Goal: Task Accomplishment & Management: Use online tool/utility

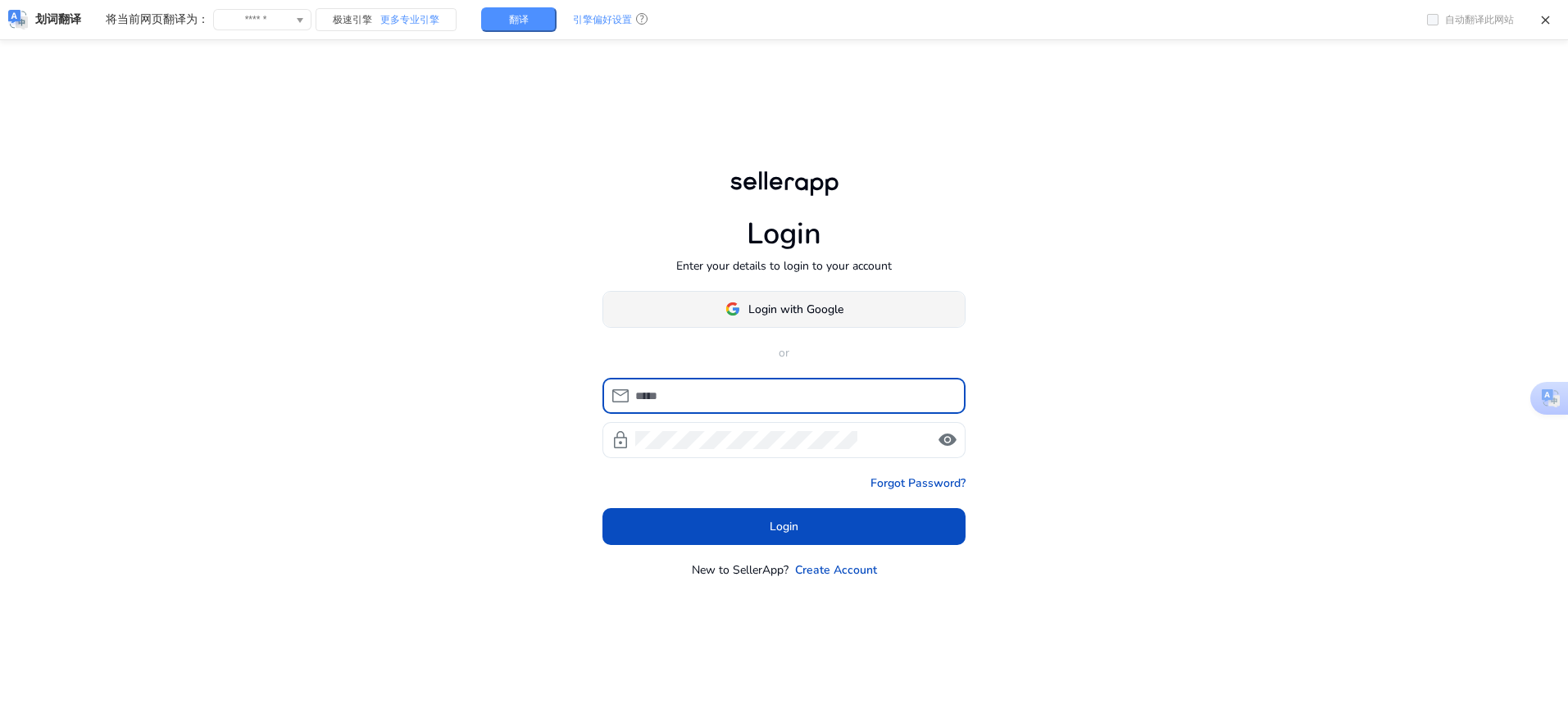
click at [737, 313] on img at bounding box center [732, 308] width 15 height 15
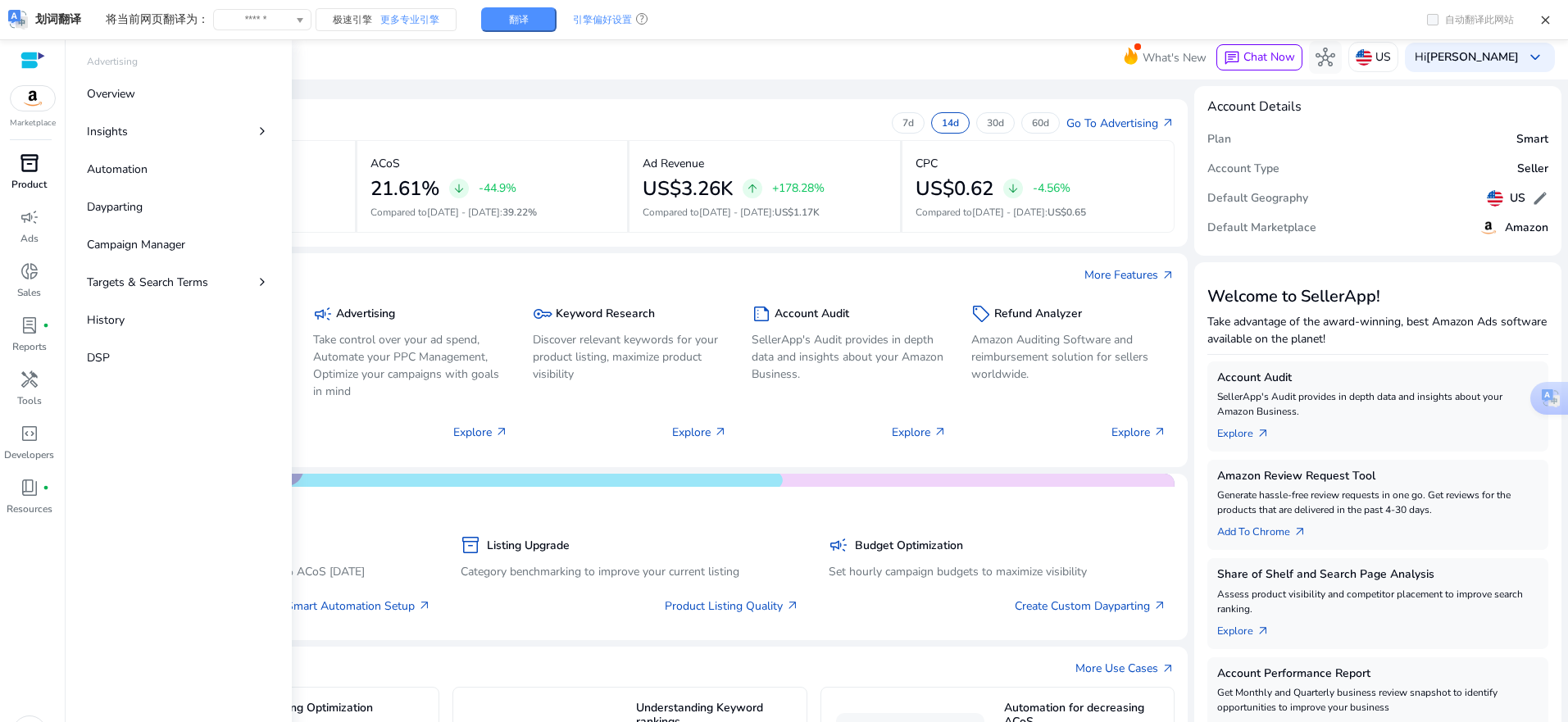
click at [37, 176] on link "inventory_2 Product" at bounding box center [29, 177] width 59 height 54
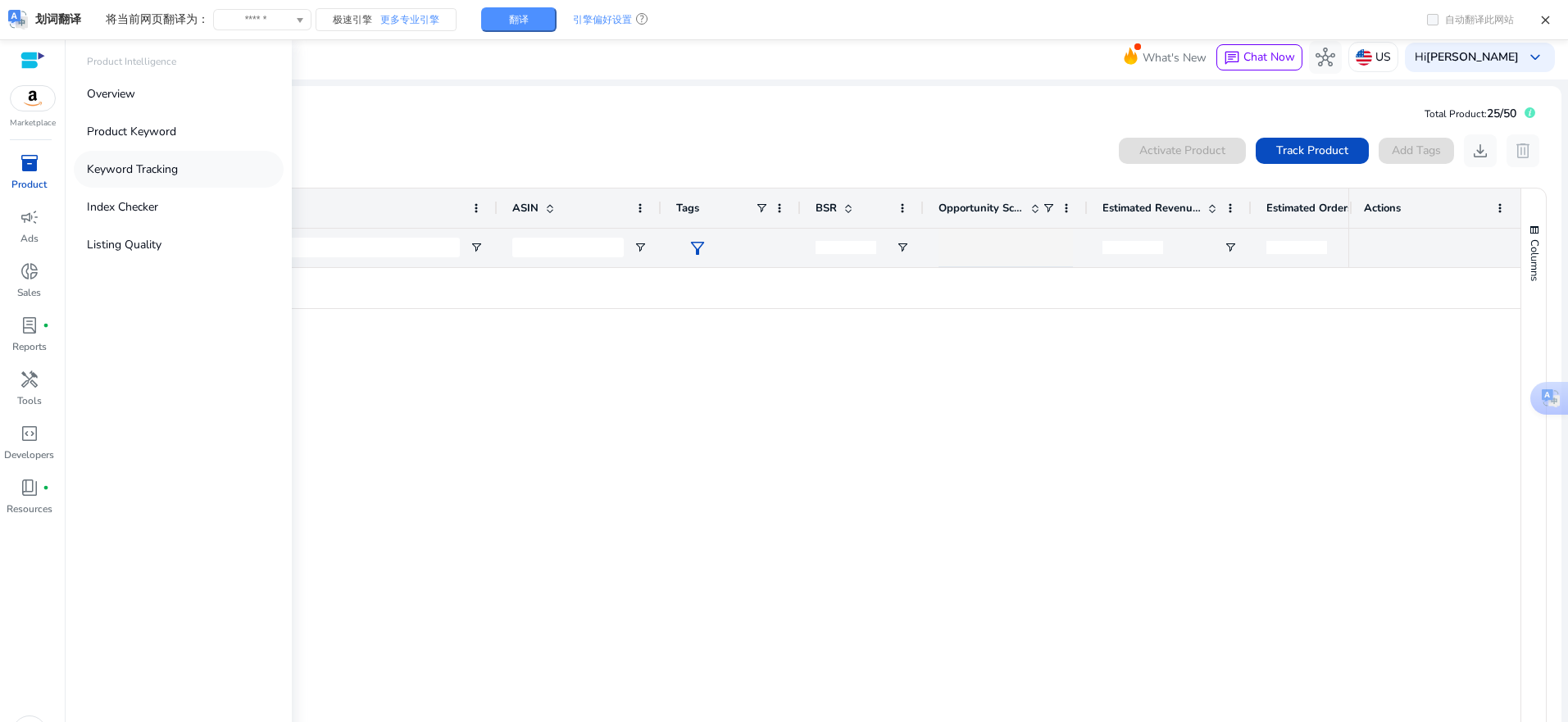
click at [172, 181] on link "Keyword Tracking" at bounding box center [178, 169] width 210 height 37
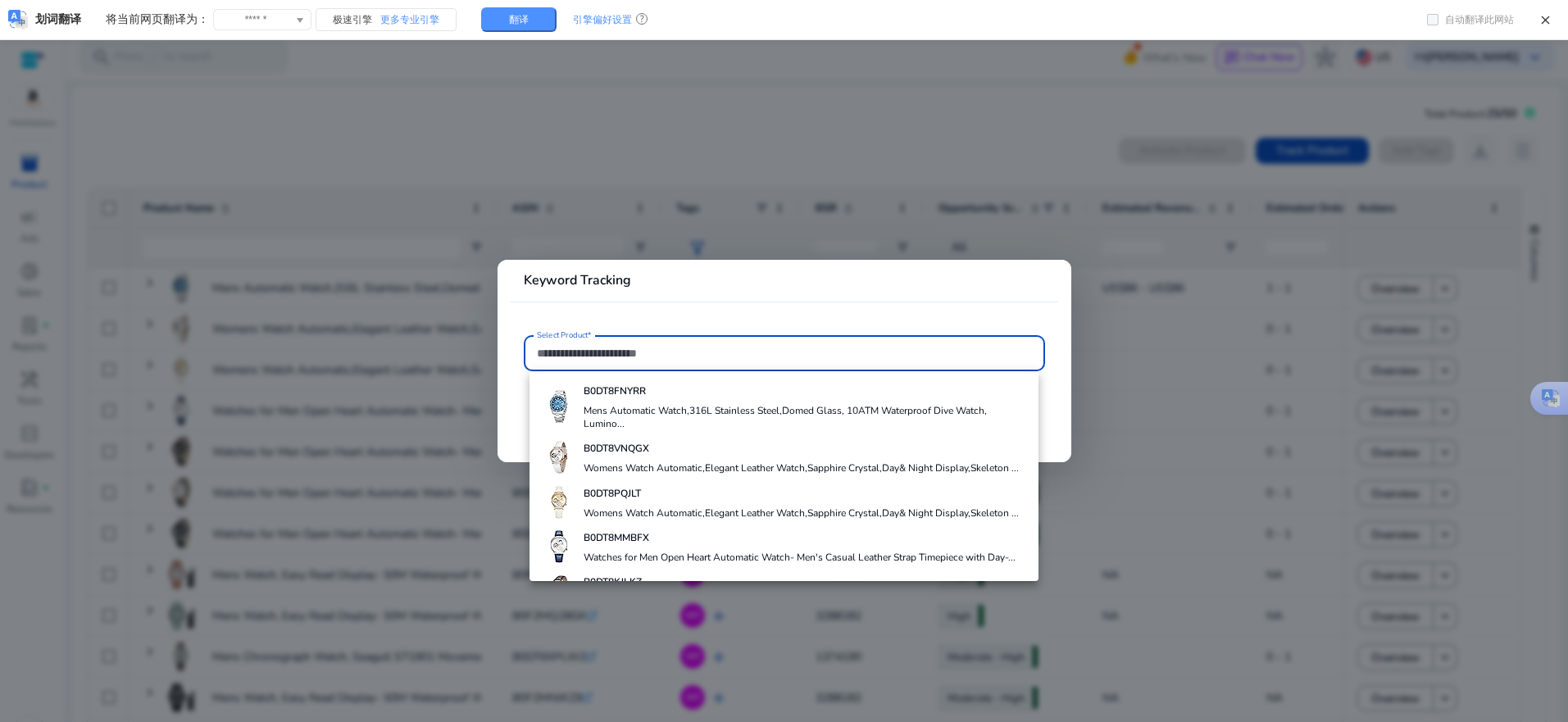
click at [654, 136] on div at bounding box center [784, 361] width 1568 height 722
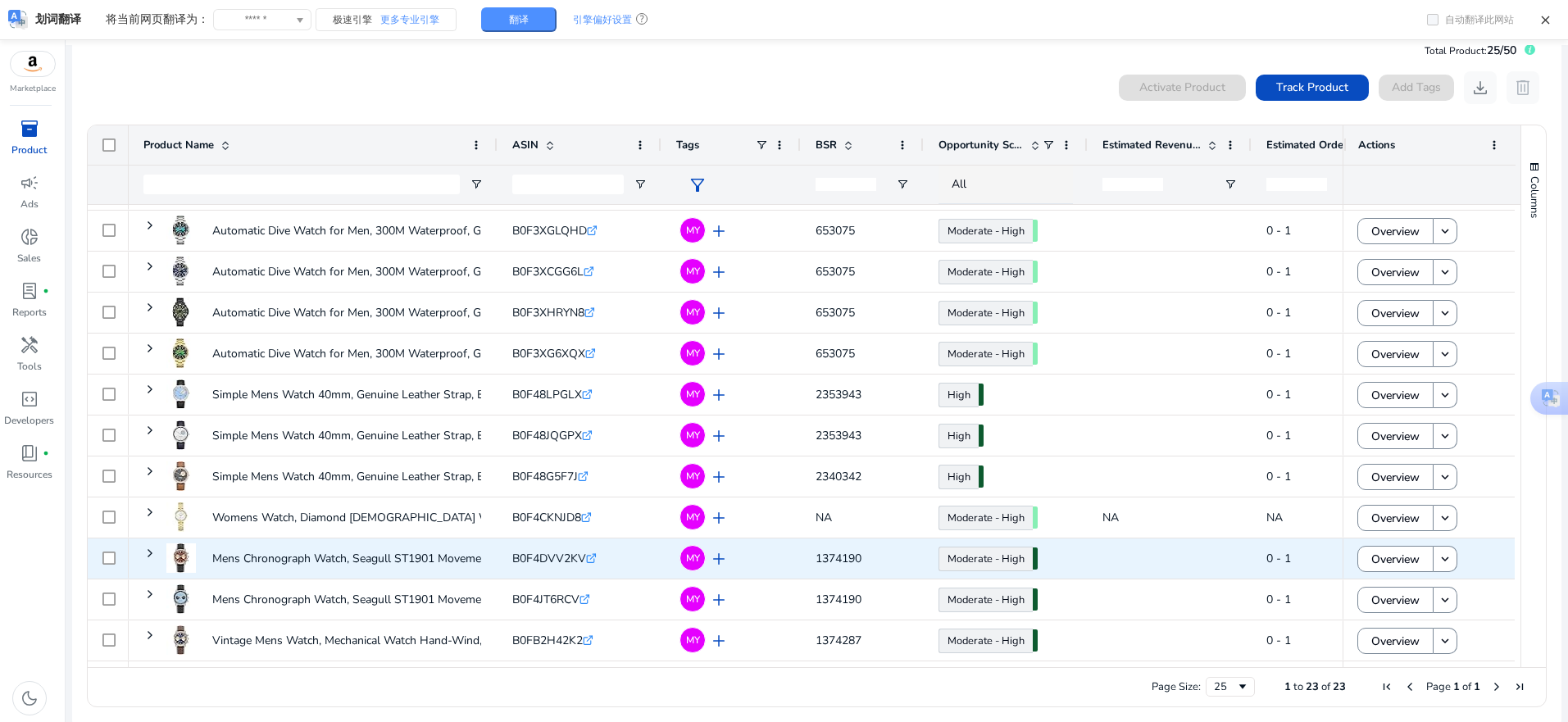
scroll to position [36, 0]
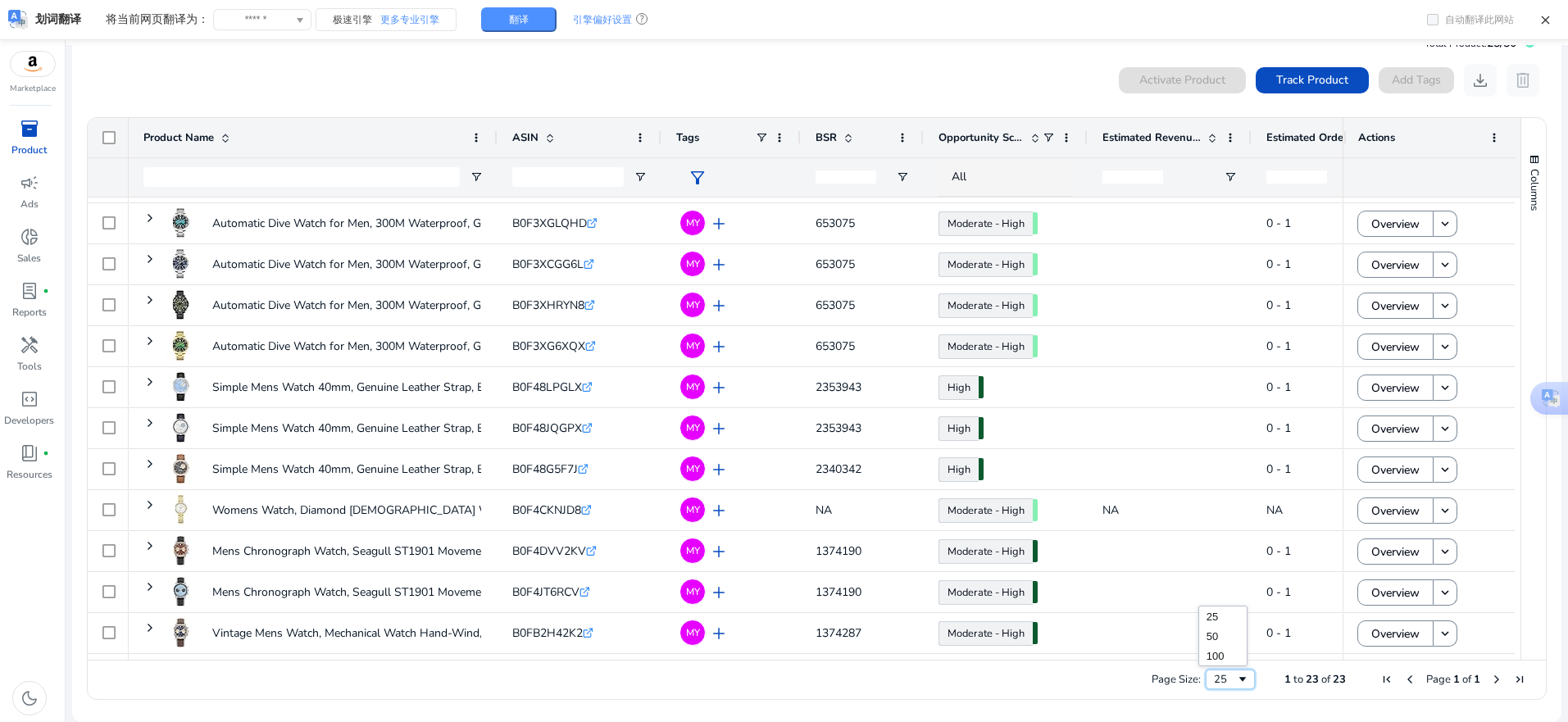
click at [1224, 677] on div "25" at bounding box center [1225, 678] width 22 height 15
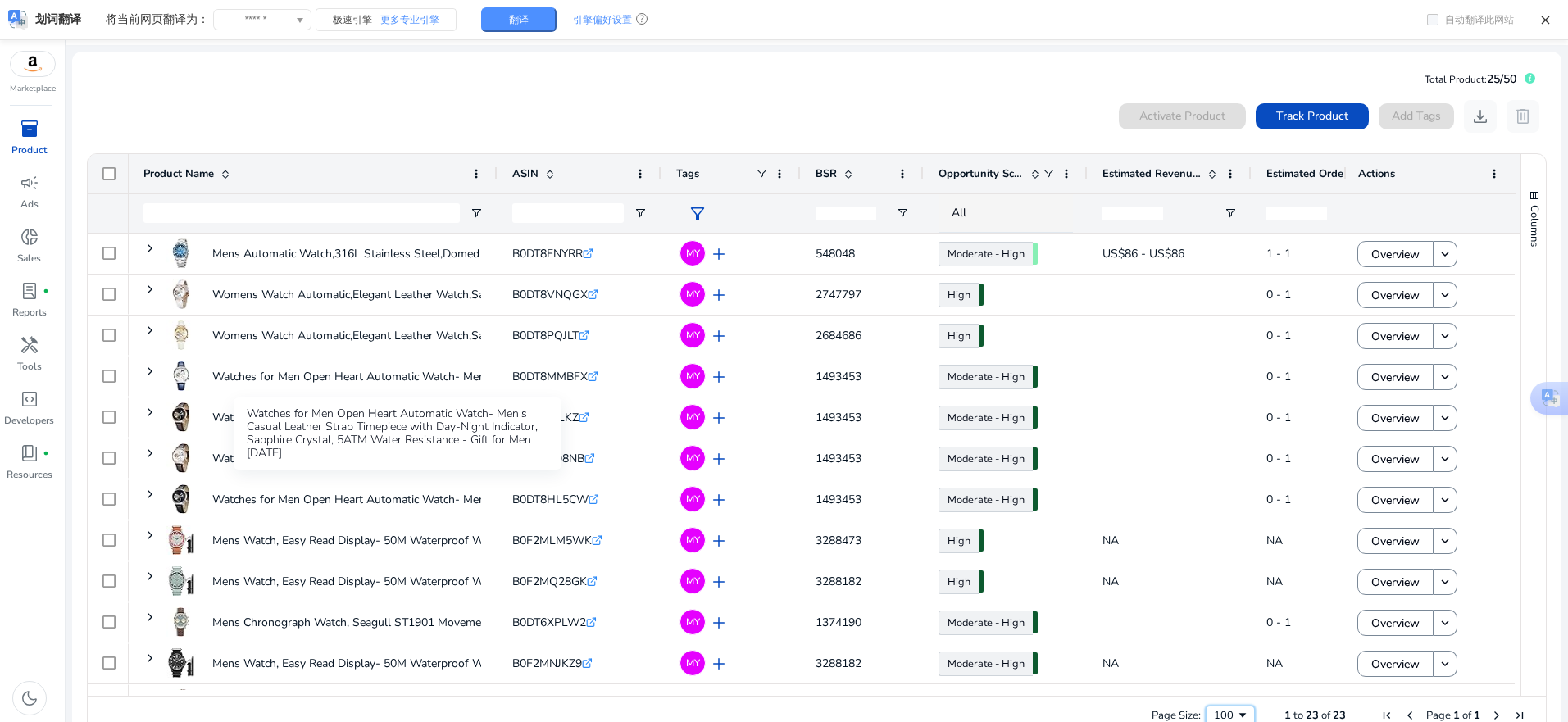
scroll to position [0, 0]
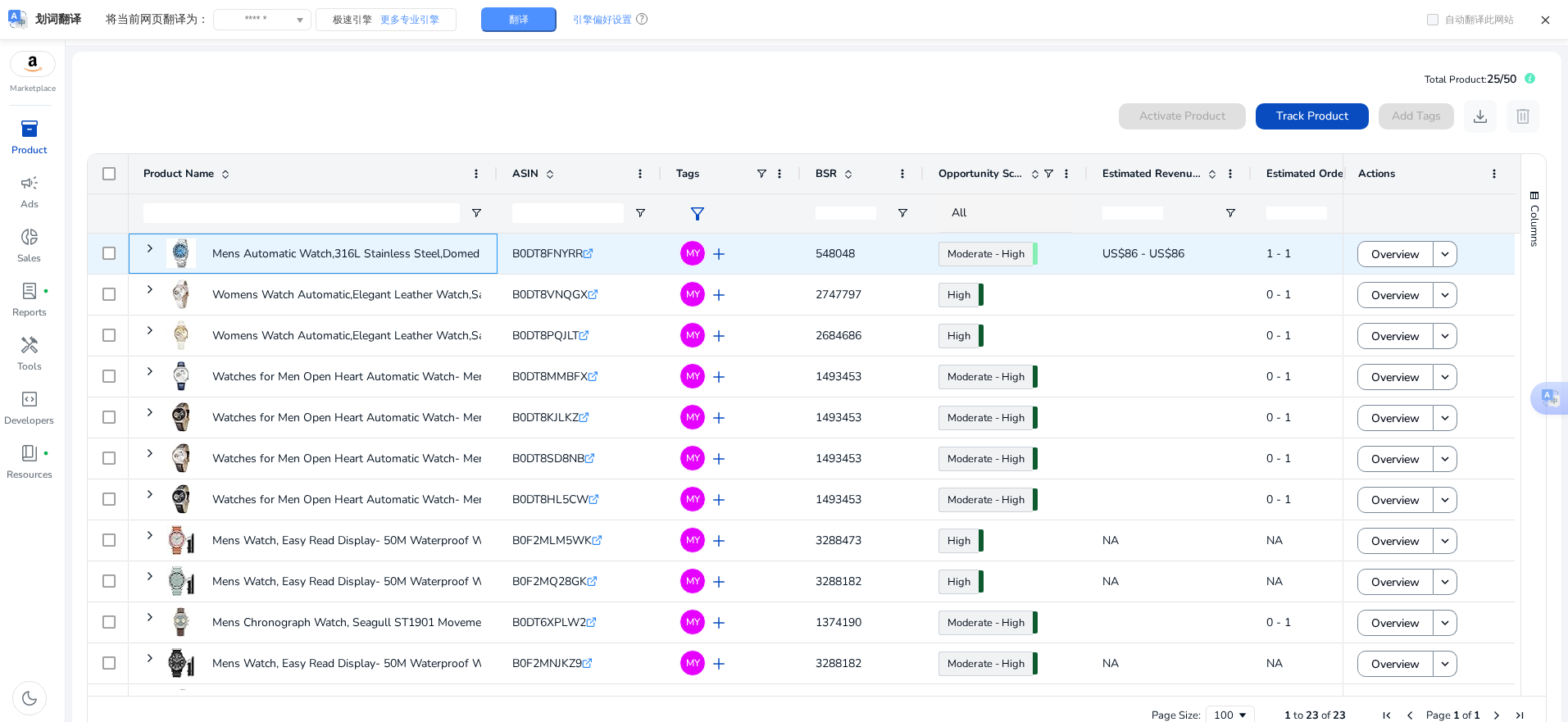
click at [142, 246] on div "Mens Automatic Watch,316L Stainless Steel,Domed Glass, 10ATM..." at bounding box center [313, 253] width 369 height 40
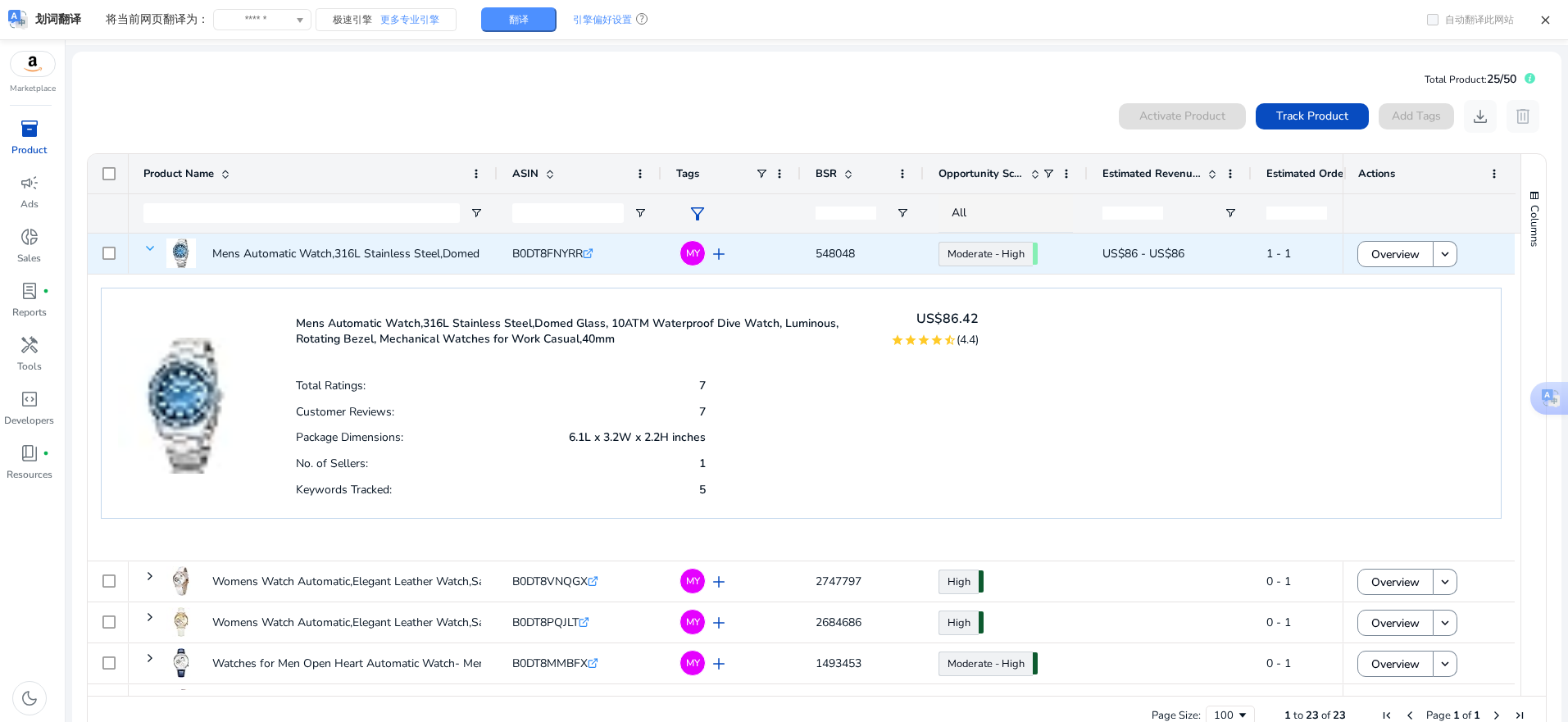
click at [147, 246] on span at bounding box center [149, 248] width 13 height 13
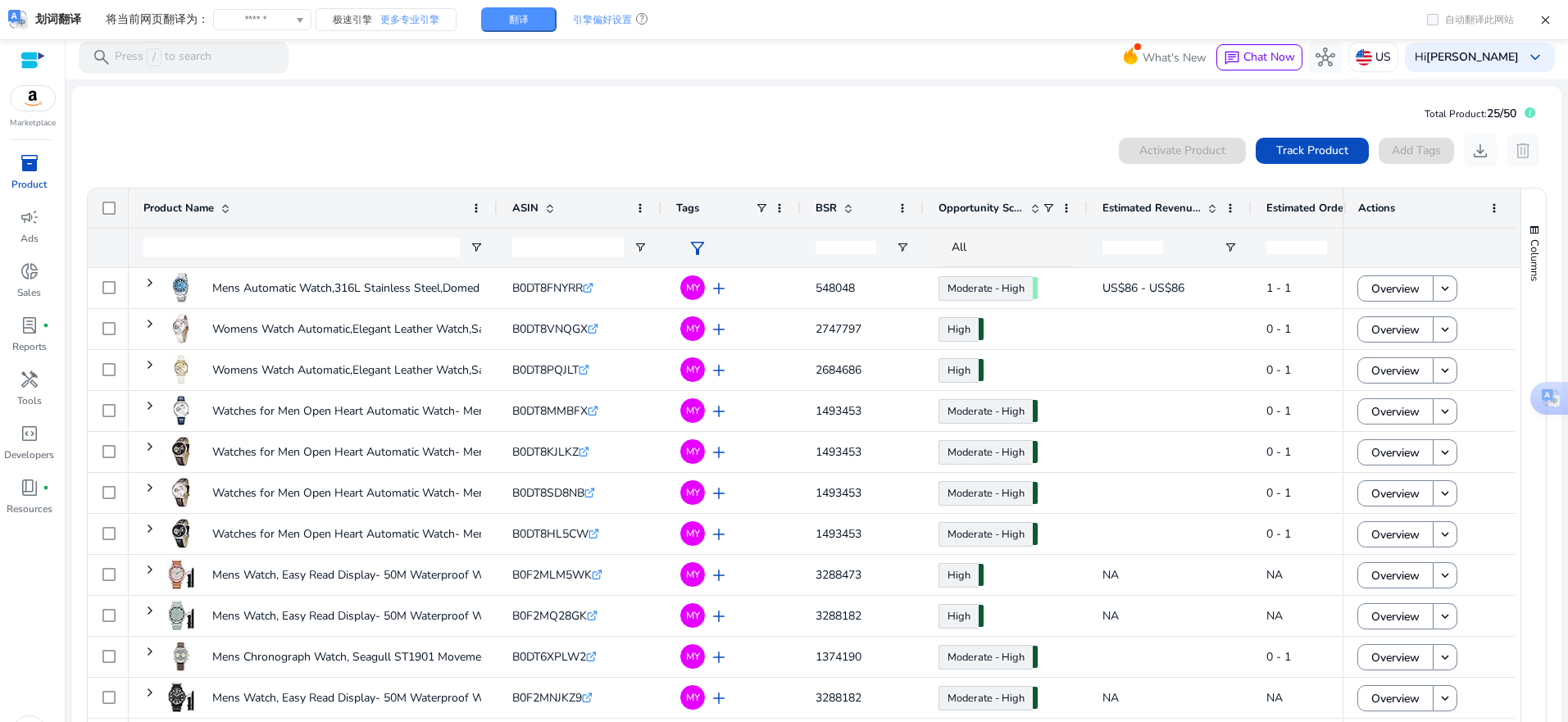
click at [383, 109] on mat-card "Total Product: 25/50 0 products selected Activate Product Track Product Add Tag…" at bounding box center [817, 439] width 1489 height 706
click at [30, 173] on span "inventory_2" at bounding box center [30, 162] width 20 height 20
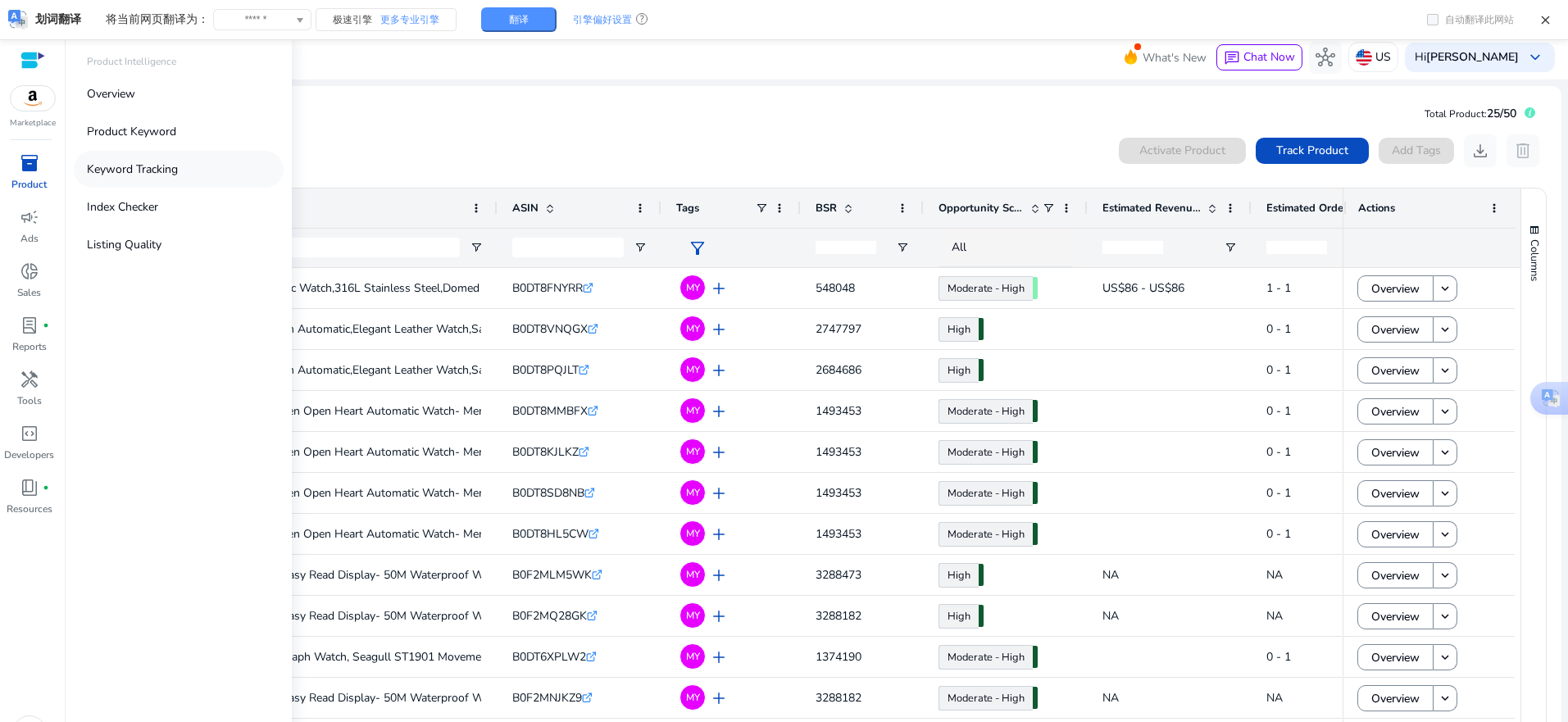
click at [116, 174] on p "Keyword Tracking" at bounding box center [132, 169] width 91 height 17
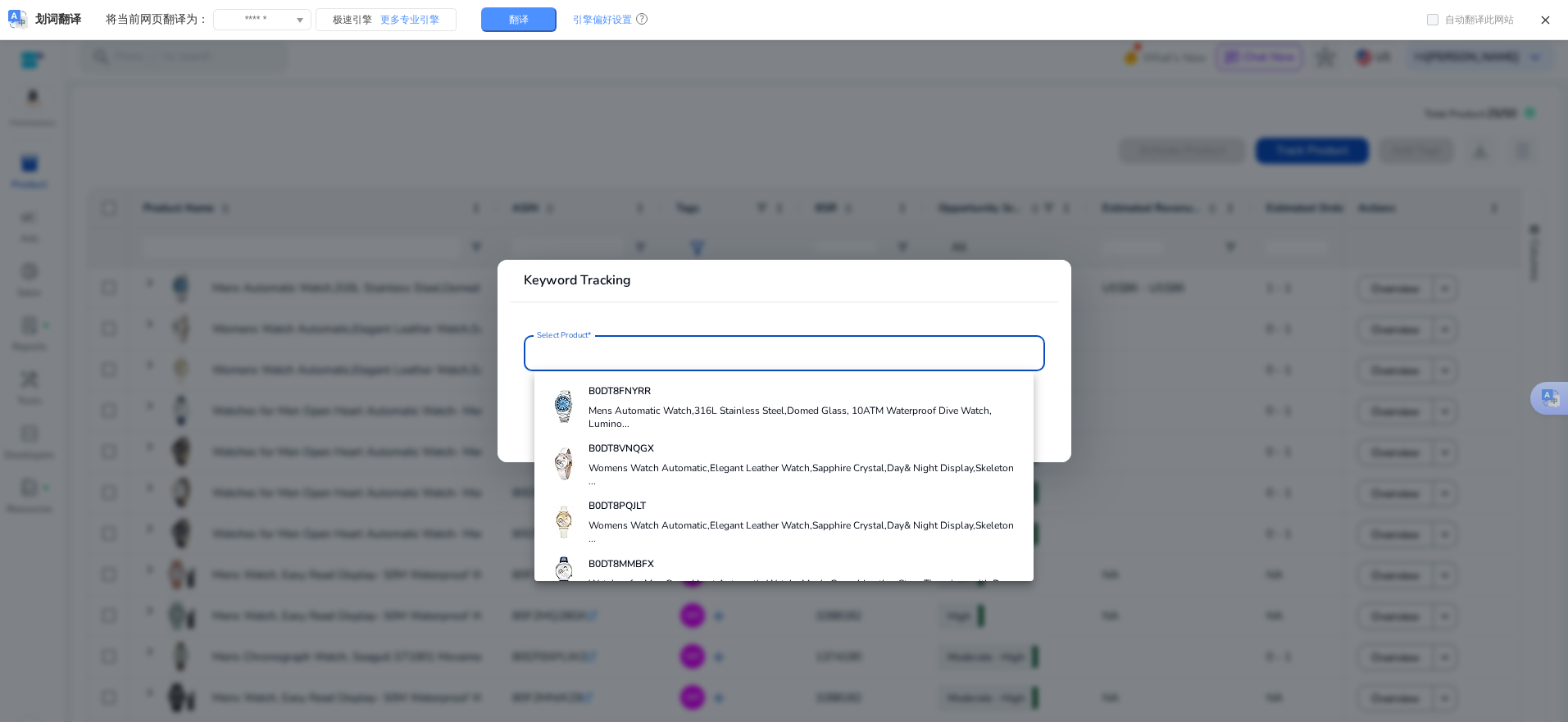
paste input "**********"
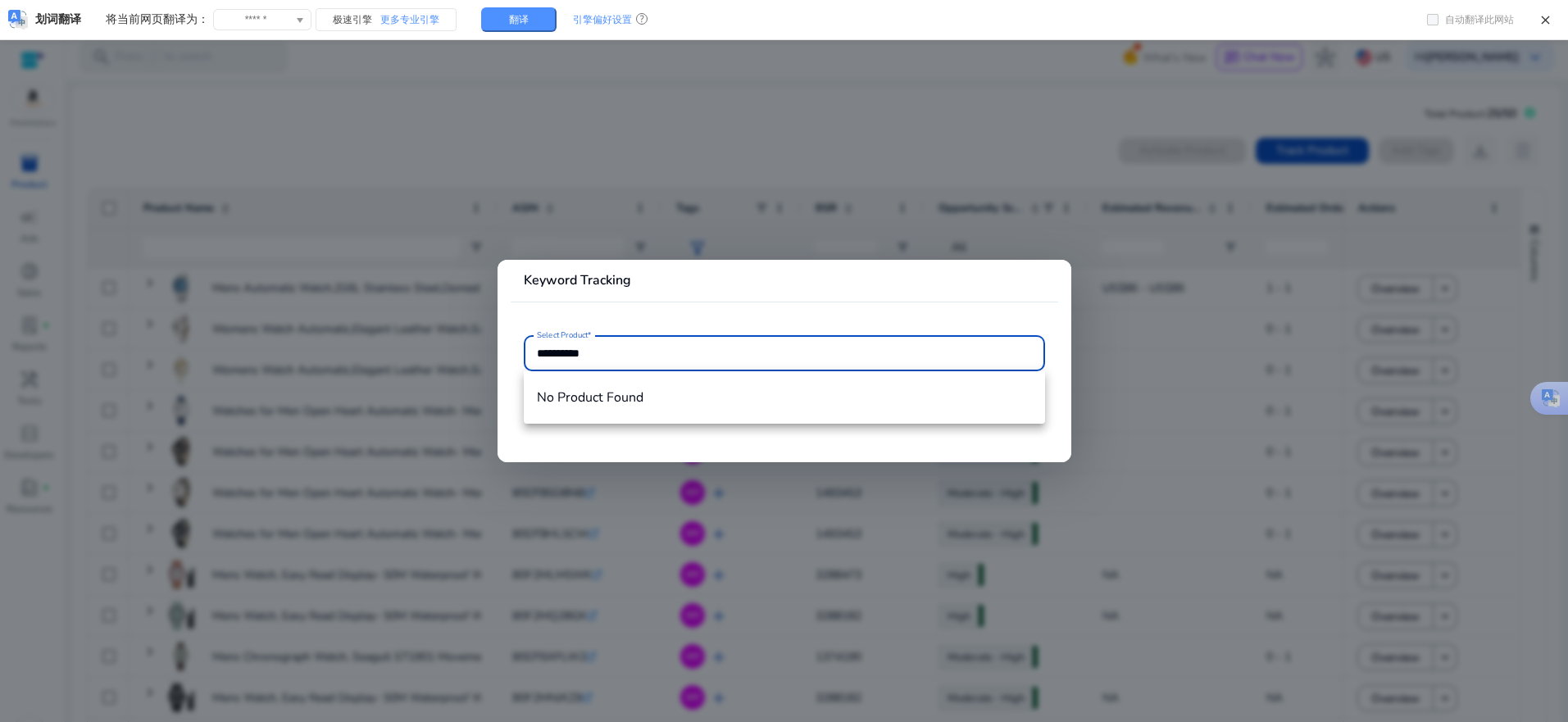
type input "**********"
click at [611, 134] on div at bounding box center [784, 361] width 1568 height 722
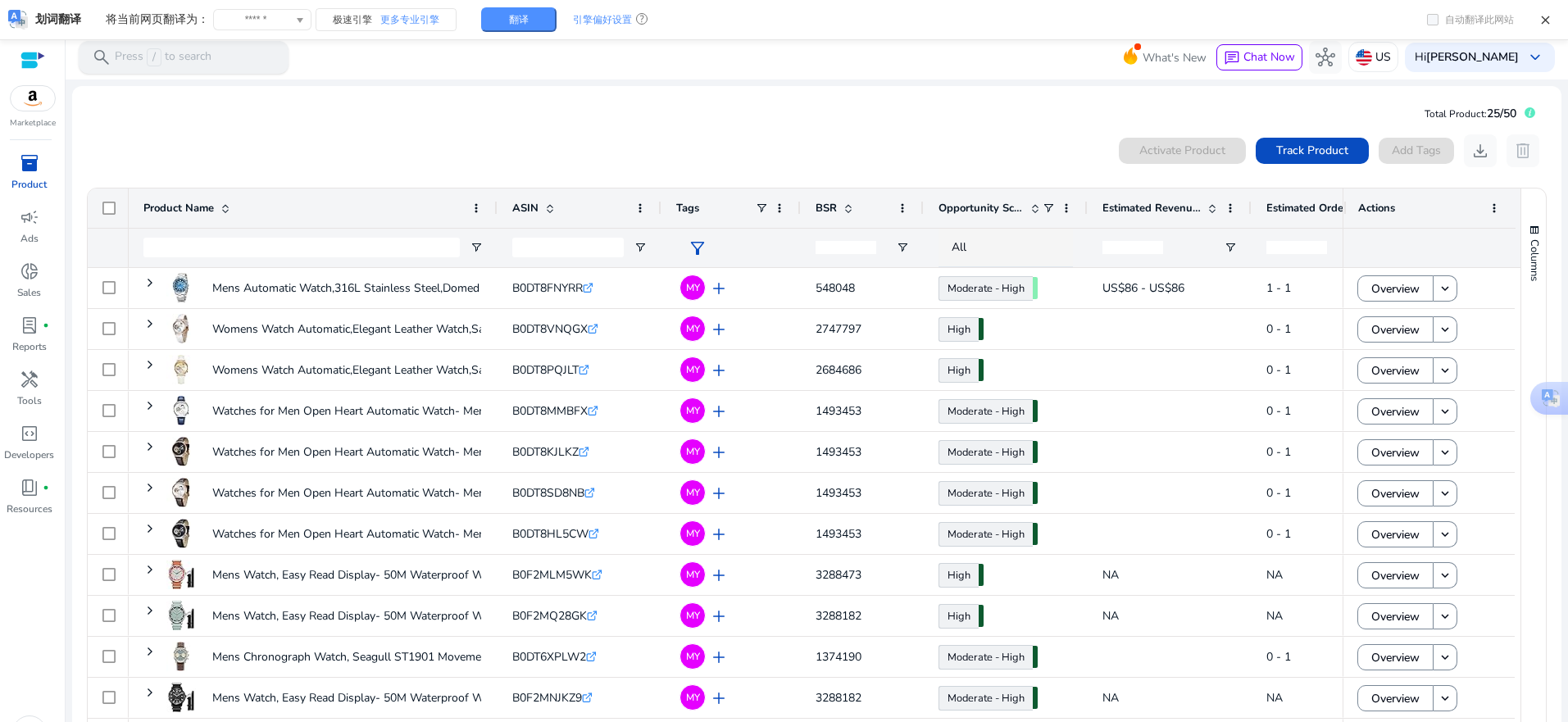
click at [188, 61] on p "Press / to search" at bounding box center [162, 57] width 97 height 18
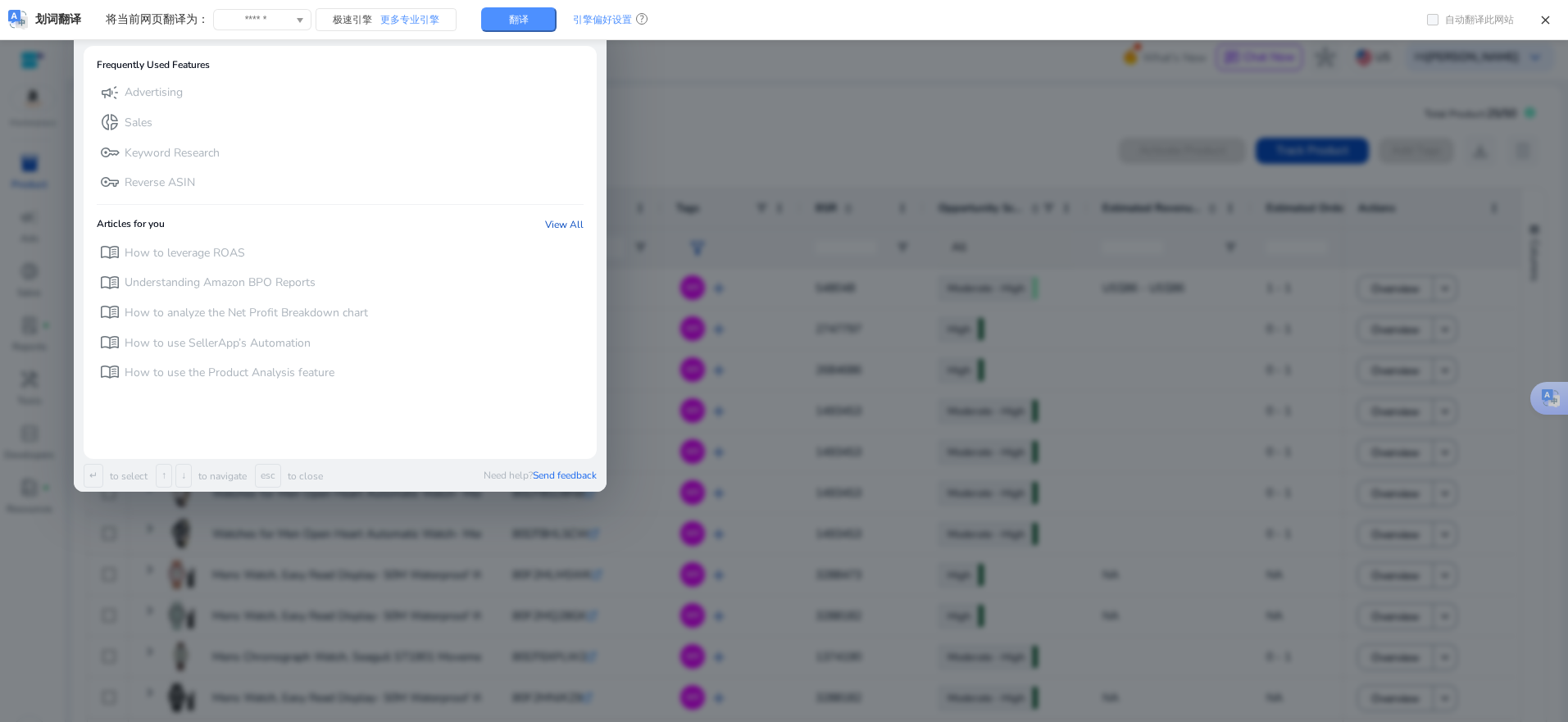
click at [1050, 117] on div at bounding box center [784, 361] width 1568 height 722
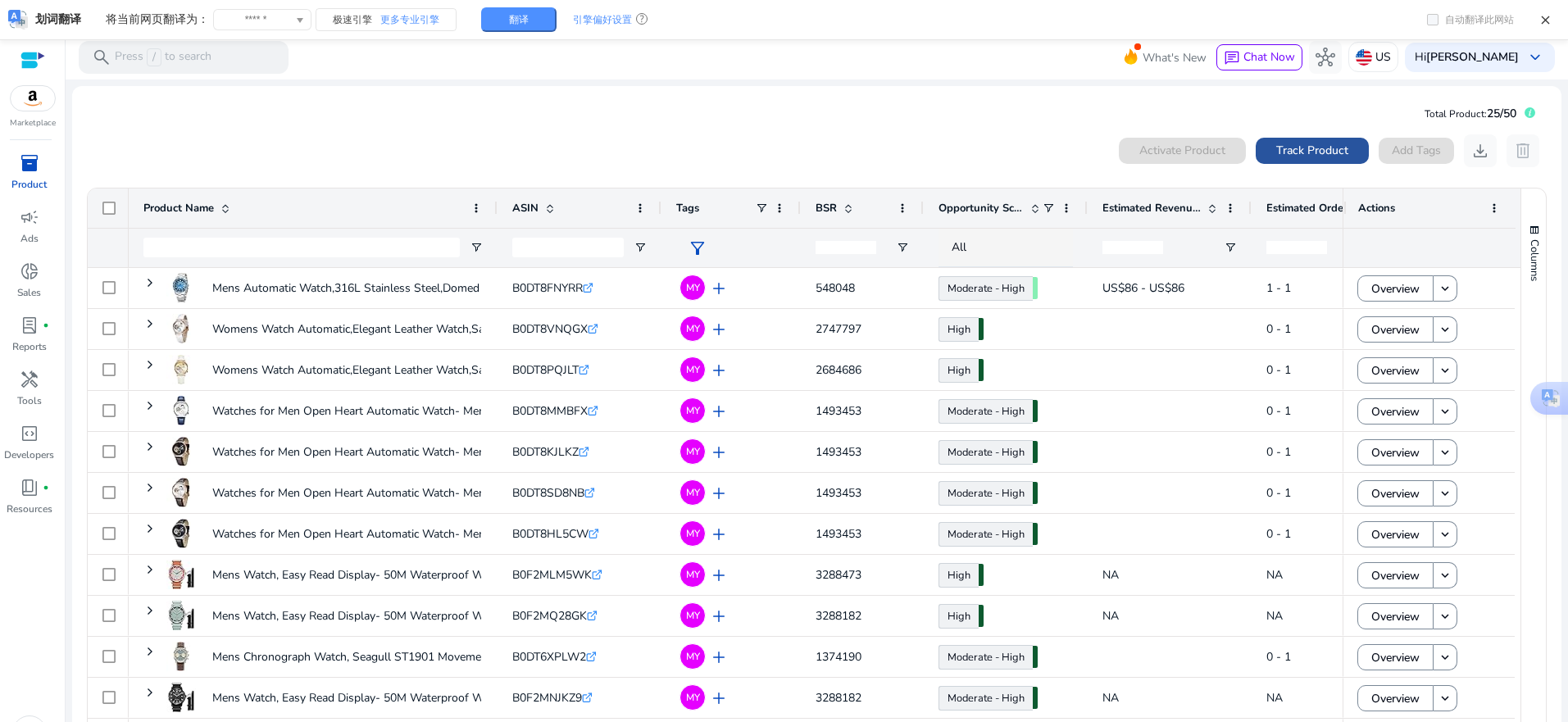
click at [1333, 155] on span "Track Product" at bounding box center [1312, 150] width 73 height 17
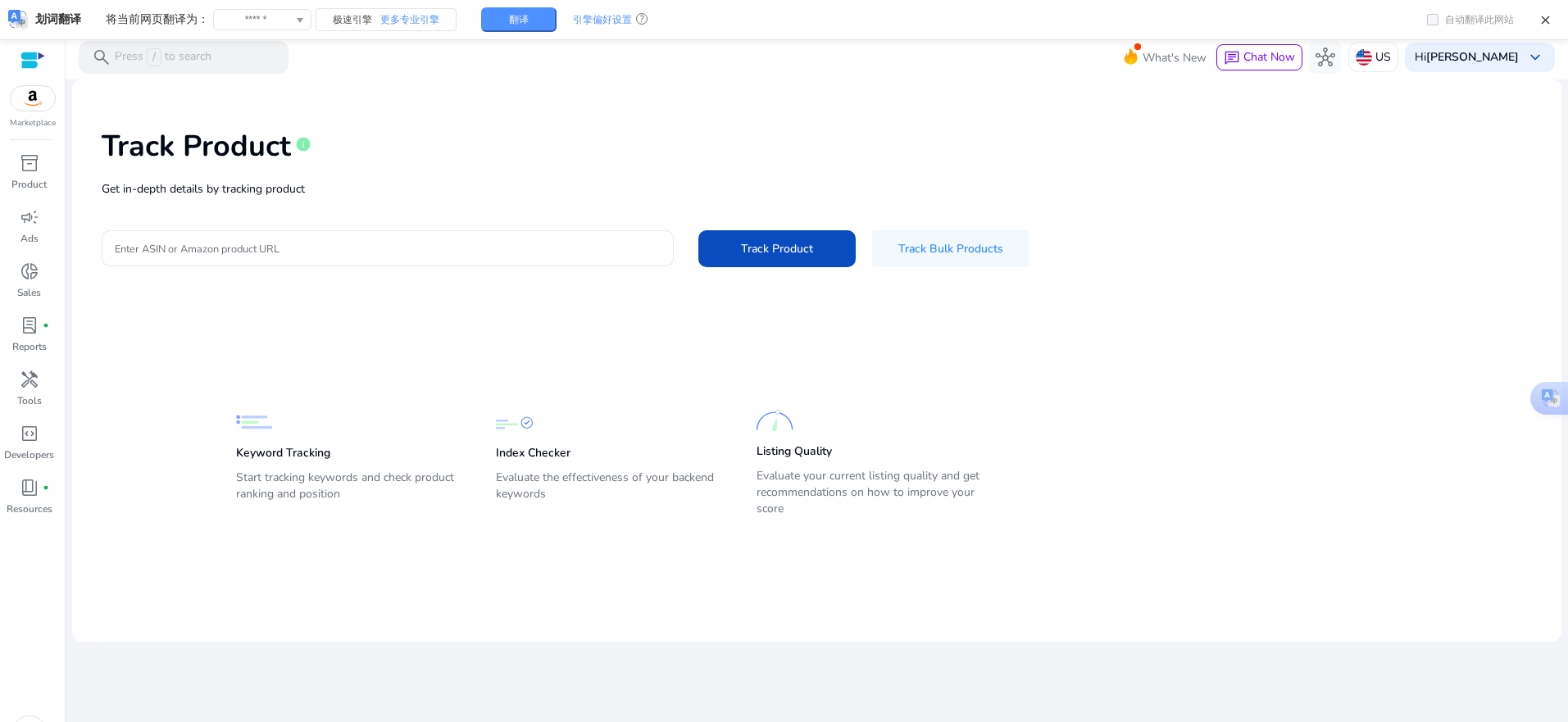
click at [218, 246] on input "Enter ASIN or Amazon product URL" at bounding box center [387, 248] width 546 height 18
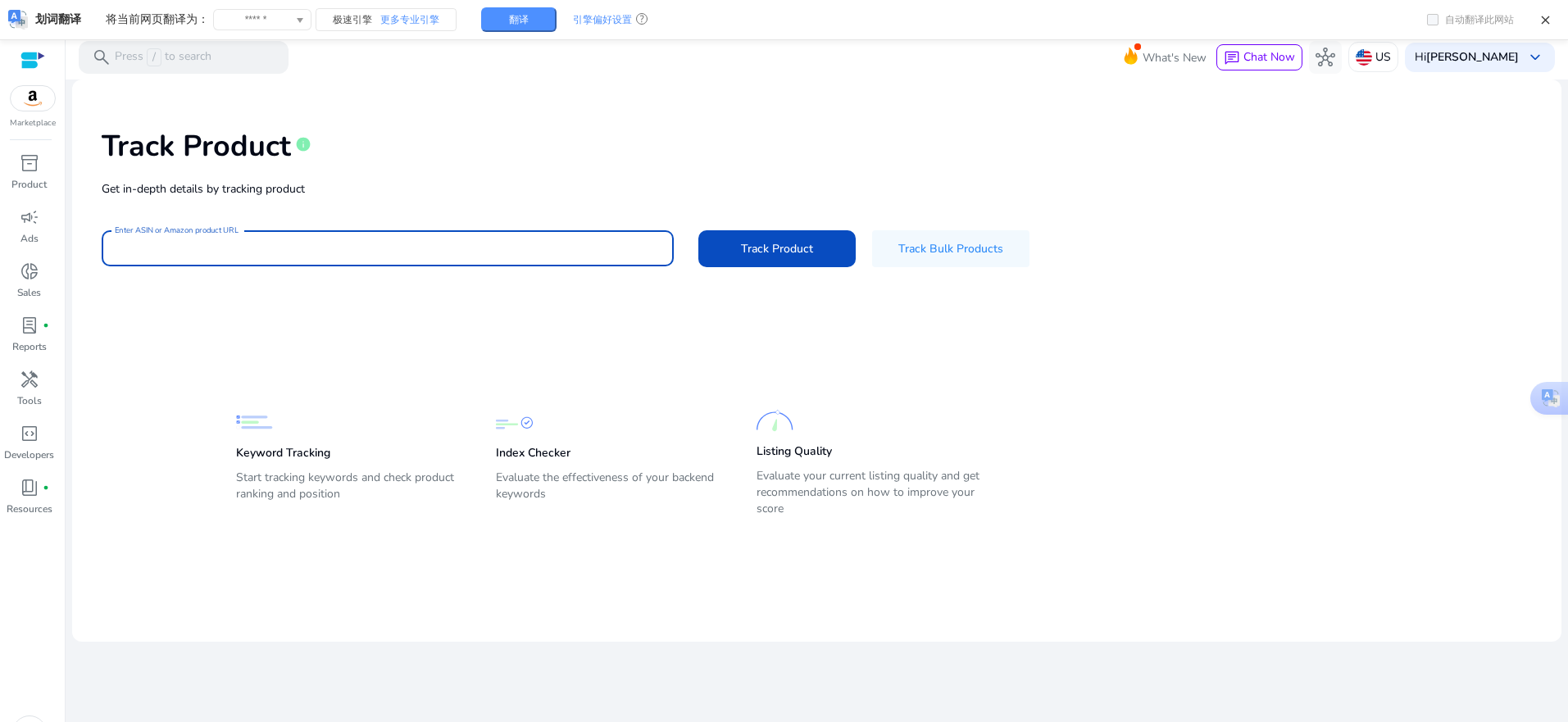
paste input "**********"
type input "**********"
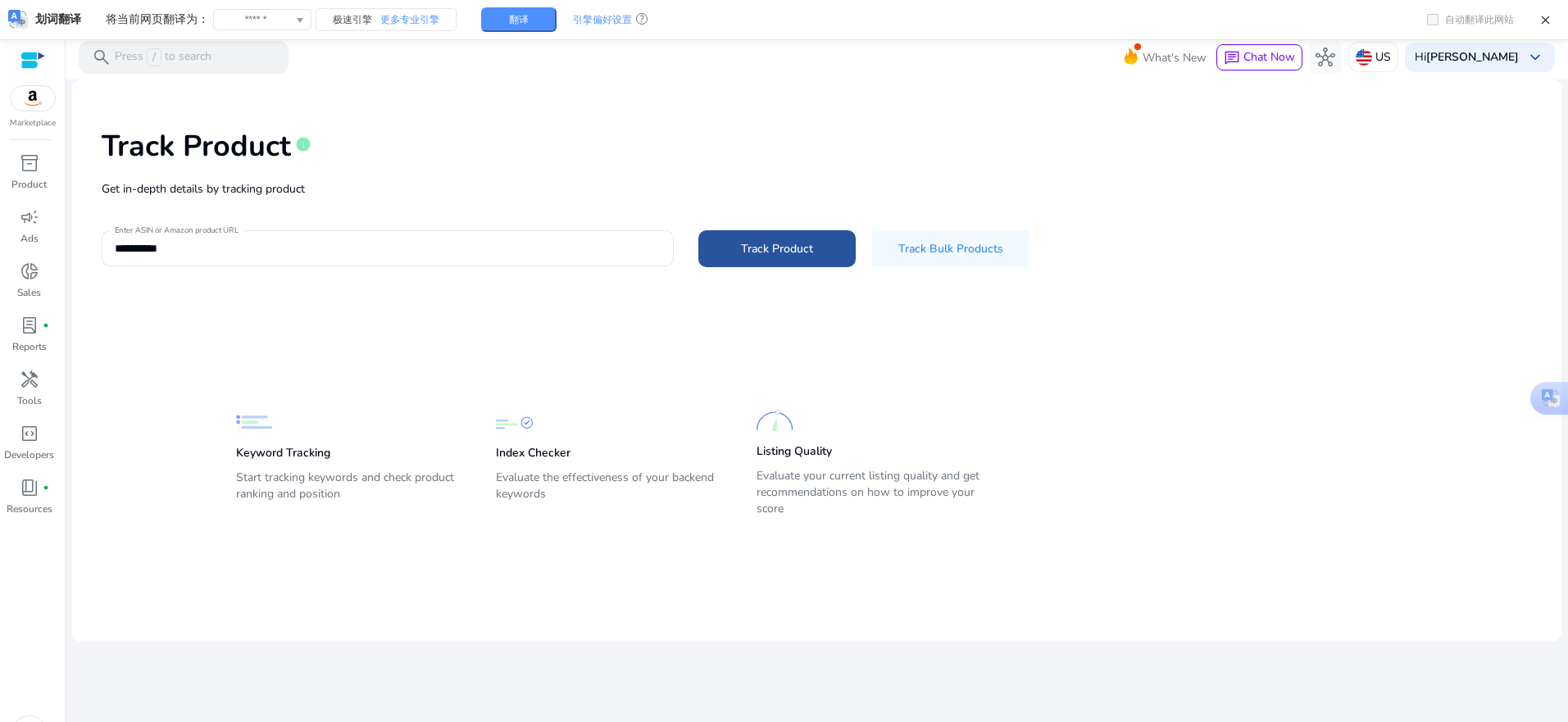
click at [719, 252] on span at bounding box center [777, 248] width 157 height 39
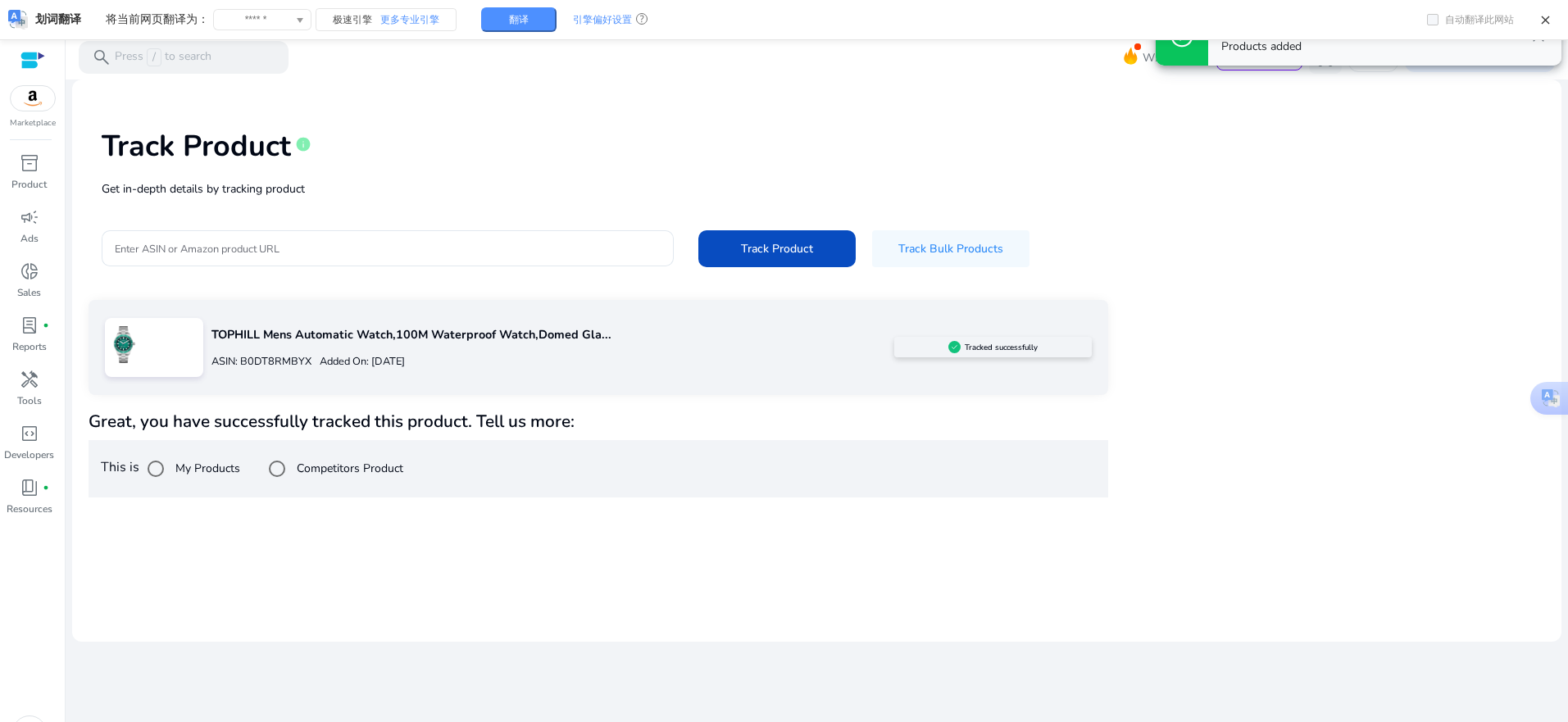
click at [216, 472] on label "My Products" at bounding box center [206, 468] width 68 height 17
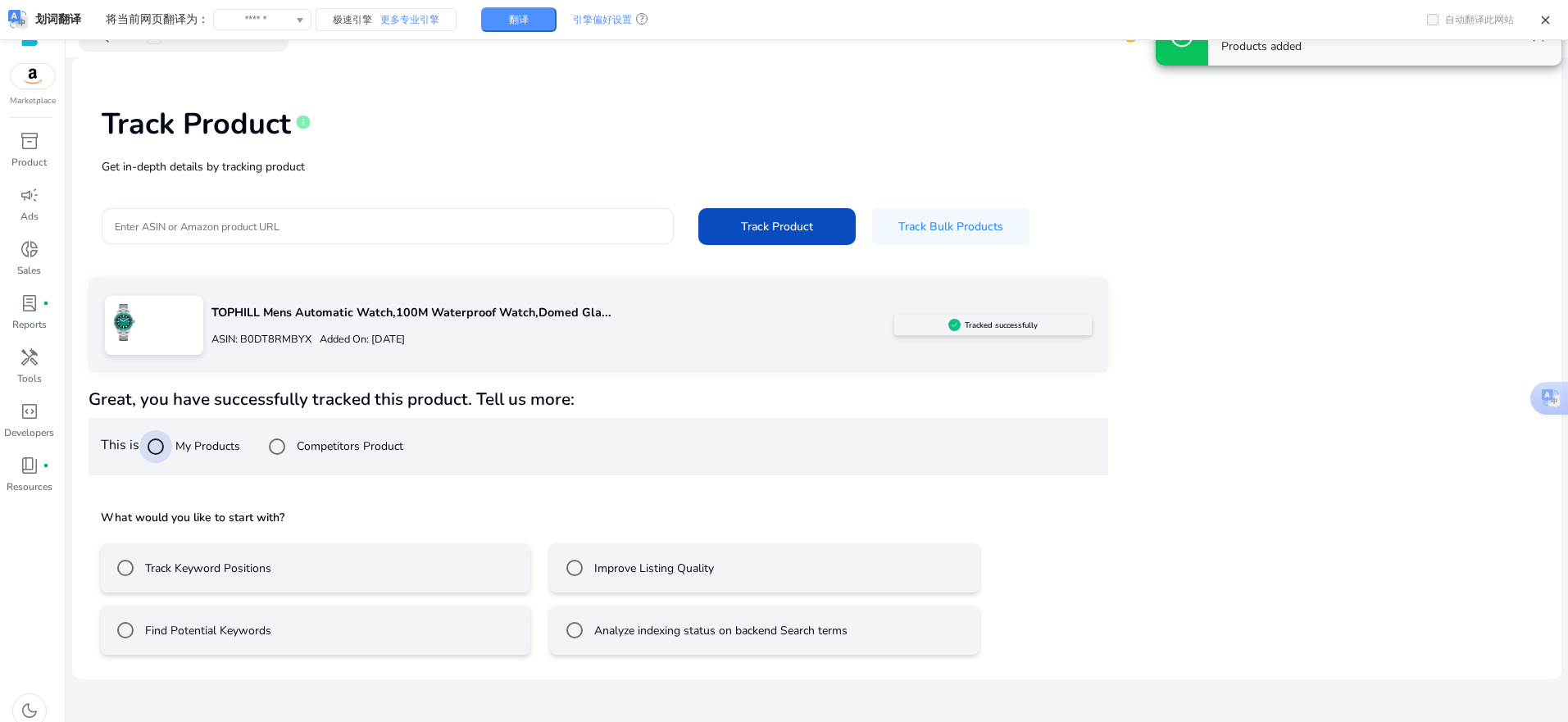
scroll to position [34, 0]
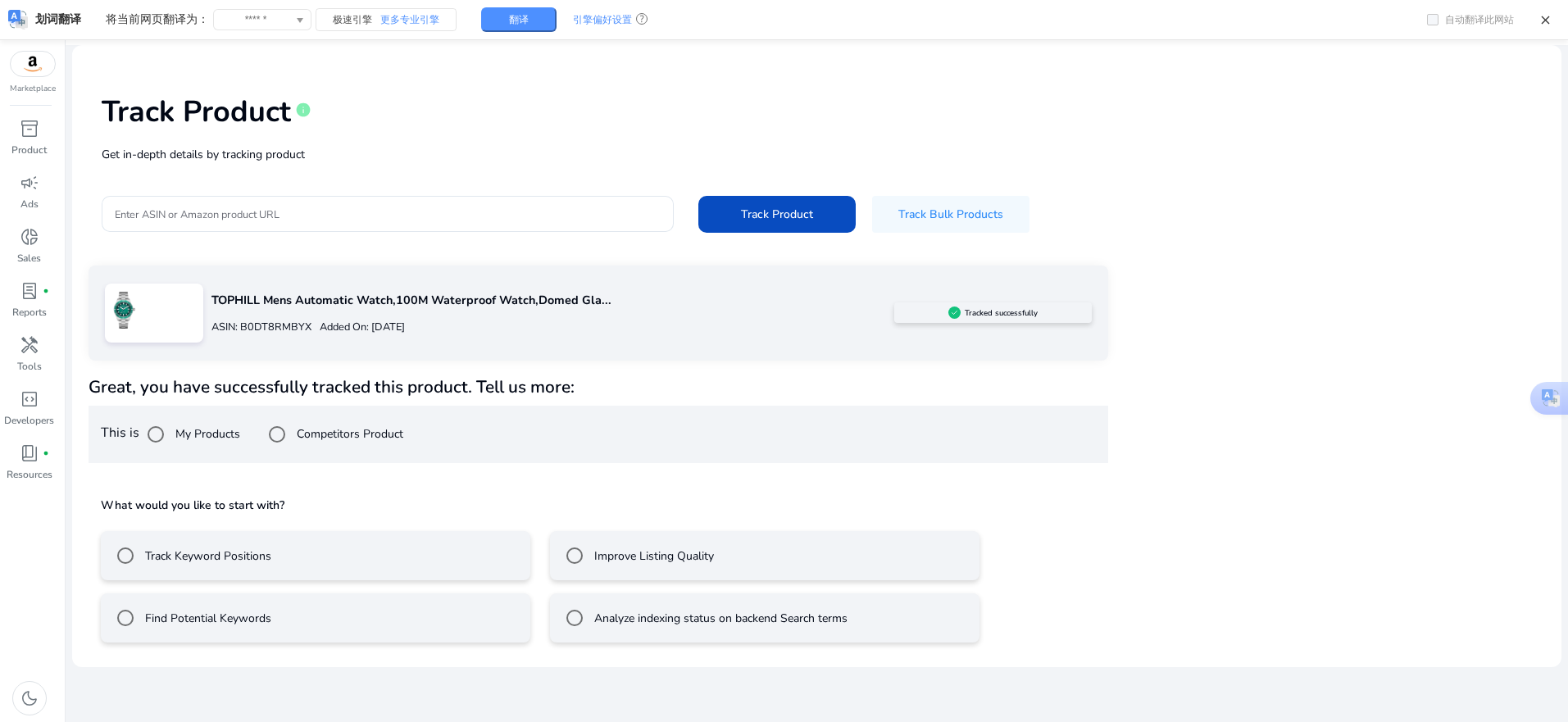
click at [258, 555] on label "Track Keyword Positions" at bounding box center [206, 556] width 129 height 17
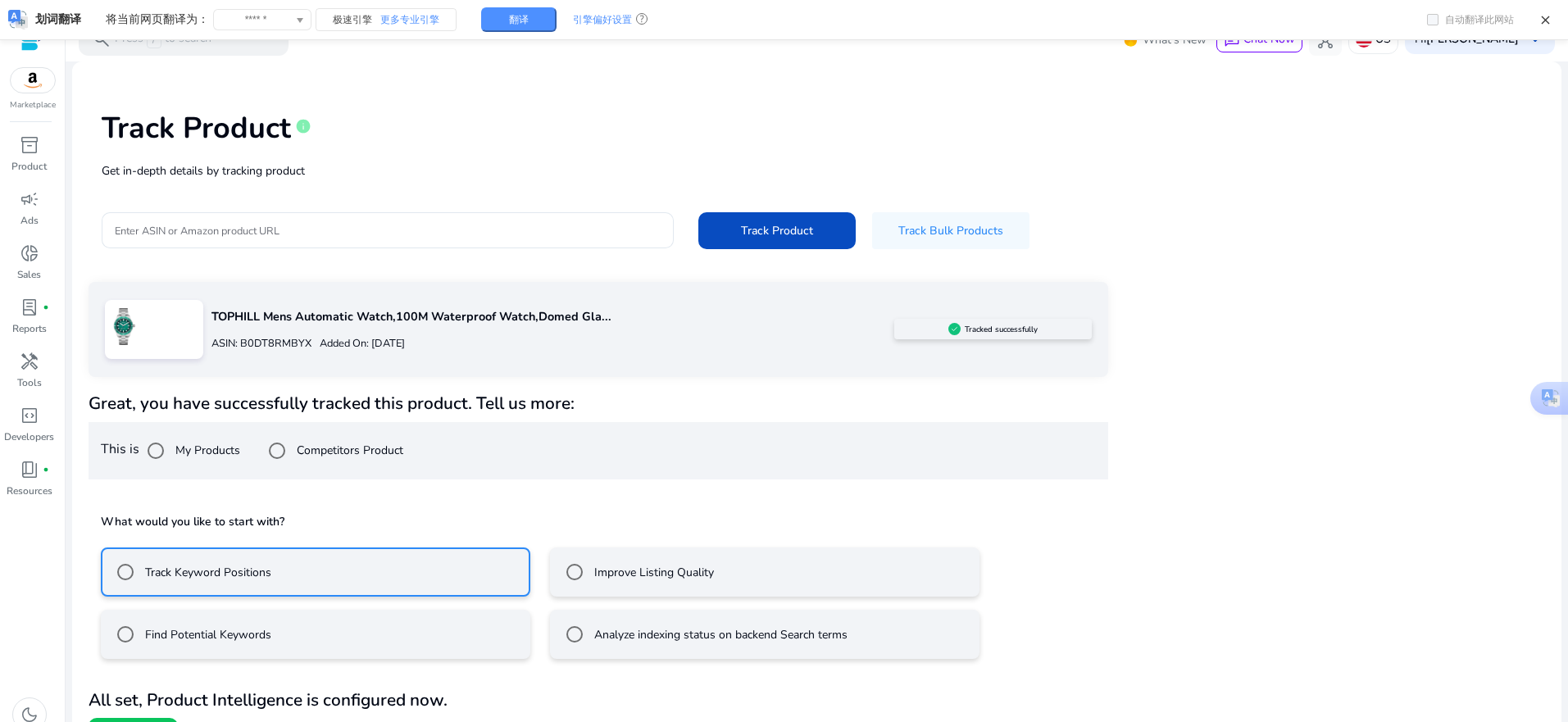
scroll to position [18, 0]
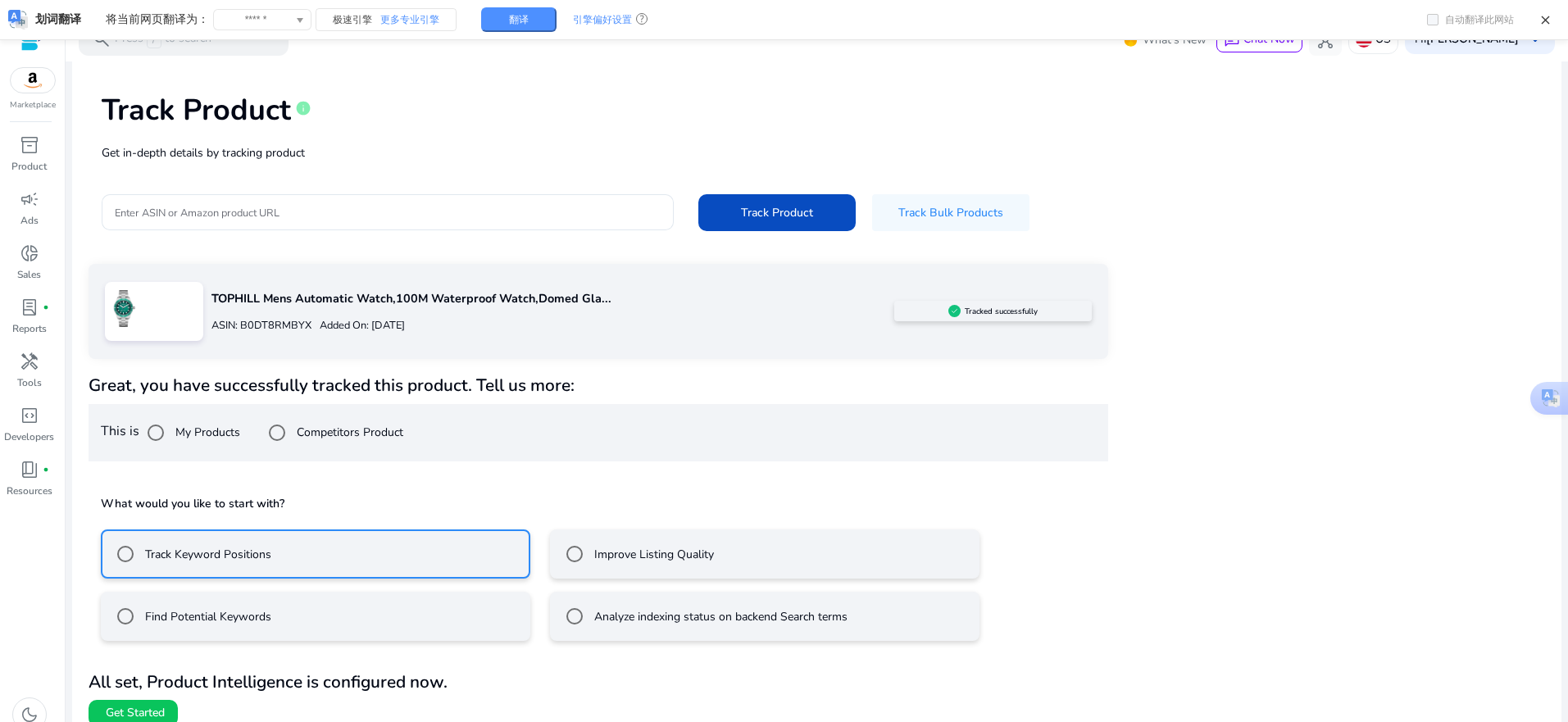
click at [202, 624] on label "Find Potential Keywords" at bounding box center [206, 616] width 129 height 17
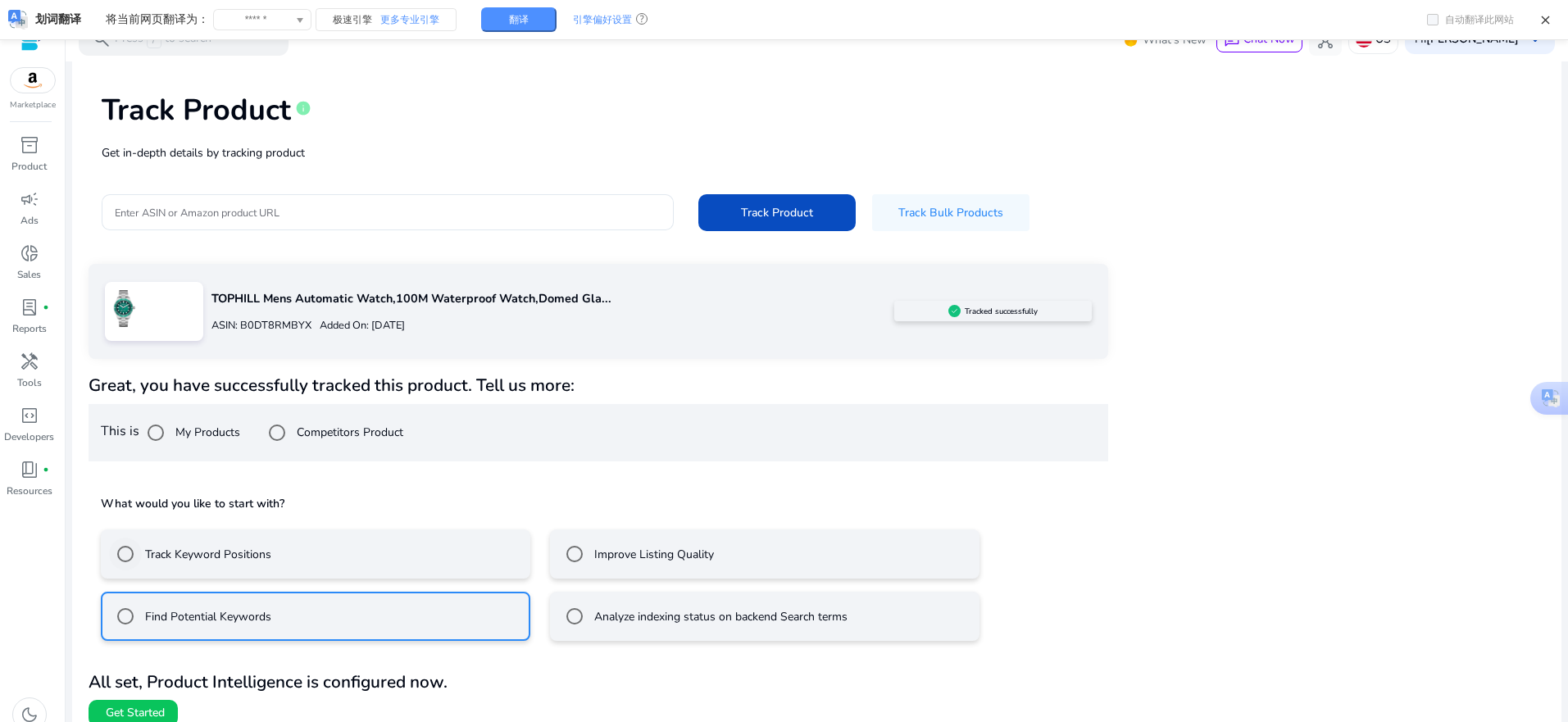
click at [219, 549] on label "Track Keyword Positions" at bounding box center [206, 554] width 129 height 17
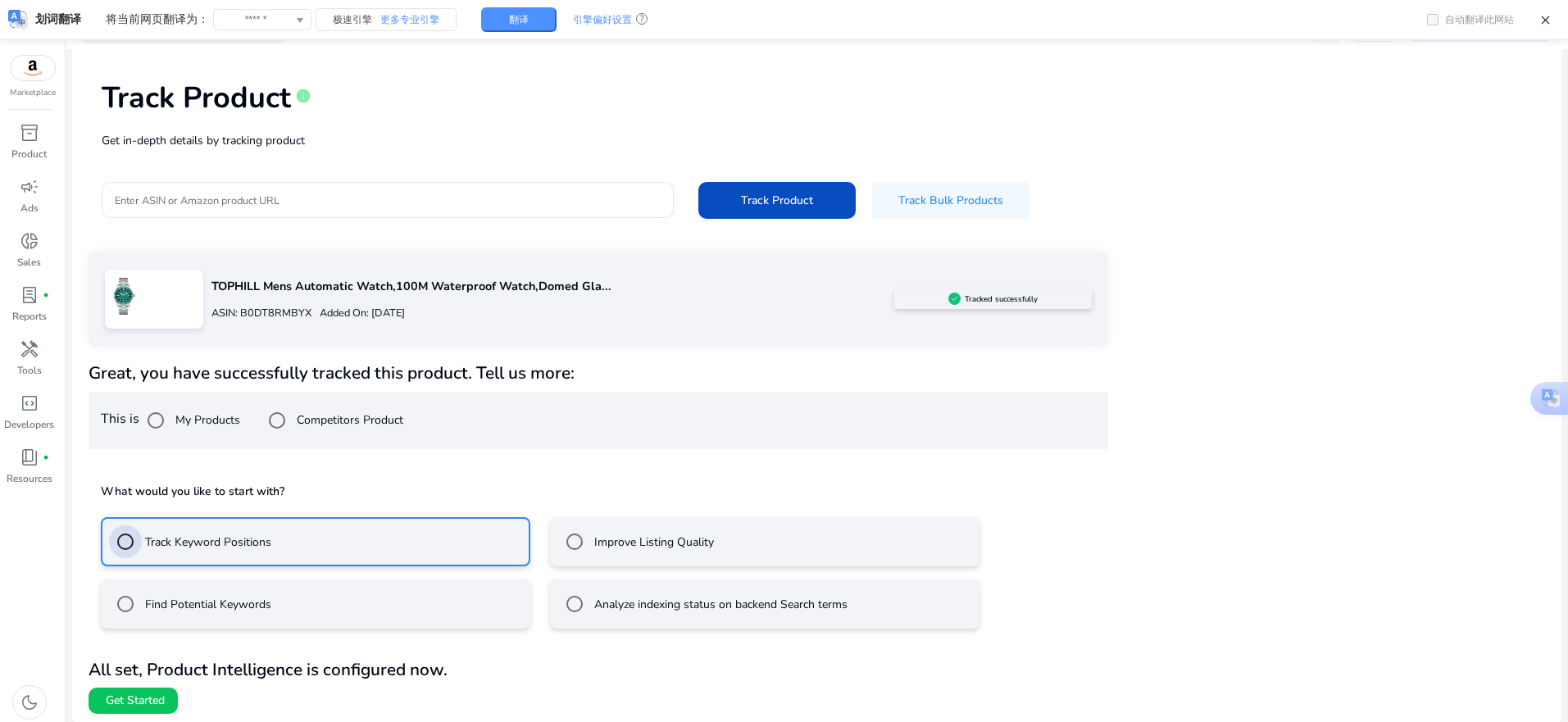
scroll to position [34, 0]
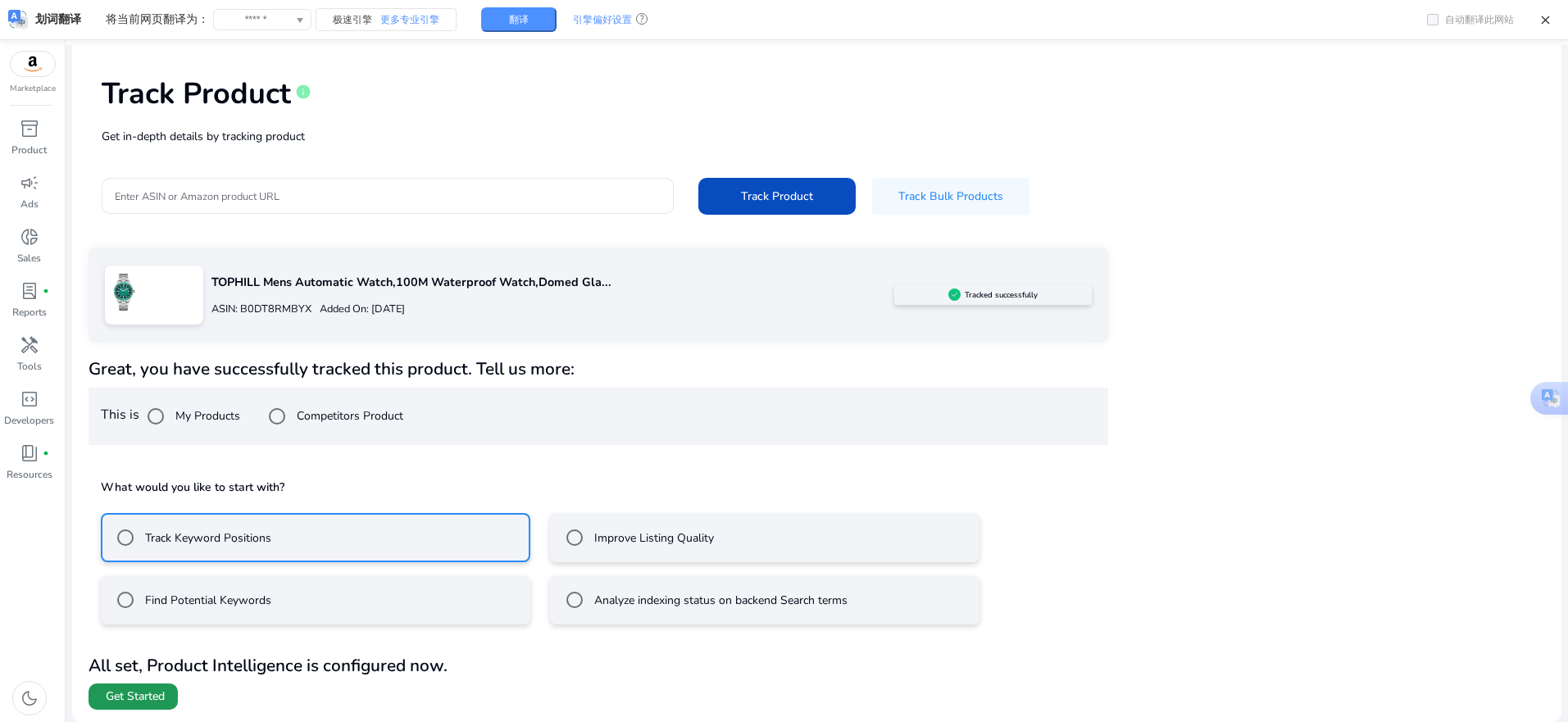
click at [147, 701] on span "Get Started" at bounding box center [135, 696] width 59 height 17
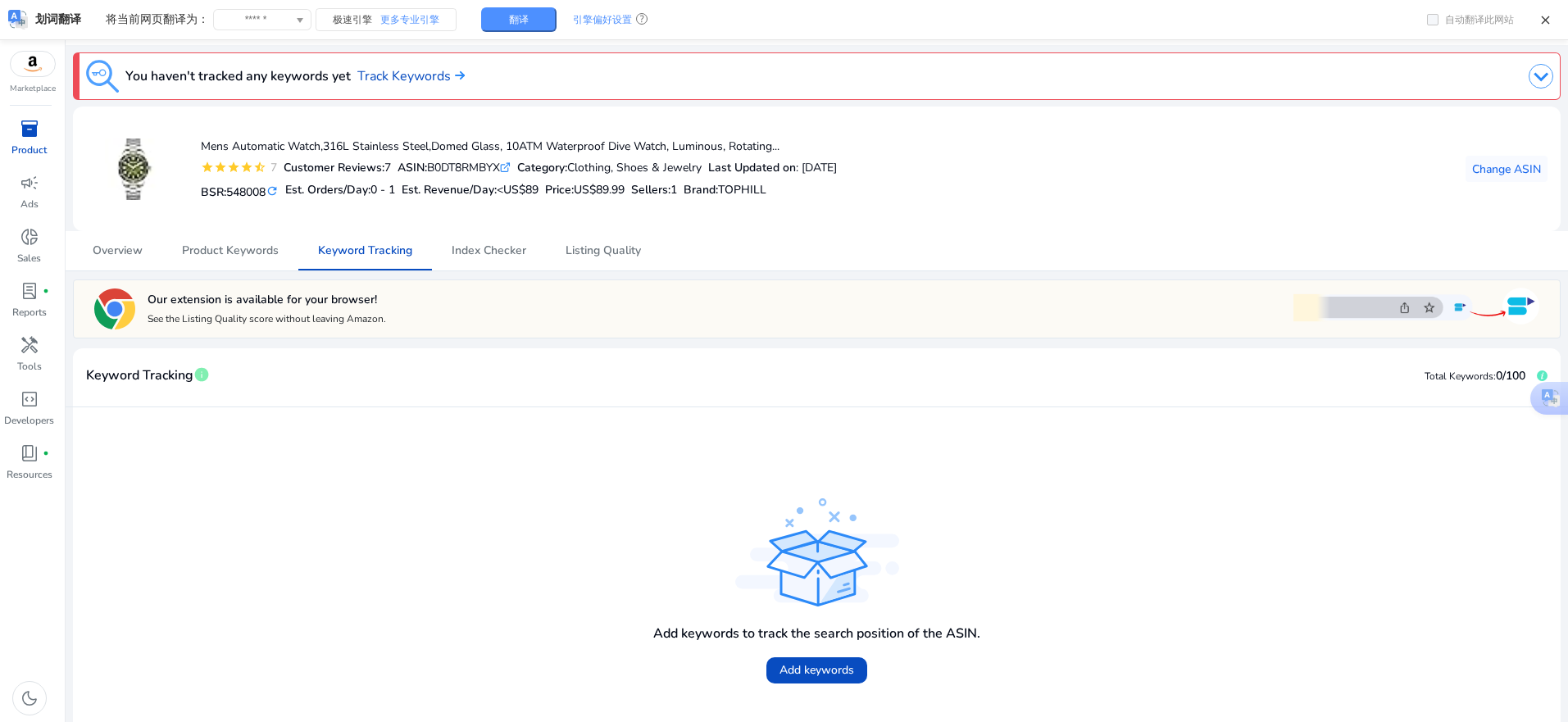
scroll to position [17, 0]
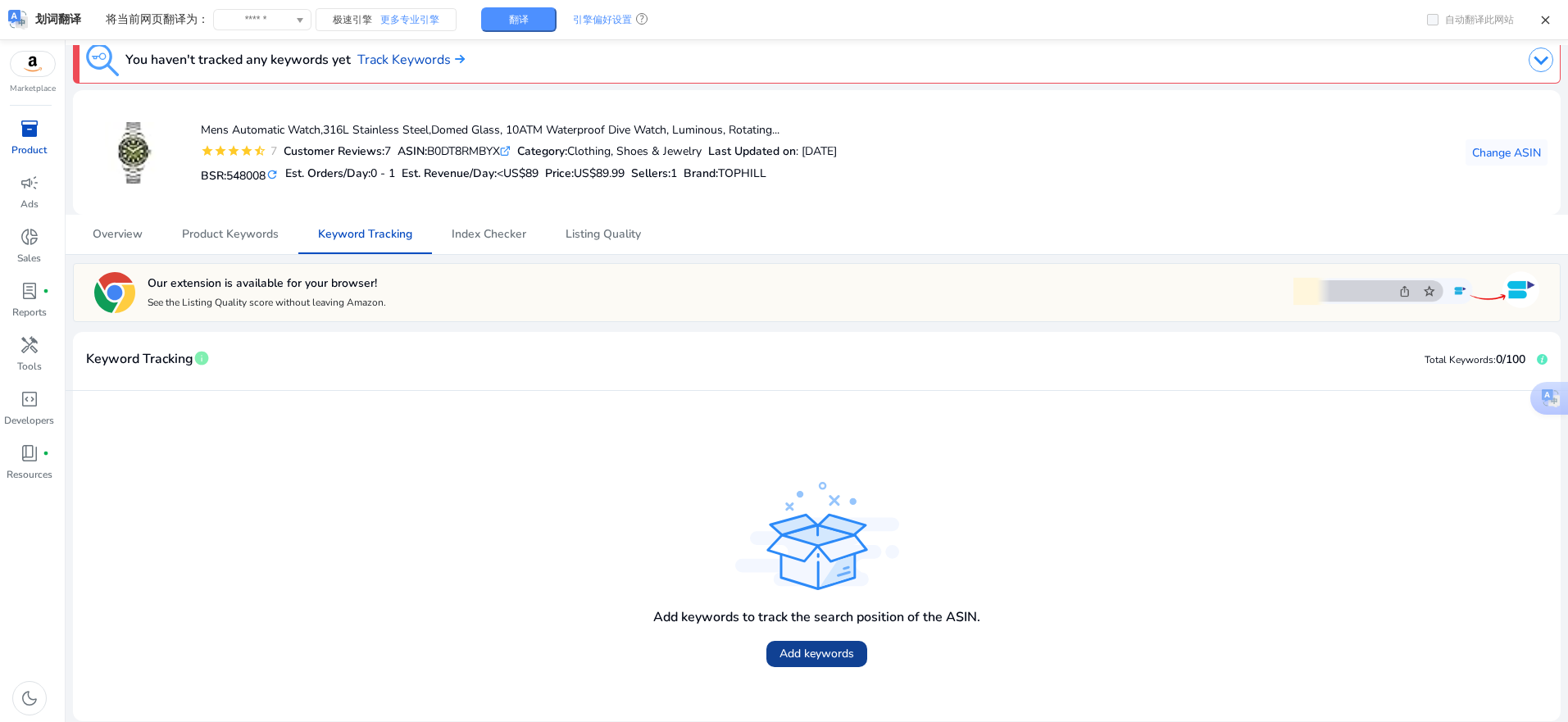
click at [822, 650] on span "Add keywords" at bounding box center [816, 654] width 74 height 17
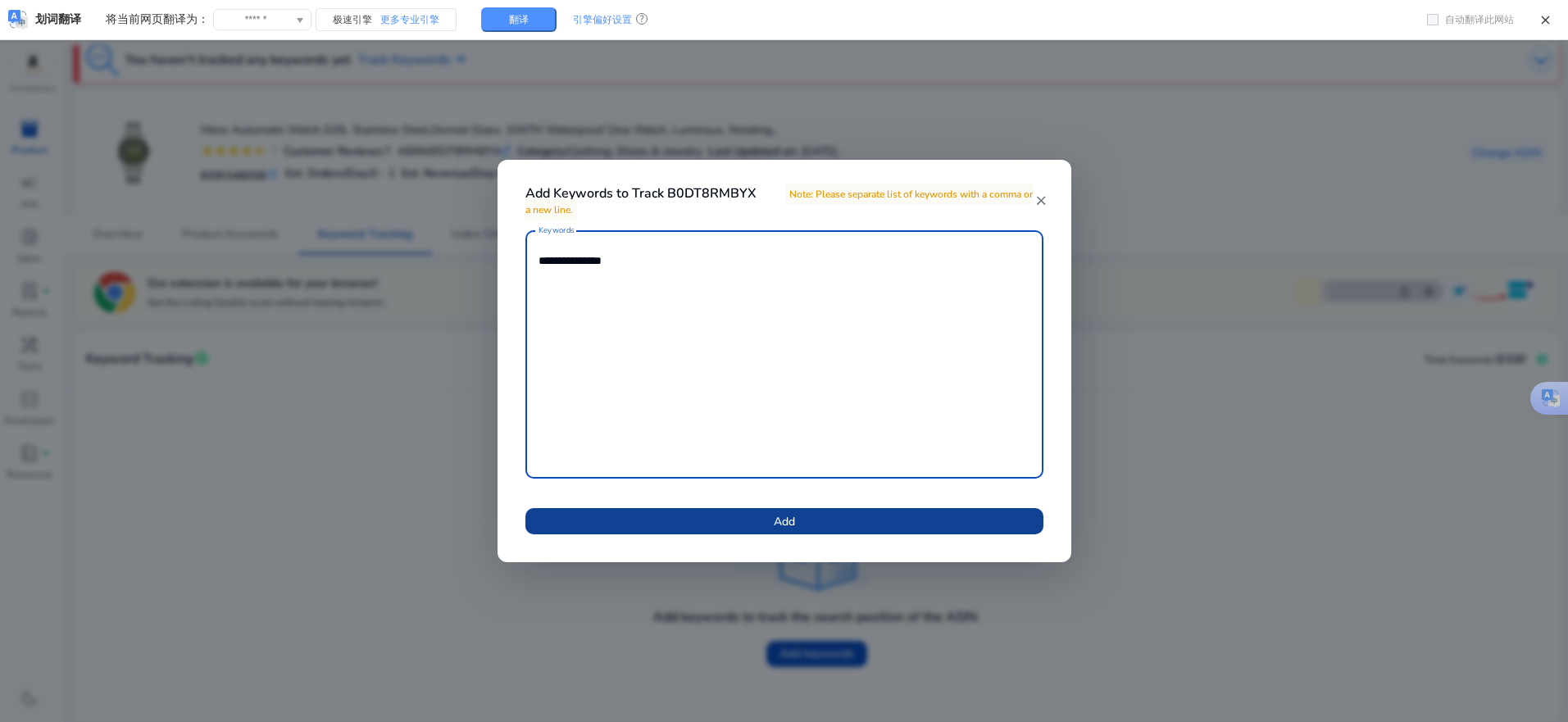
type textarea "**********"
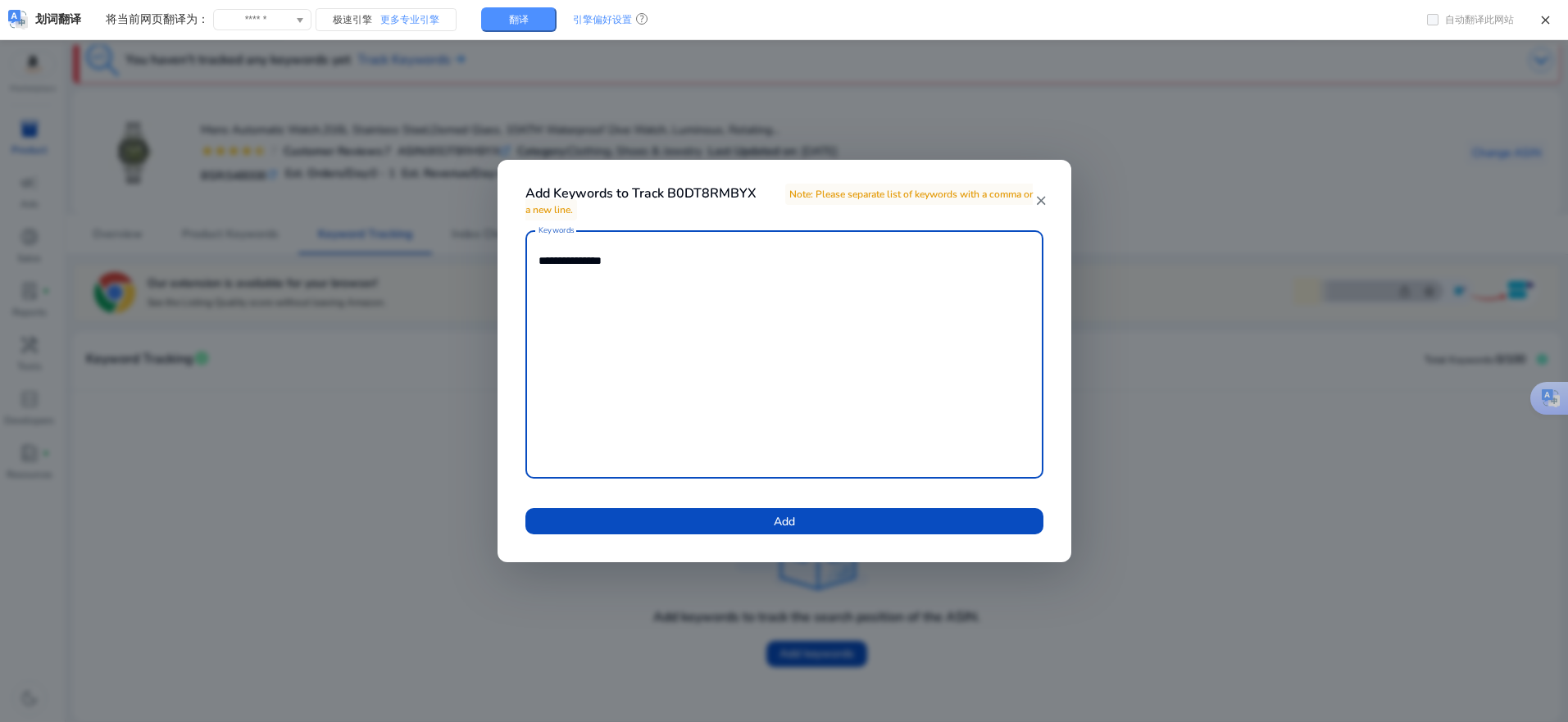
click at [777, 512] on span at bounding box center [784, 520] width 518 height 39
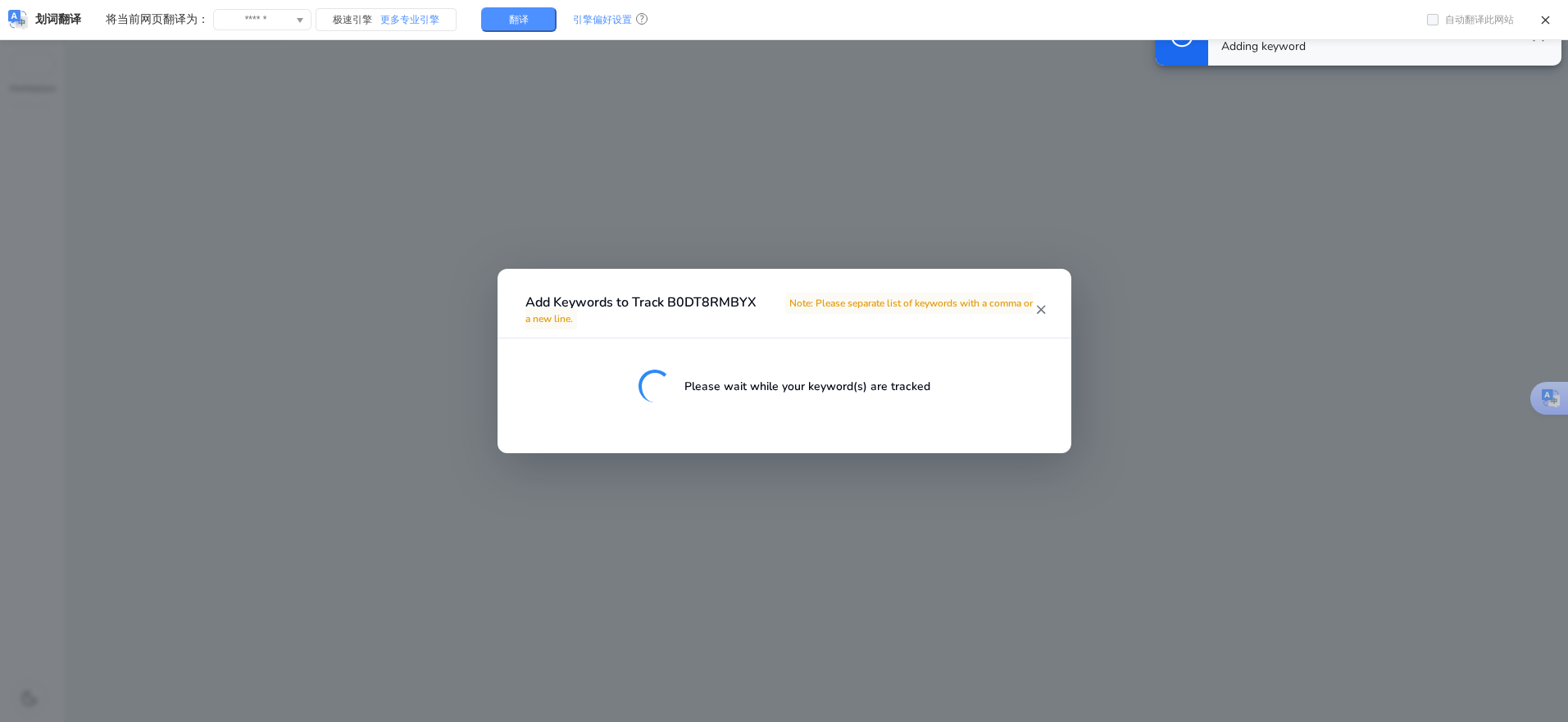
scroll to position [0, 0]
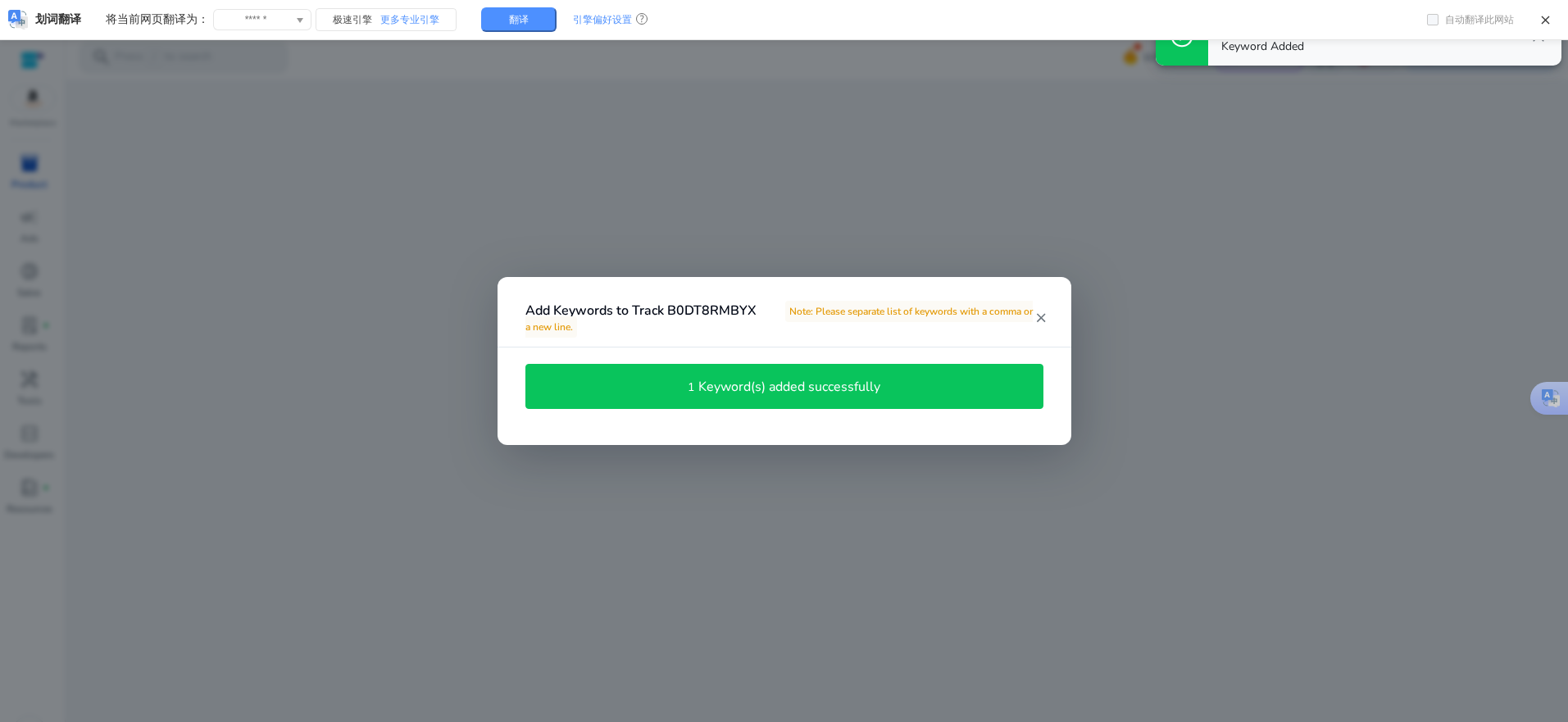
click at [1046, 313] on mat-icon "close" at bounding box center [1040, 318] width 13 height 15
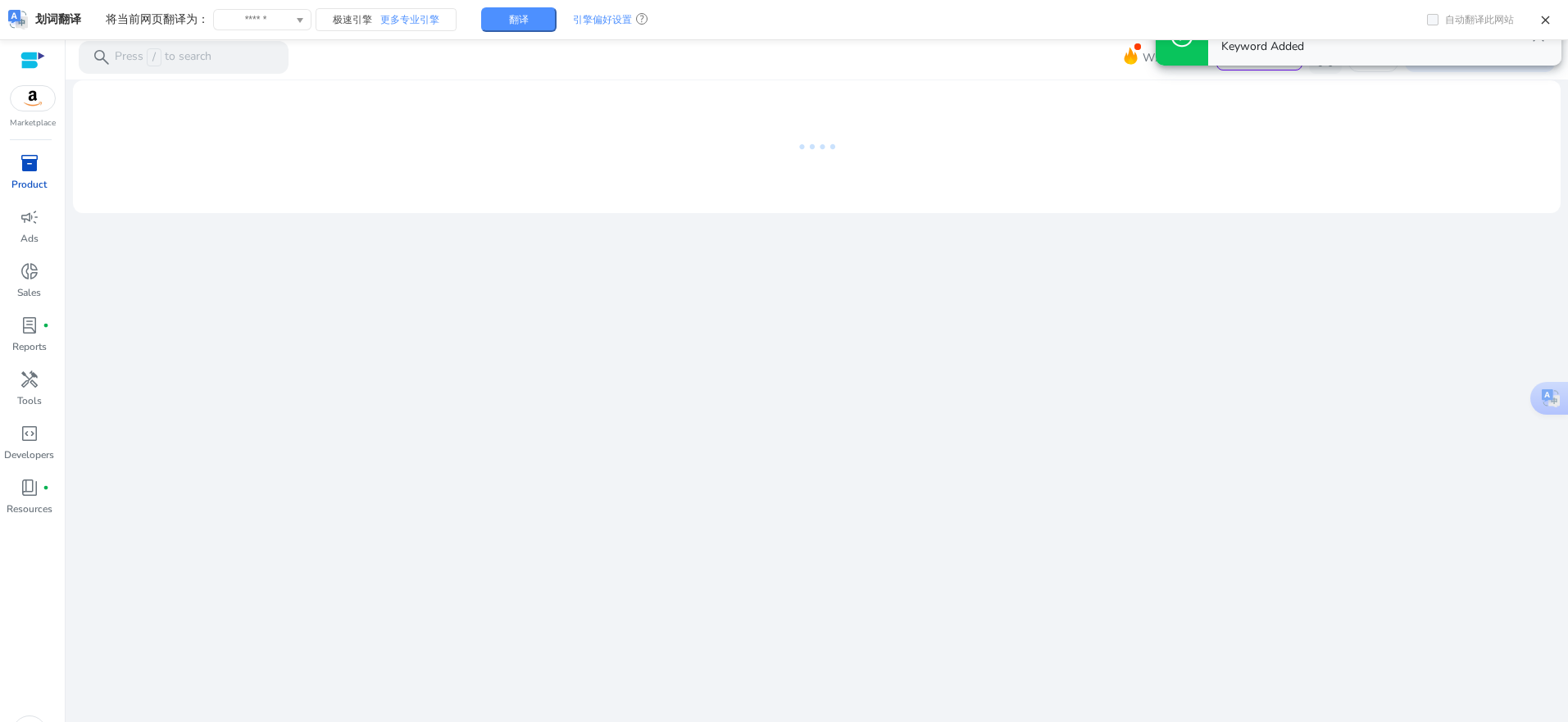
click at [453, 416] on div "We are getting things ready for you..." at bounding box center [817, 417] width 1489 height 677
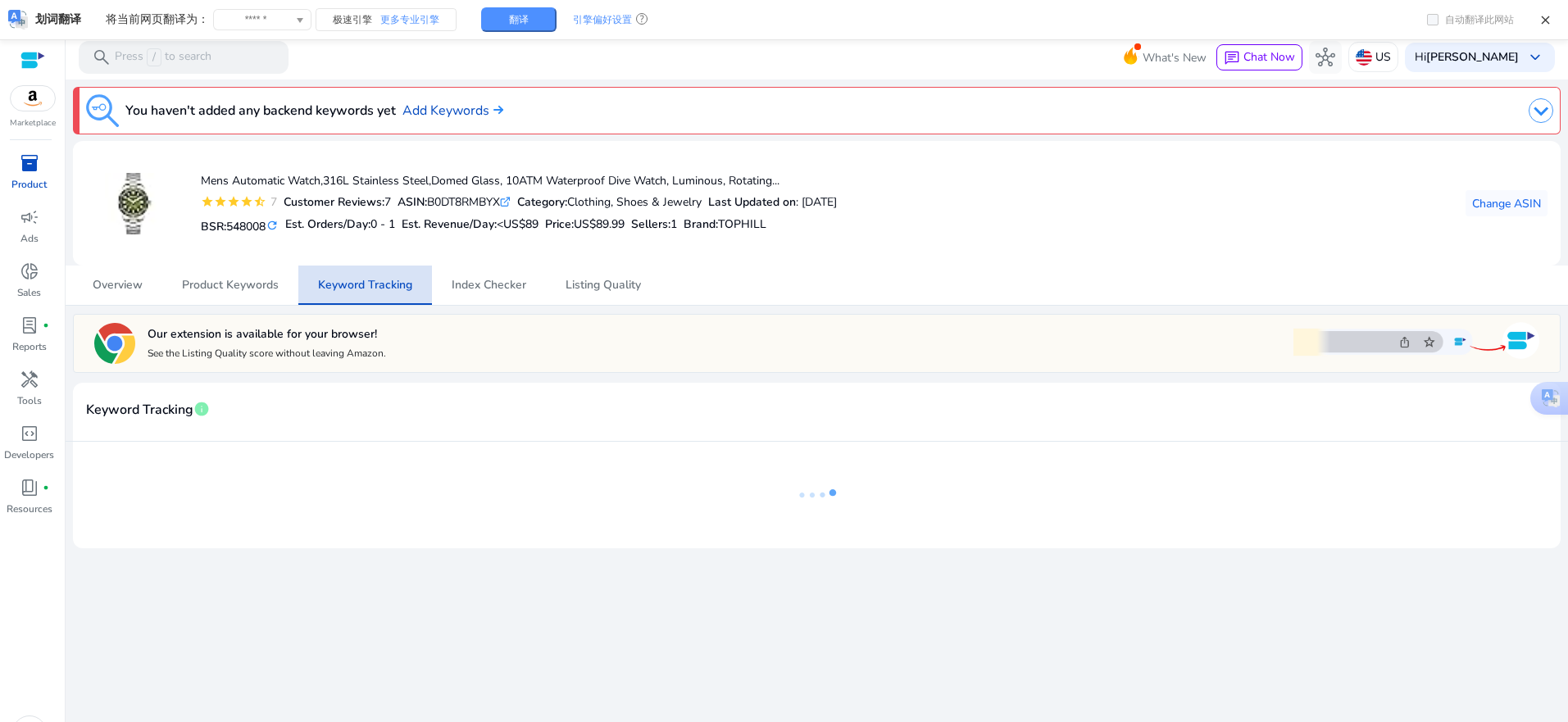
click at [366, 291] on span "Keyword Tracking" at bounding box center [365, 285] width 94 height 11
click at [232, 287] on span "Product Keywords" at bounding box center [230, 285] width 97 height 11
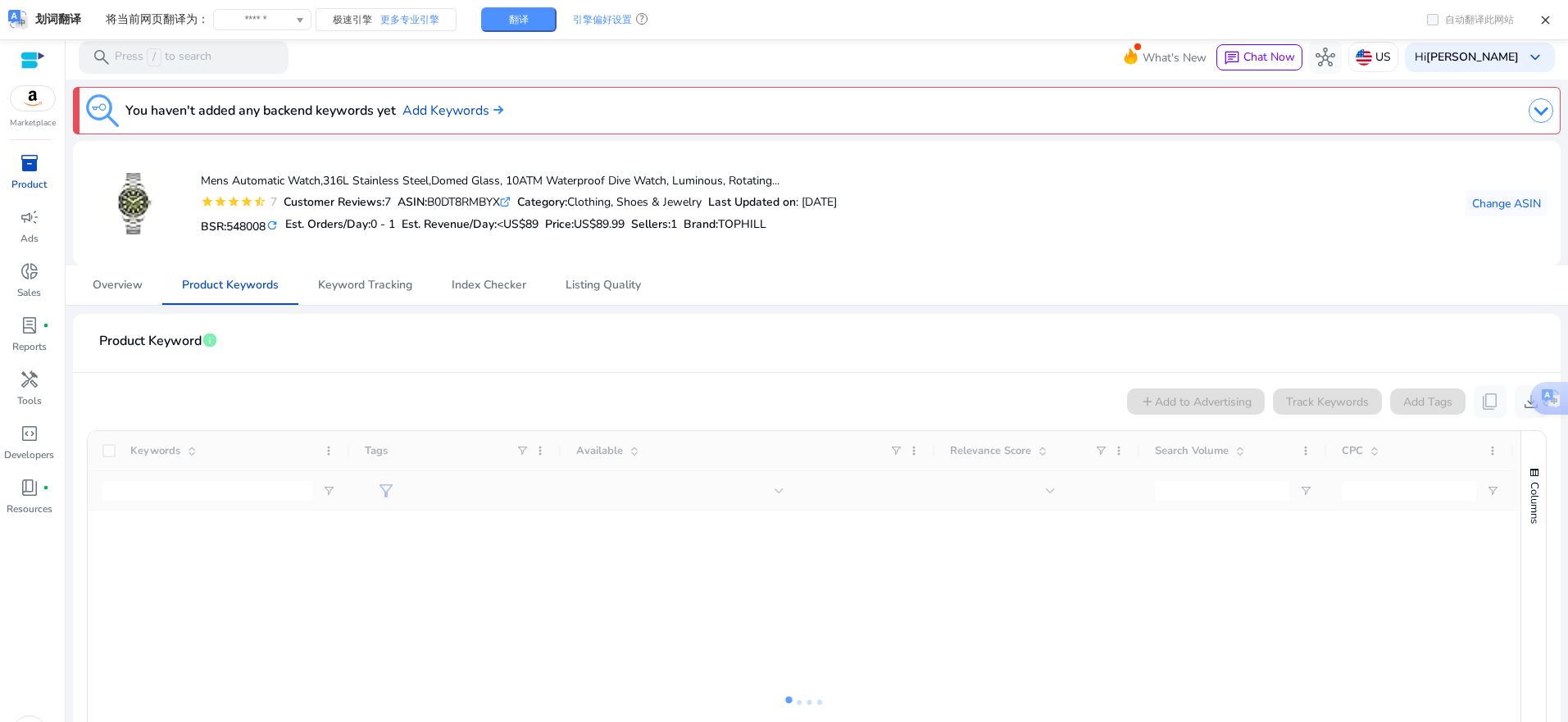
click at [773, 366] on mat-card-header "Product Keyword info" at bounding box center [817, 349] width 1461 height 46
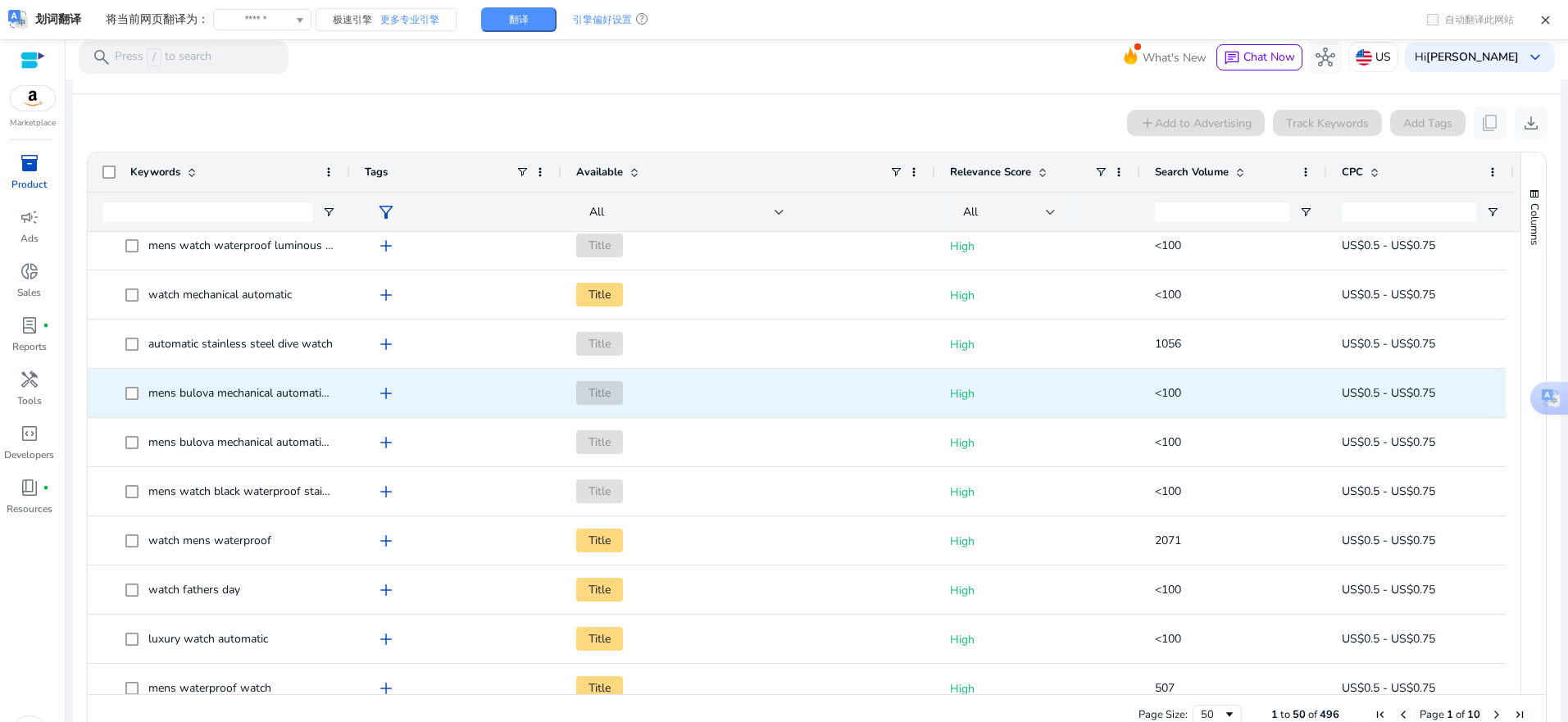
scroll to position [1639, 0]
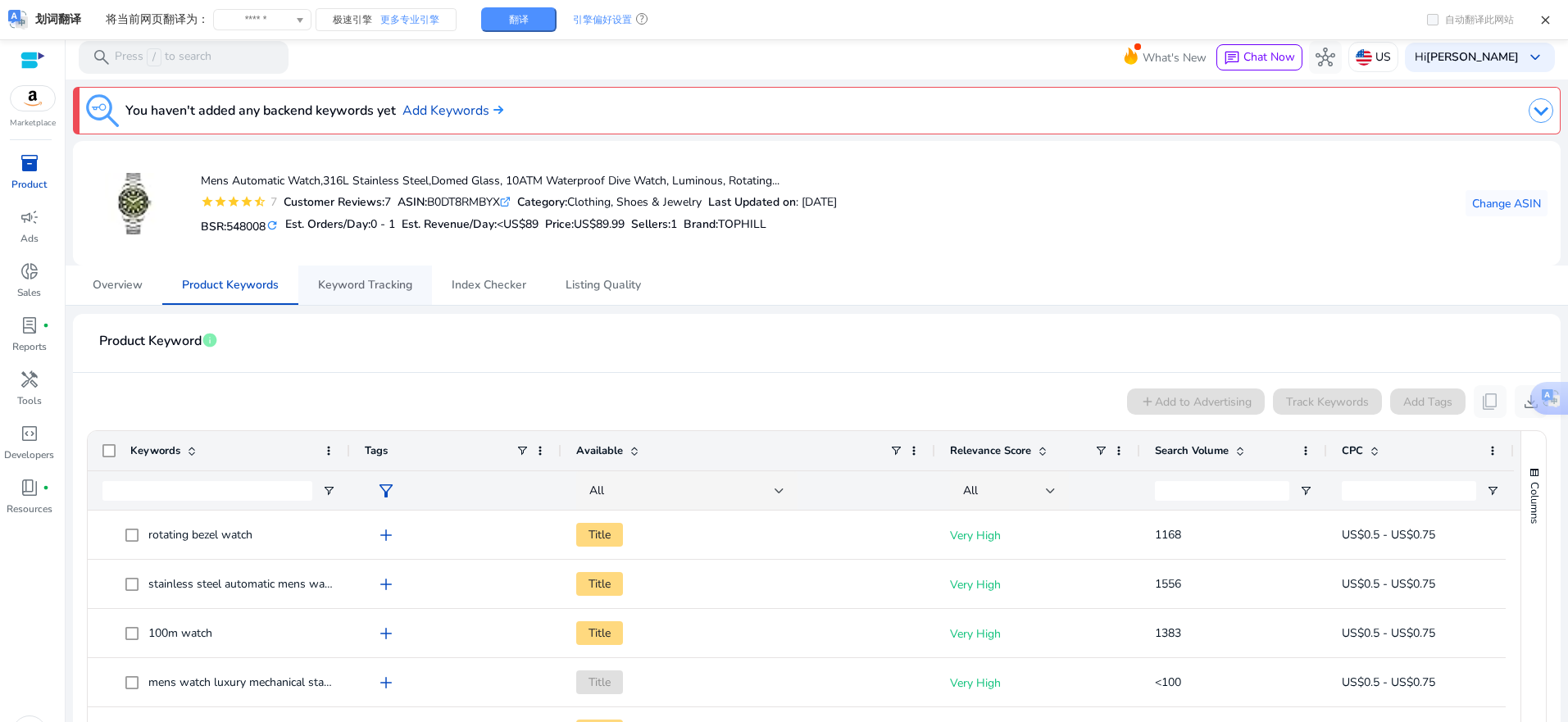
click at [385, 294] on span "Keyword Tracking" at bounding box center [365, 285] width 94 height 39
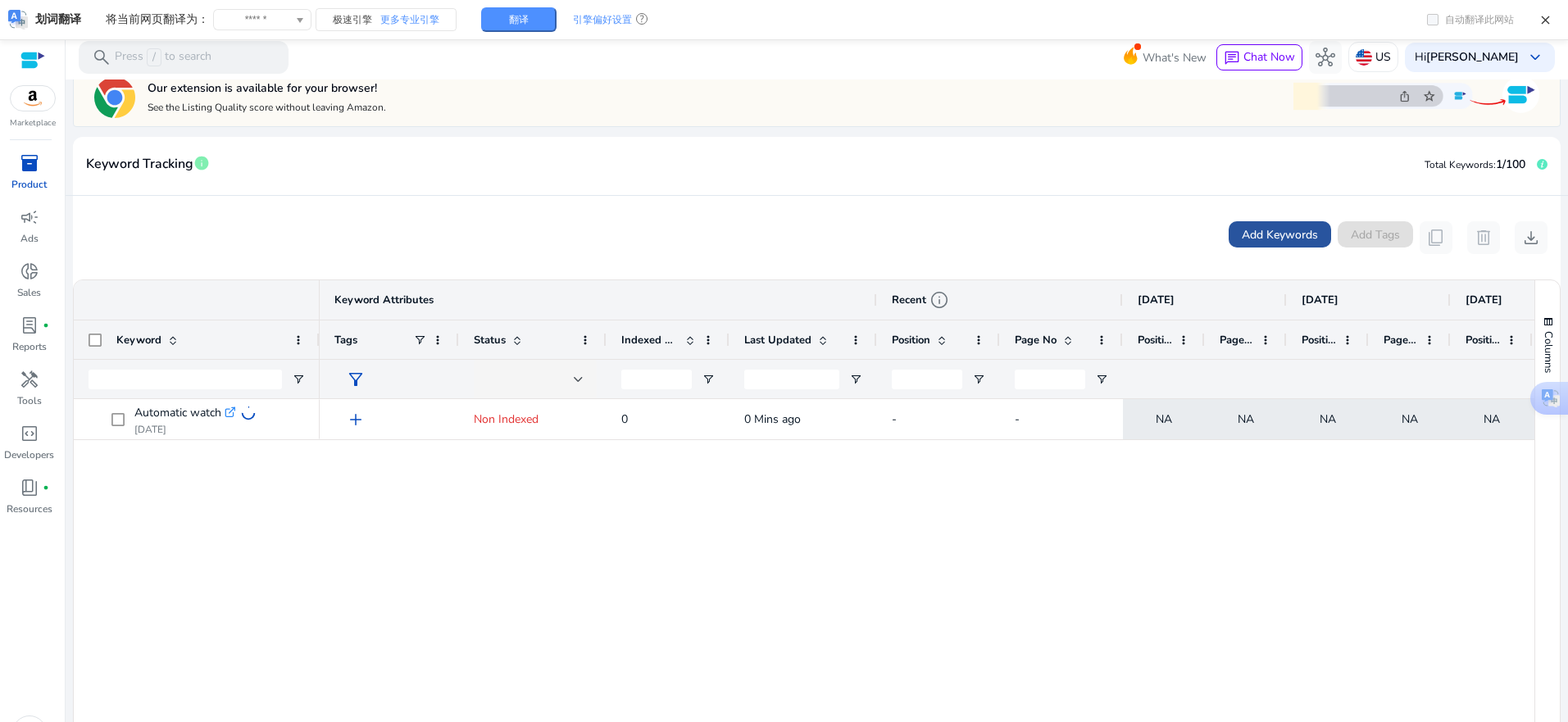
click at [1263, 233] on span "Add Keywords" at bounding box center [1280, 235] width 76 height 17
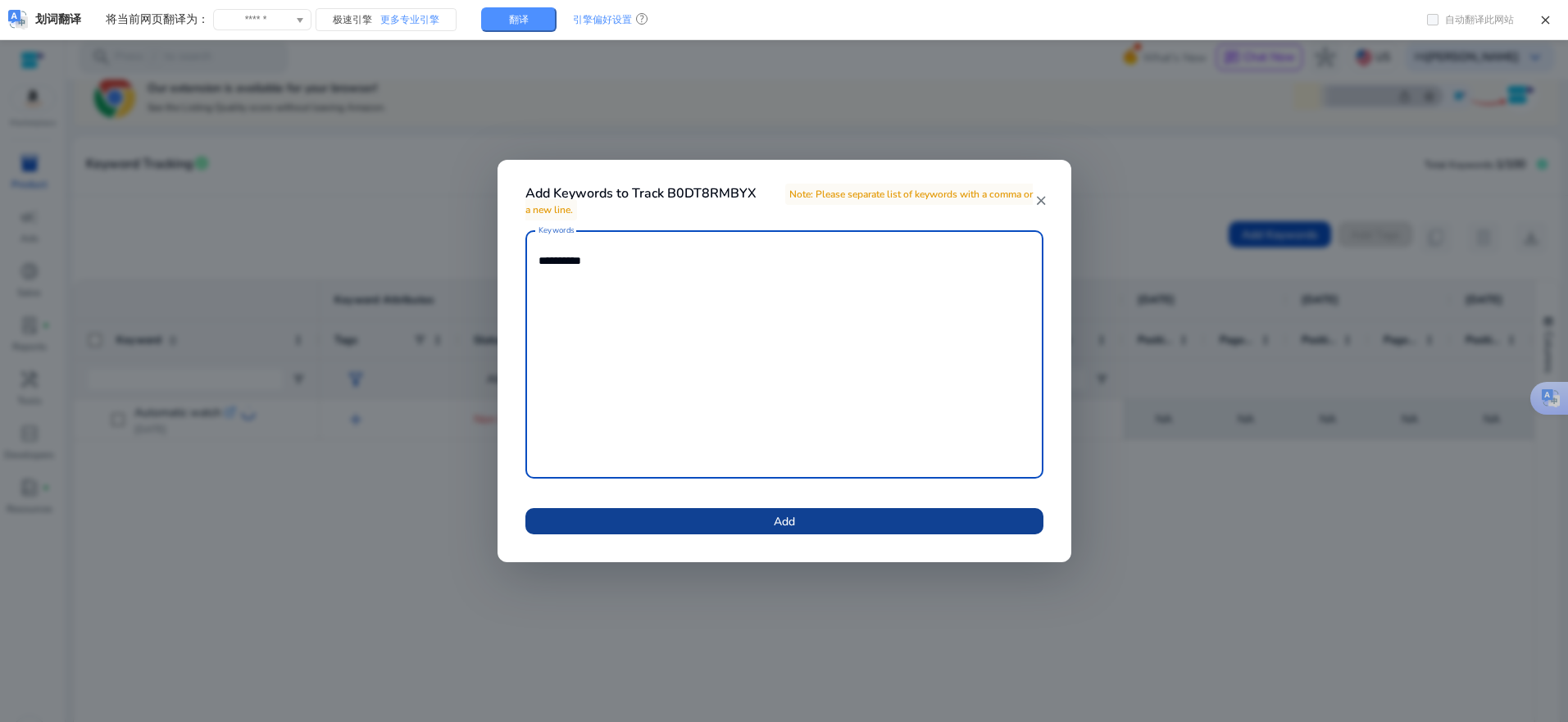
type textarea "**********"
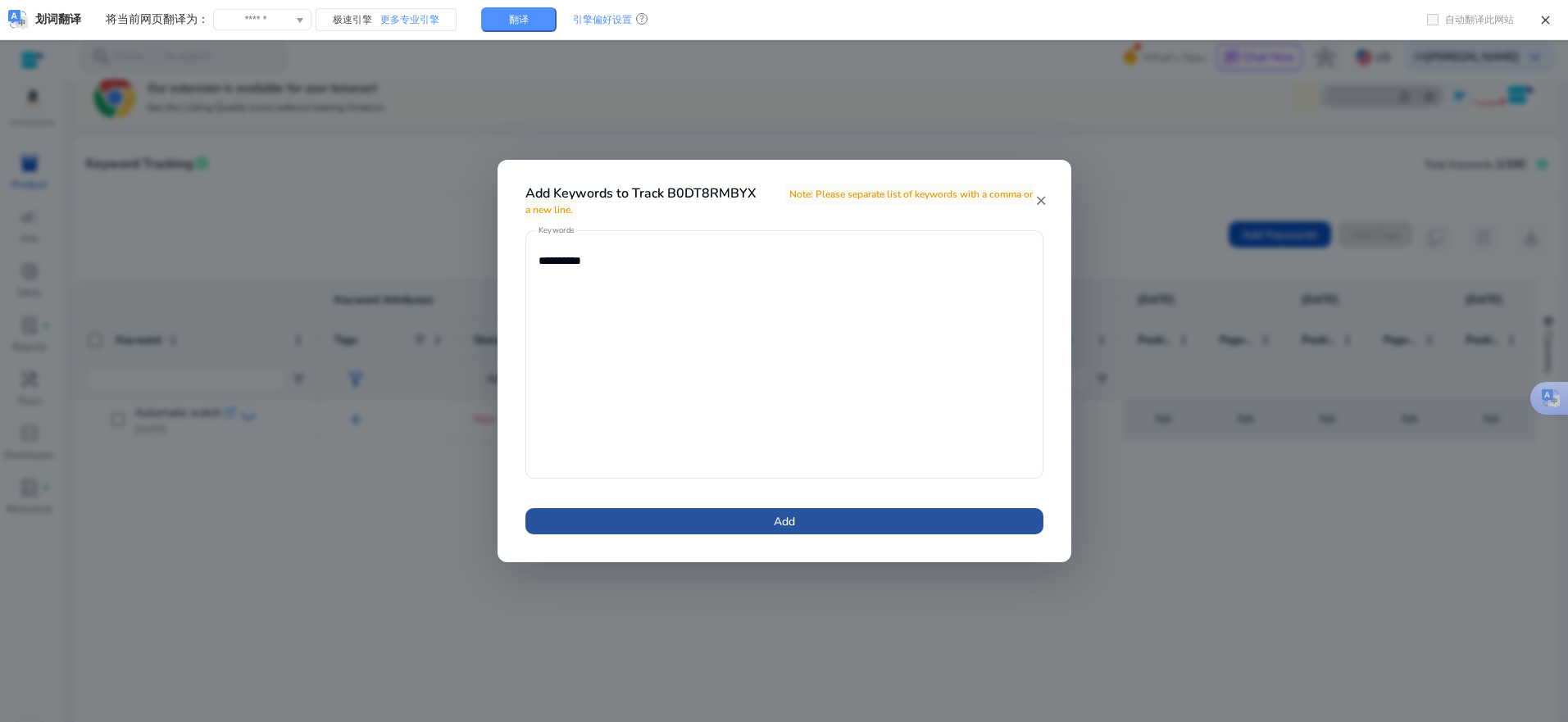
click at [818, 532] on span at bounding box center [784, 520] width 518 height 39
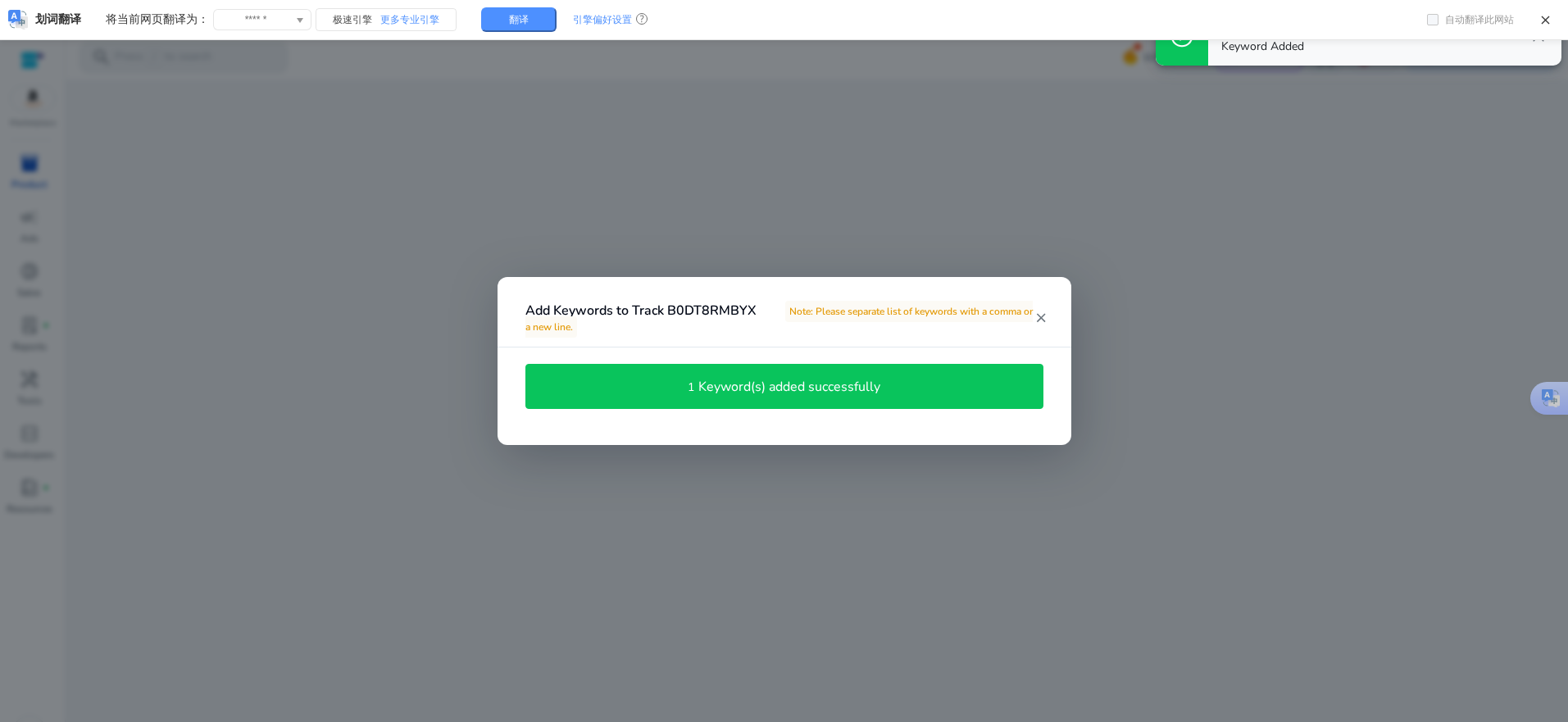
click at [1041, 313] on mat-icon "close" at bounding box center [1040, 318] width 13 height 15
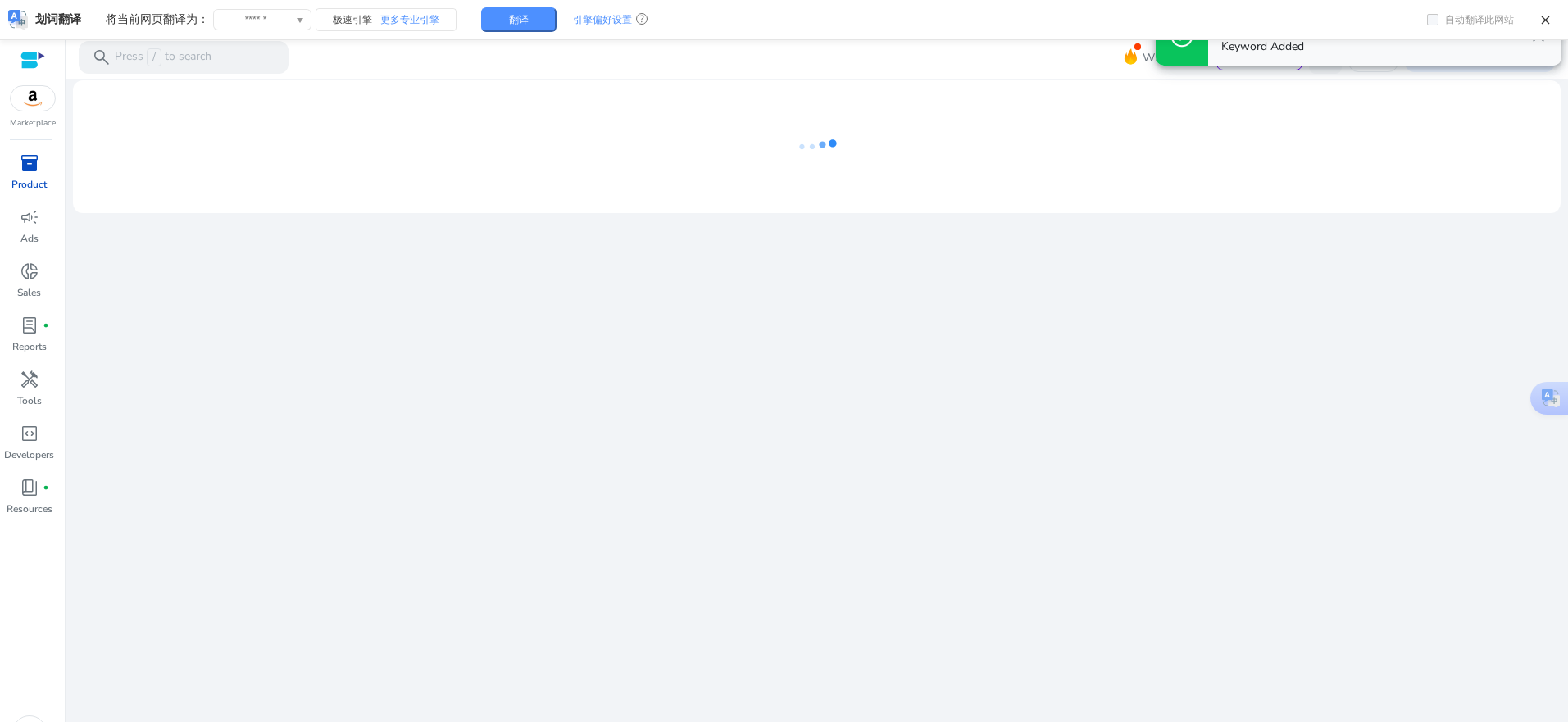
click at [618, 375] on div "We are getting things ready for you..." at bounding box center [817, 417] width 1489 height 677
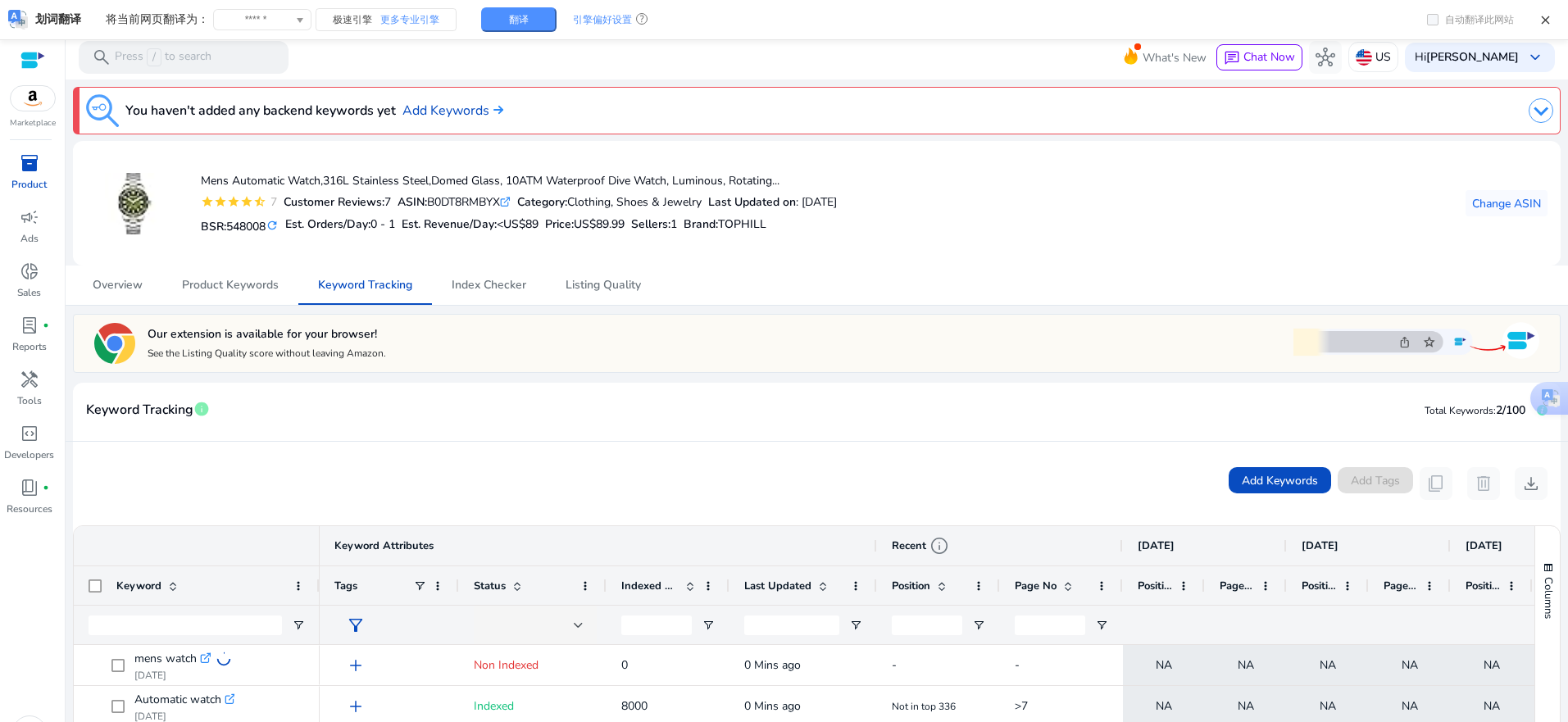
click at [33, 189] on p "Product" at bounding box center [29, 184] width 35 height 15
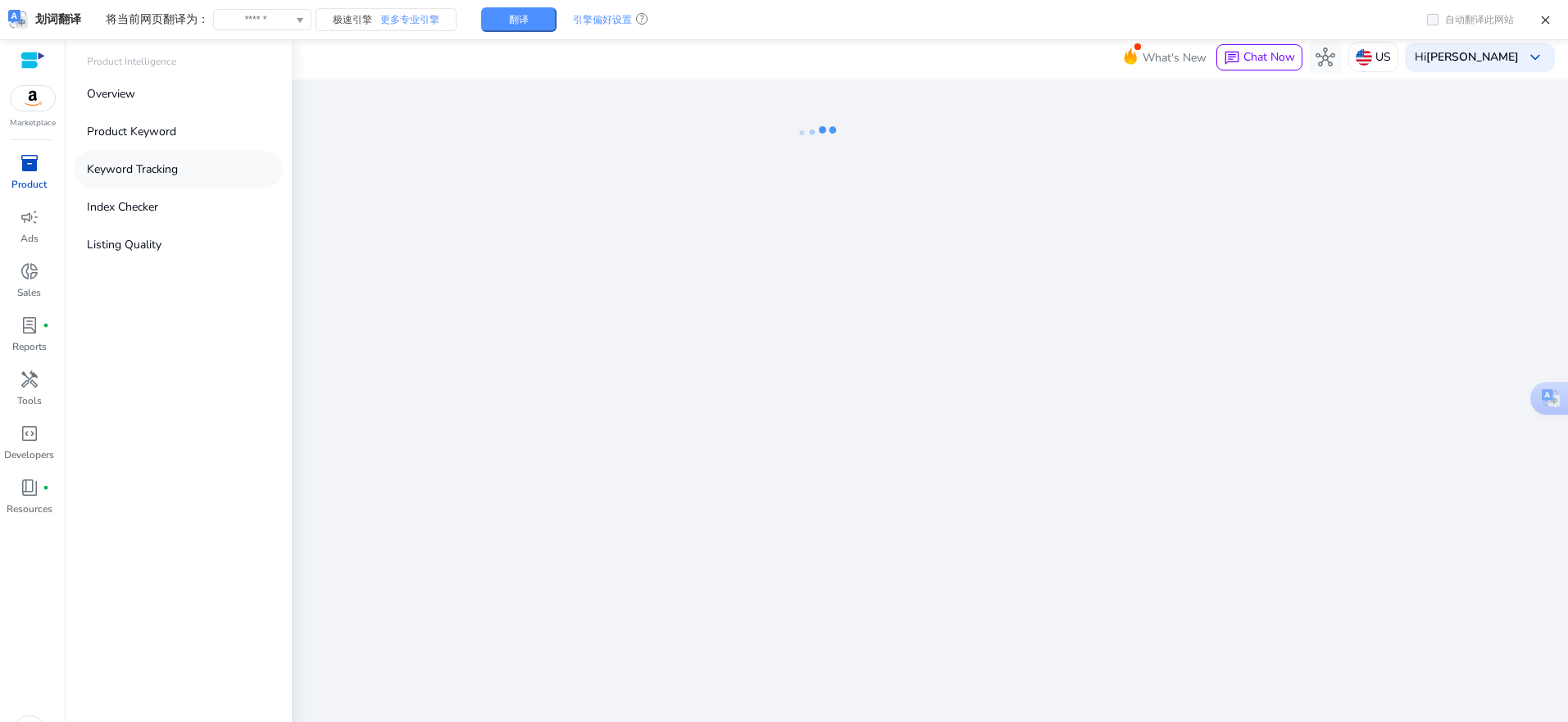
click at [102, 177] on p "Keyword Tracking" at bounding box center [132, 169] width 91 height 17
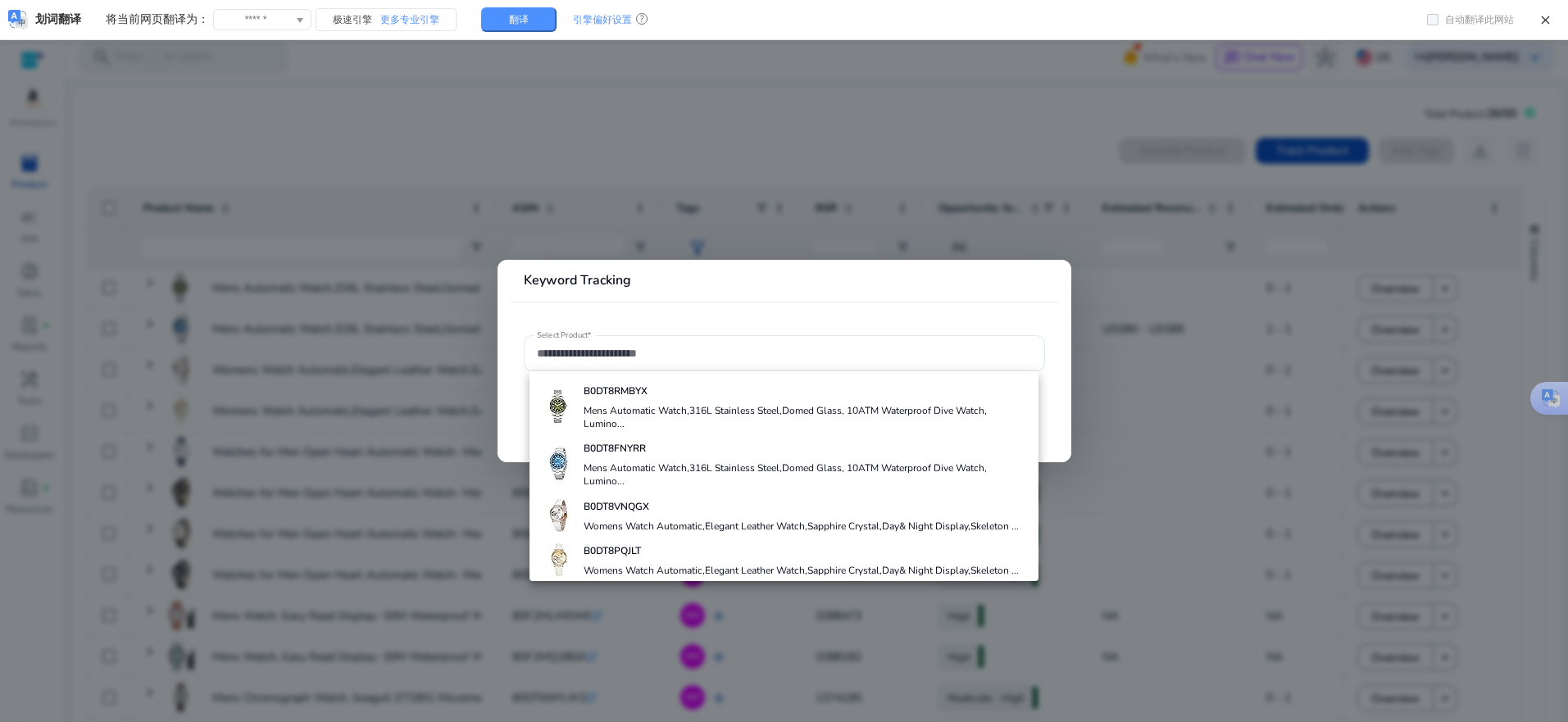
click at [646, 184] on div at bounding box center [784, 361] width 1568 height 722
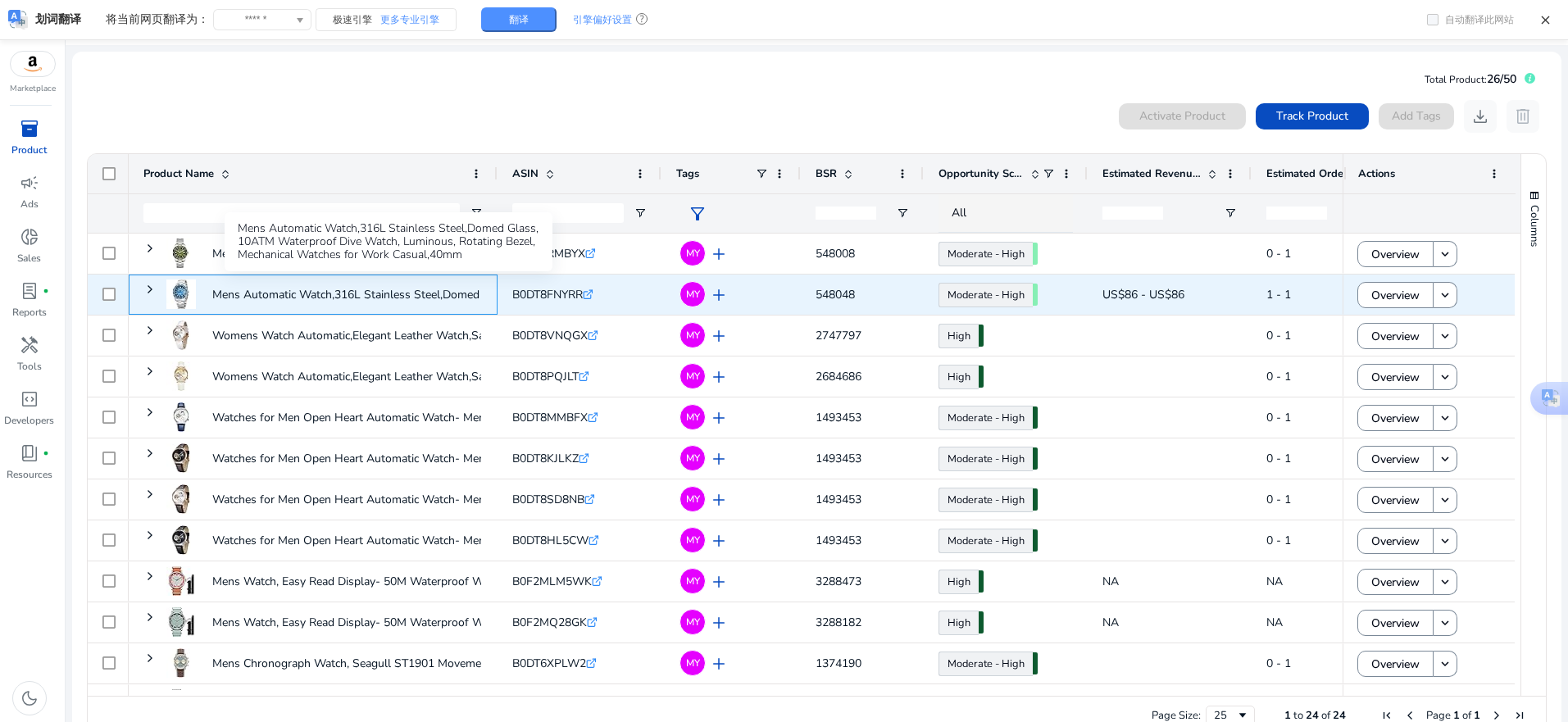
click at [369, 297] on p "Mens Automatic Watch,316L Stainless Steel,Domed Glass, 10ATM..." at bounding box center [387, 294] width 349 height 33
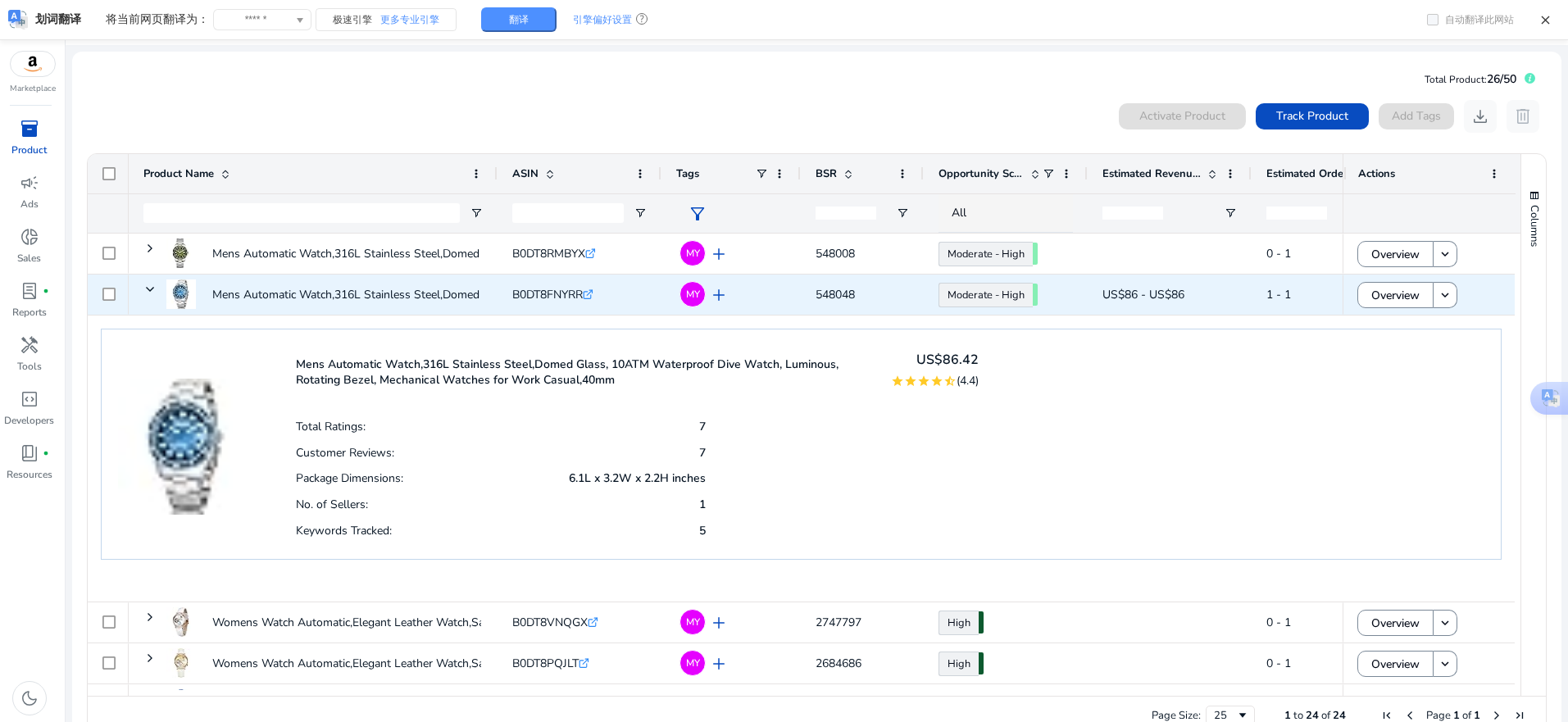
click at [157, 288] on span "Mens Automatic Watch,316L Stainless Steel,Domed Glass, 10ATM..." at bounding box center [313, 294] width 339 height 45
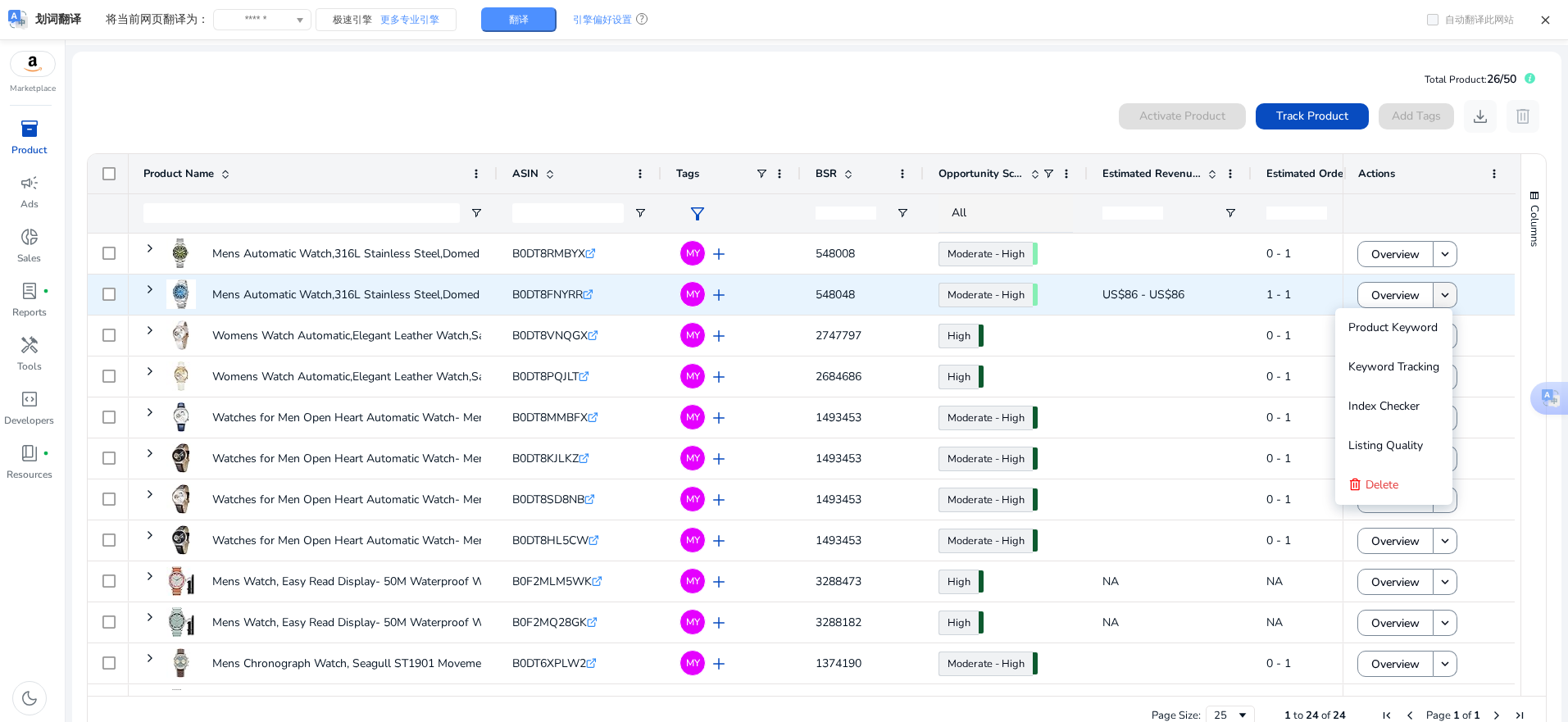
click at [1448, 299] on span at bounding box center [1445, 294] width 23 height 39
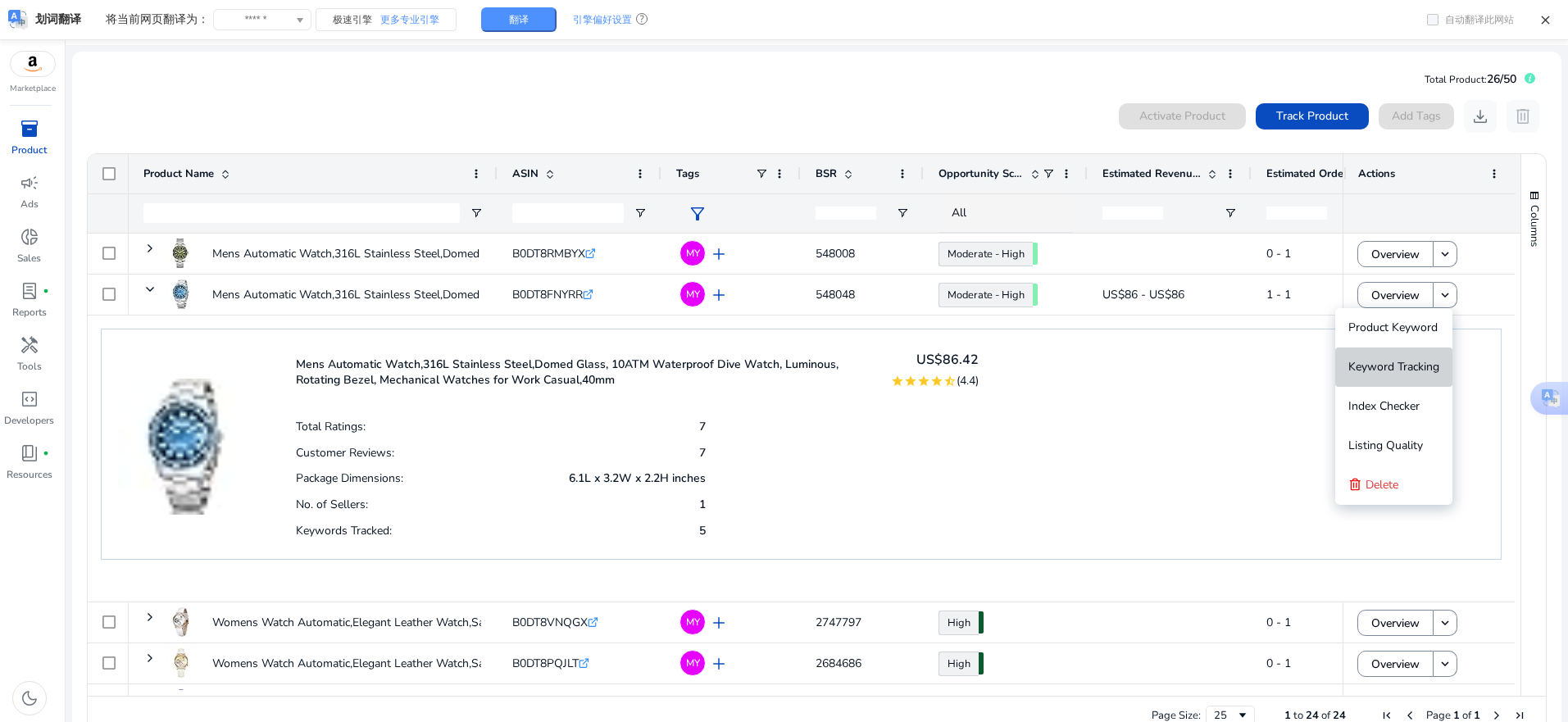
click at [1397, 367] on span "Keyword Tracking" at bounding box center [1394, 367] width 91 height 16
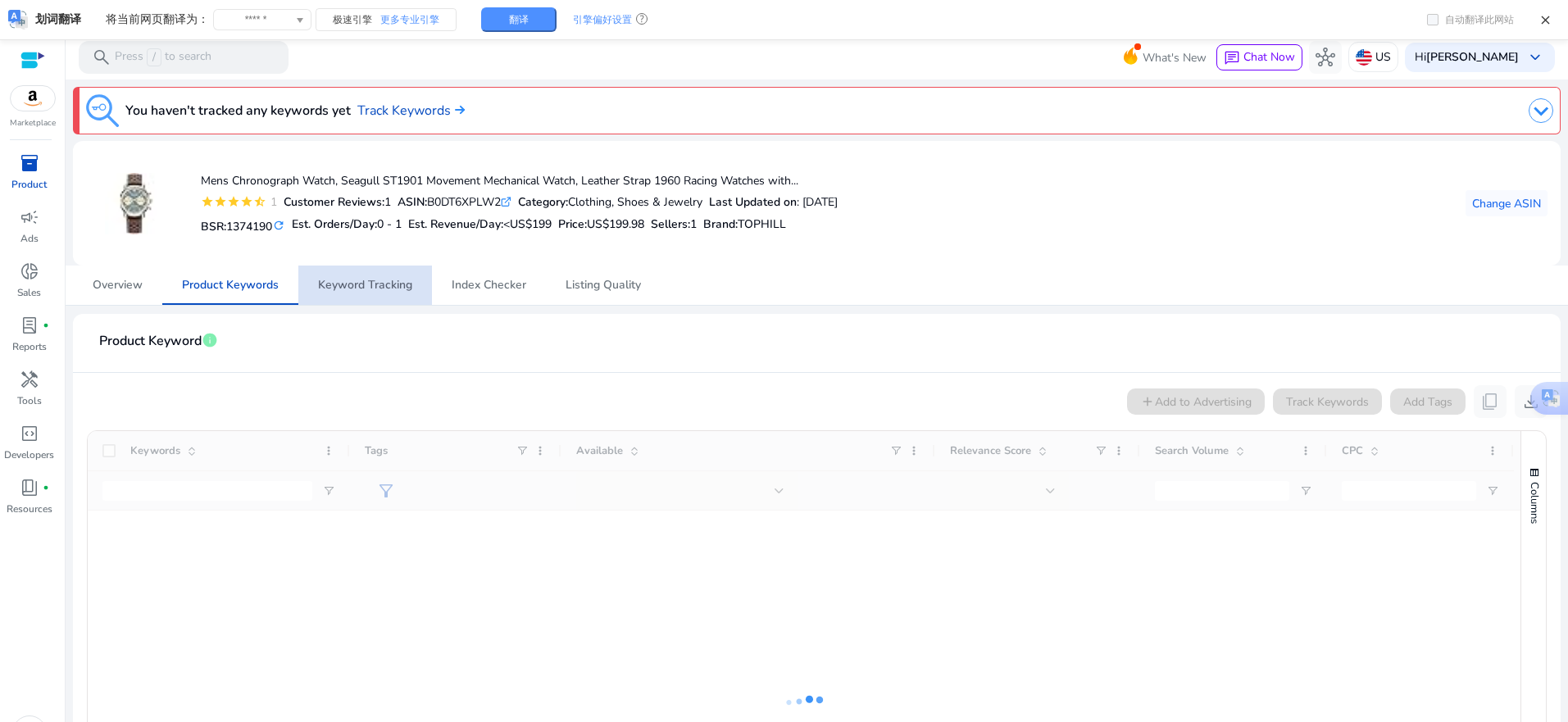
click at [401, 288] on span "Keyword Tracking" at bounding box center [365, 285] width 94 height 11
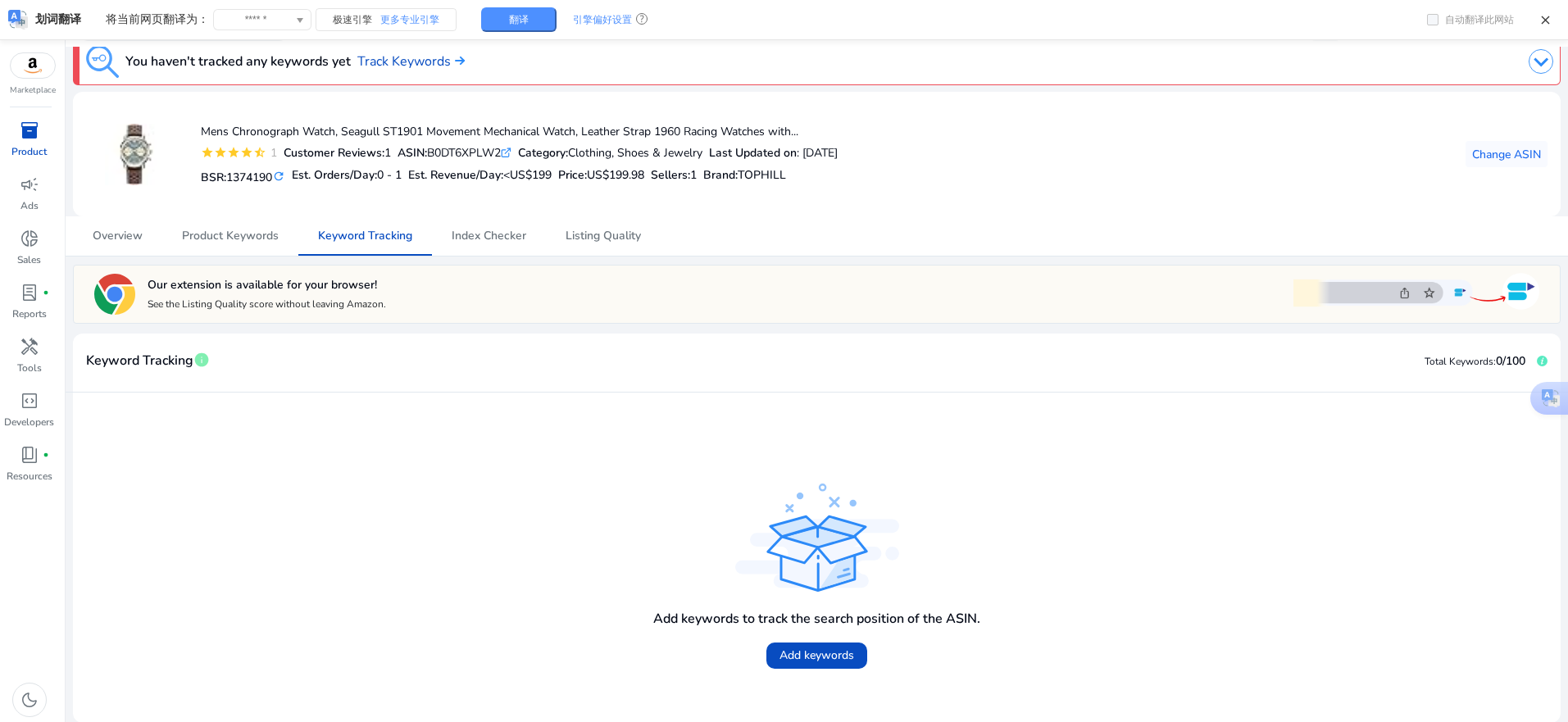
scroll to position [34, 0]
click at [821, 655] on span "Add keywords" at bounding box center [816, 654] width 74 height 17
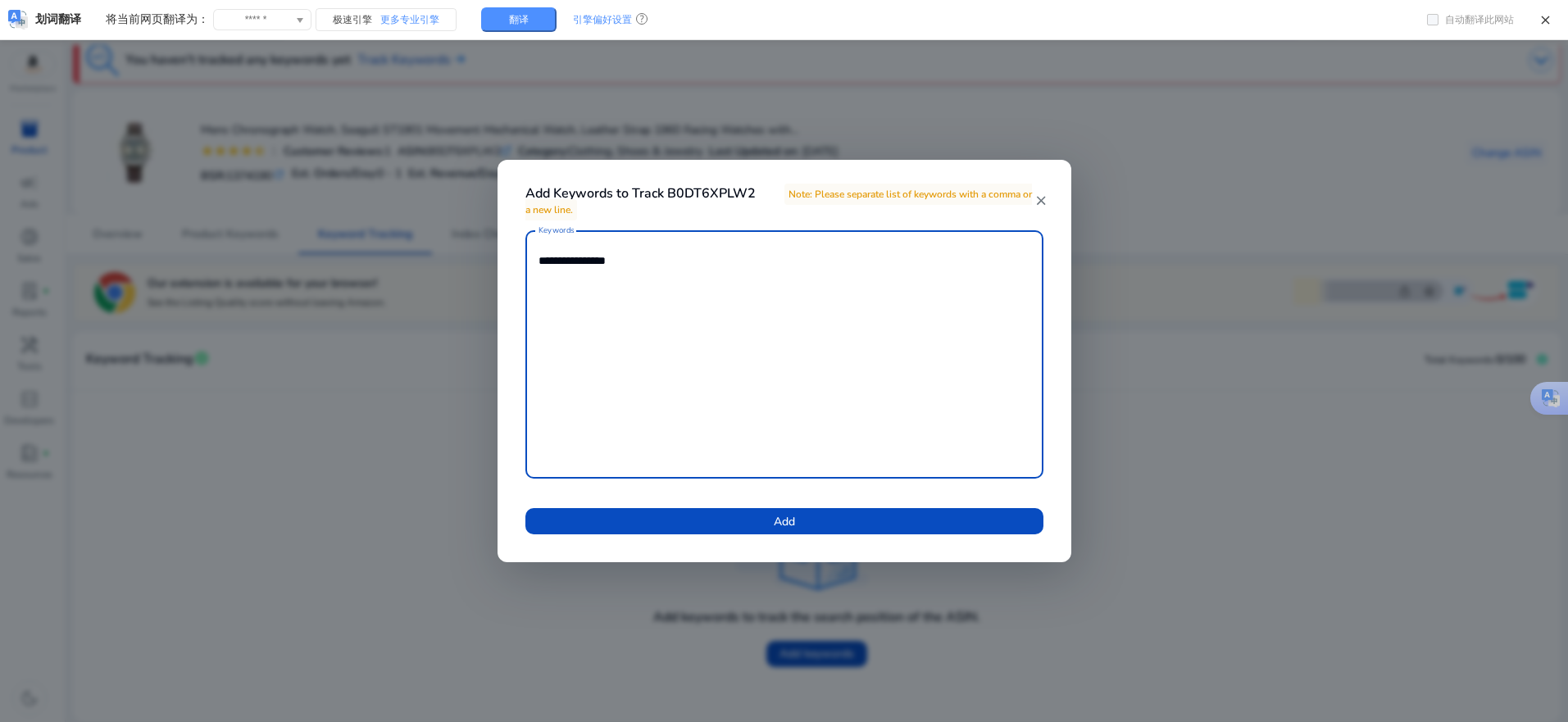
type textarea "**********"
click at [866, 530] on span at bounding box center [784, 520] width 518 height 39
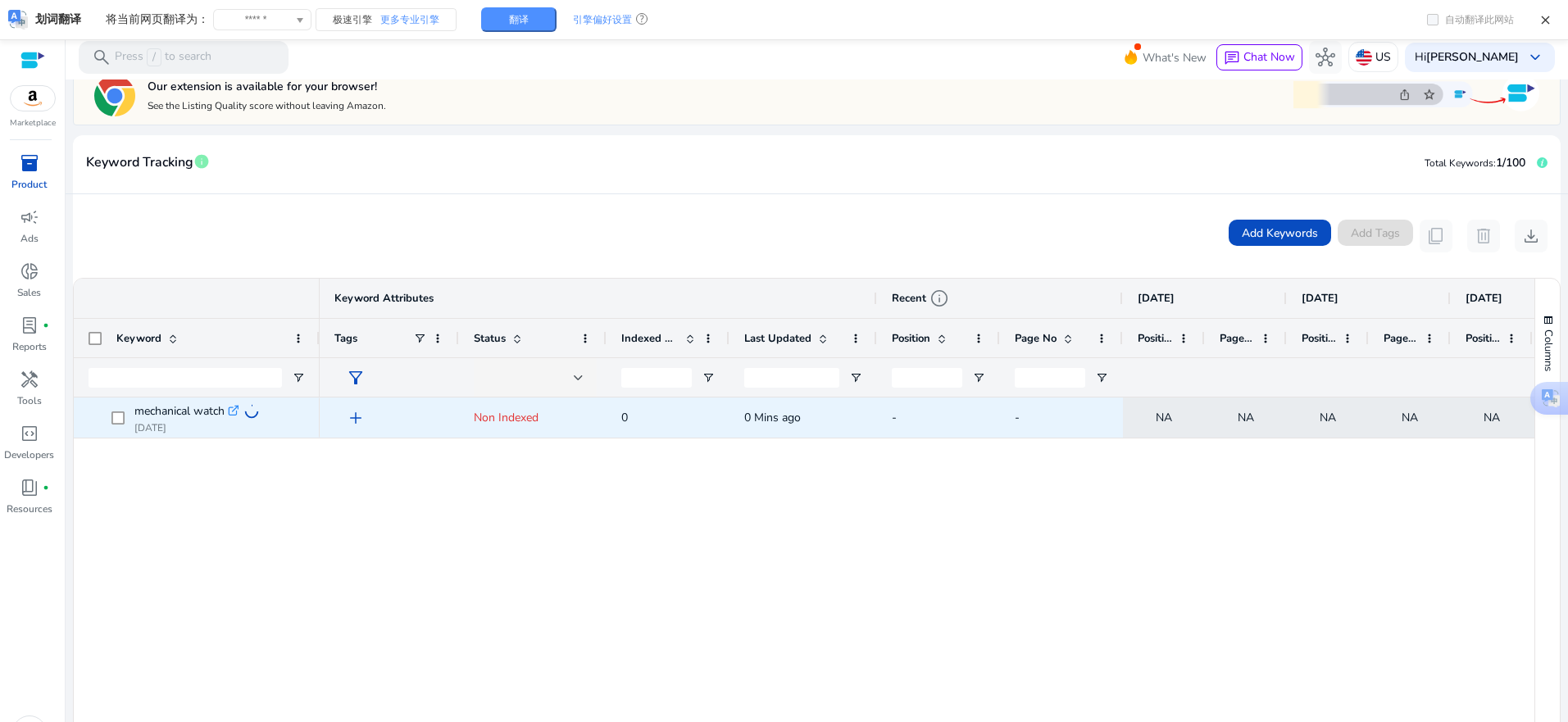
scroll to position [164, 0]
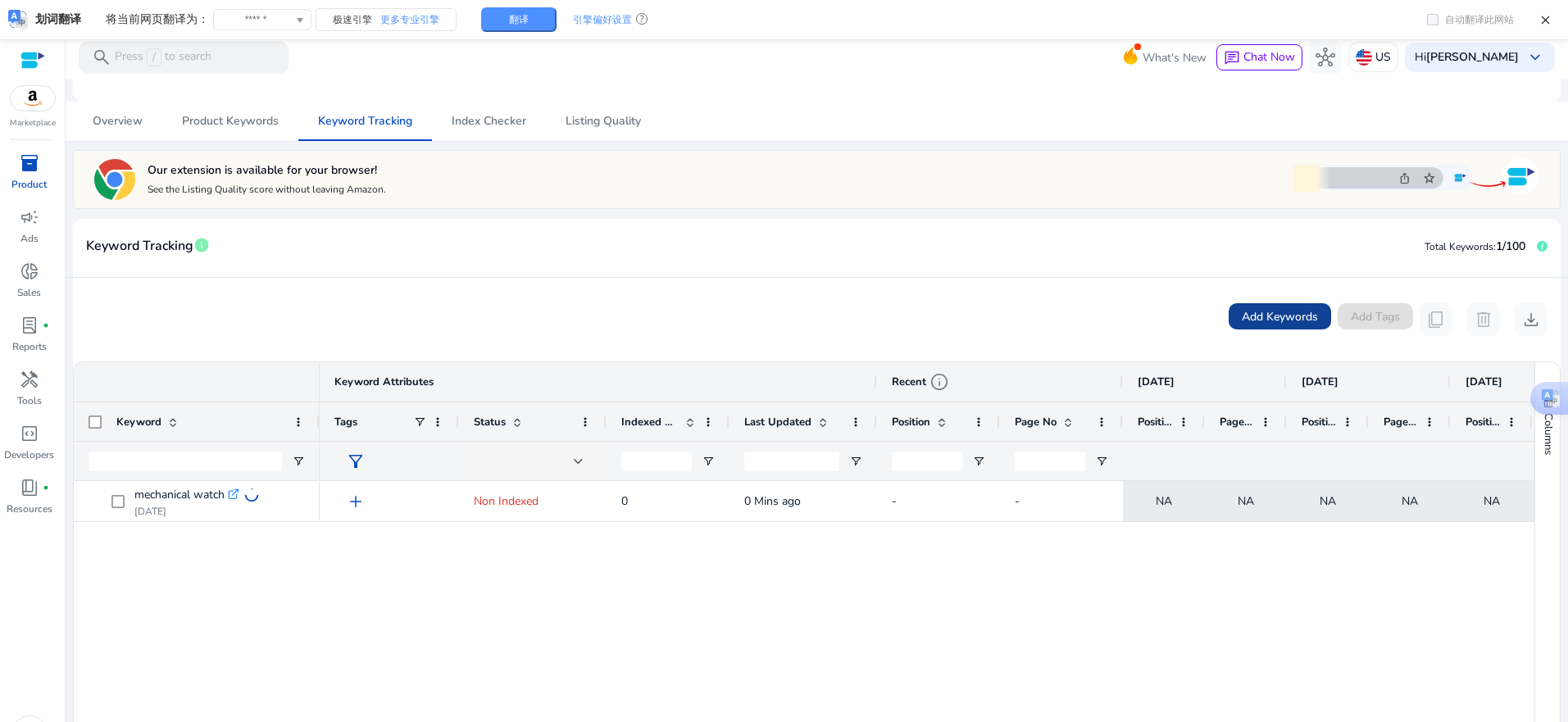
click at [1254, 310] on span "Add Keywords" at bounding box center [1280, 317] width 76 height 17
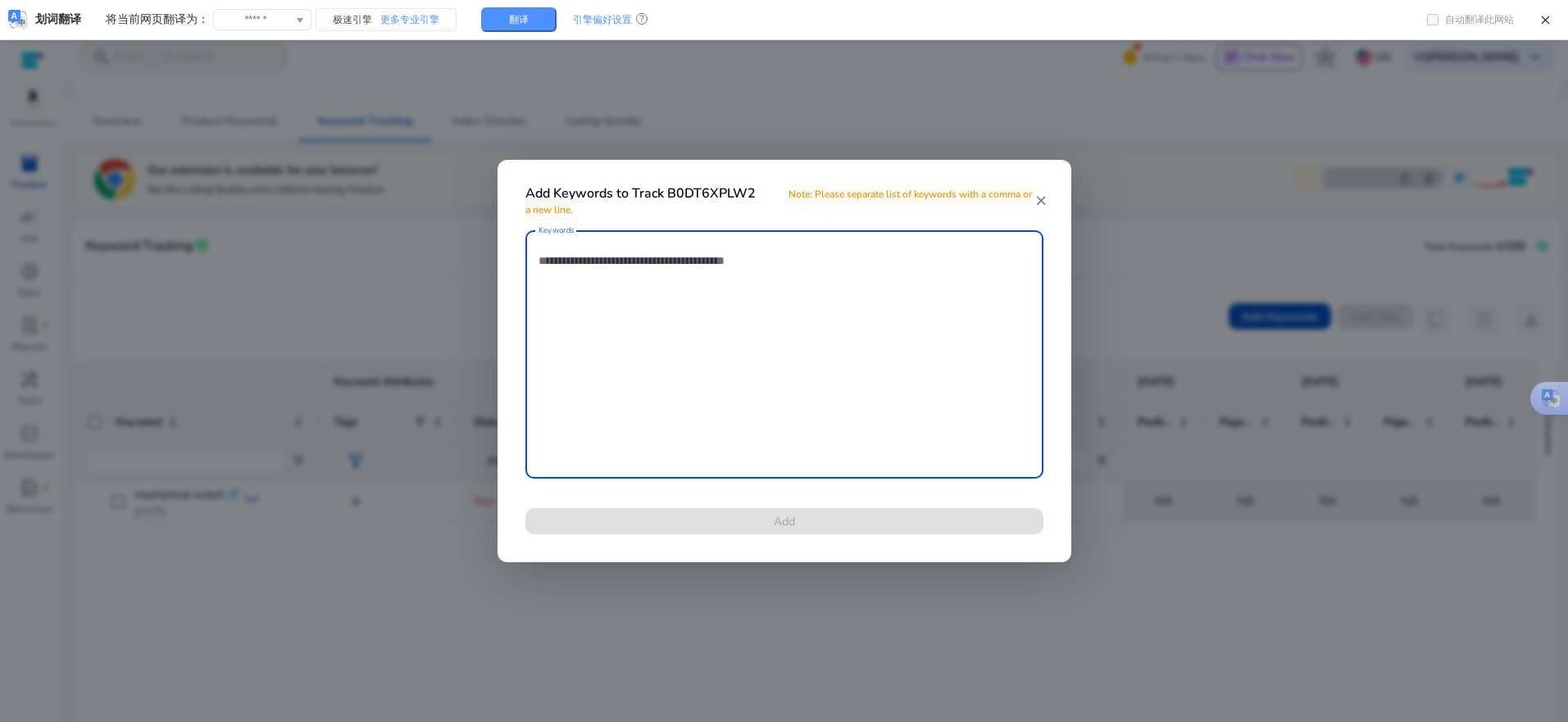
click at [667, 358] on textarea "Keywords" at bounding box center [784, 354] width 492 height 232
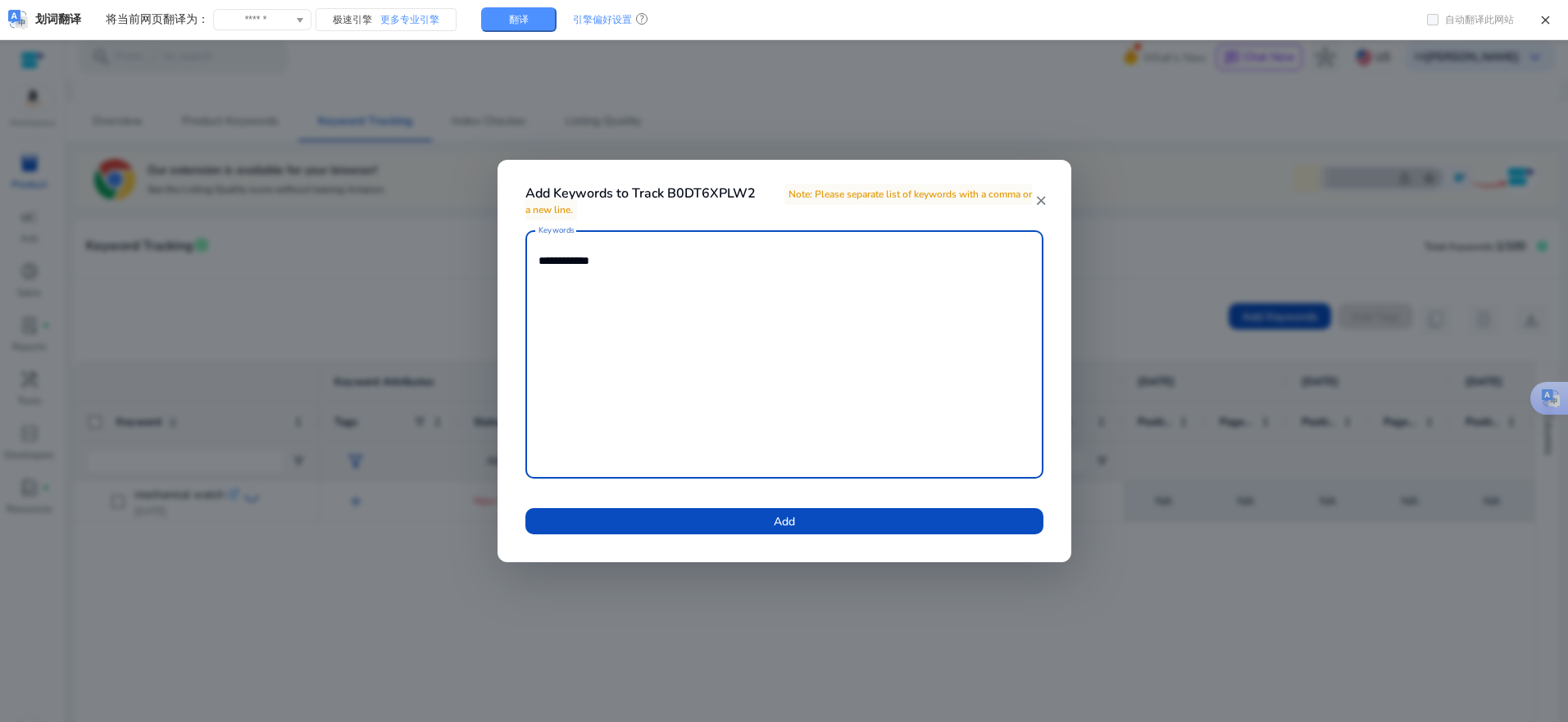
type textarea "**********"
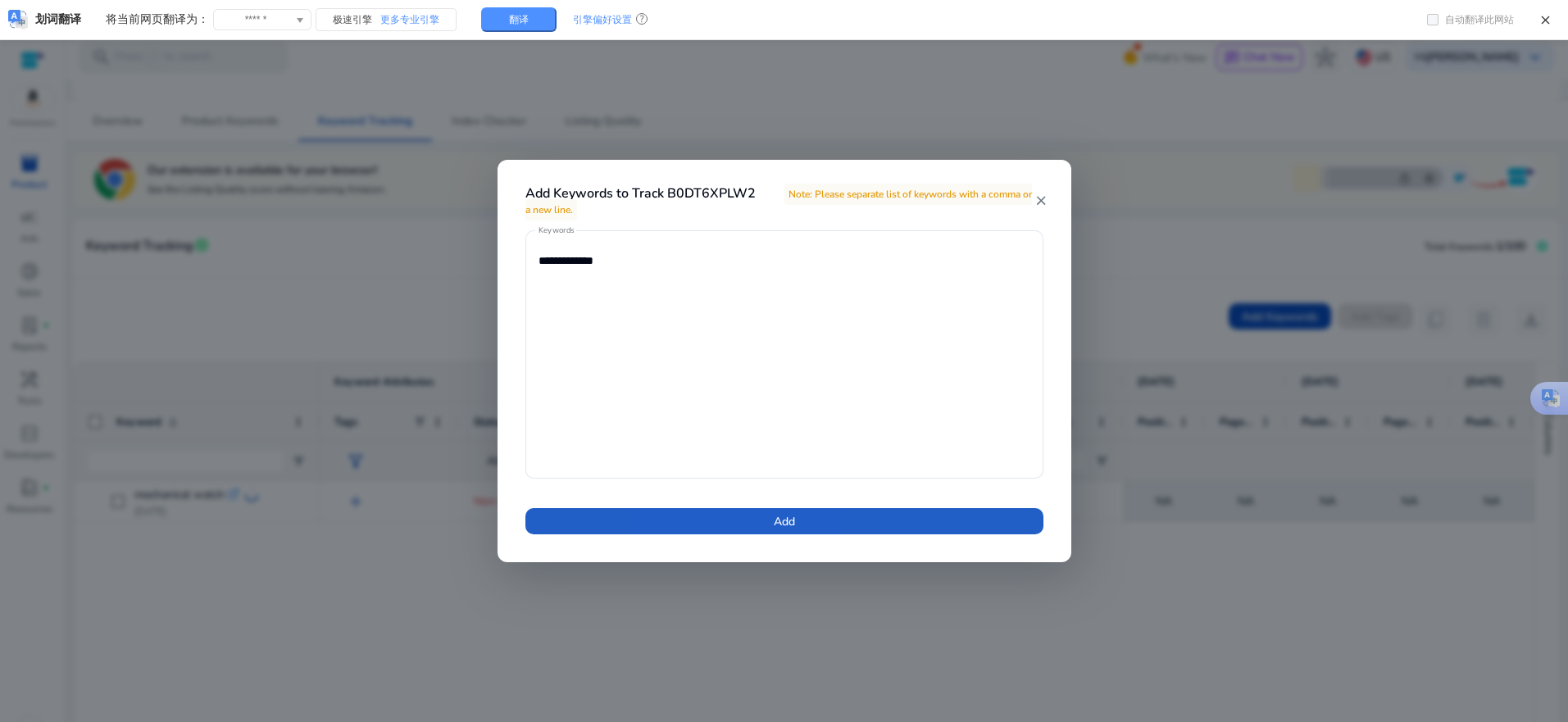
click at [734, 512] on span at bounding box center [784, 520] width 518 height 39
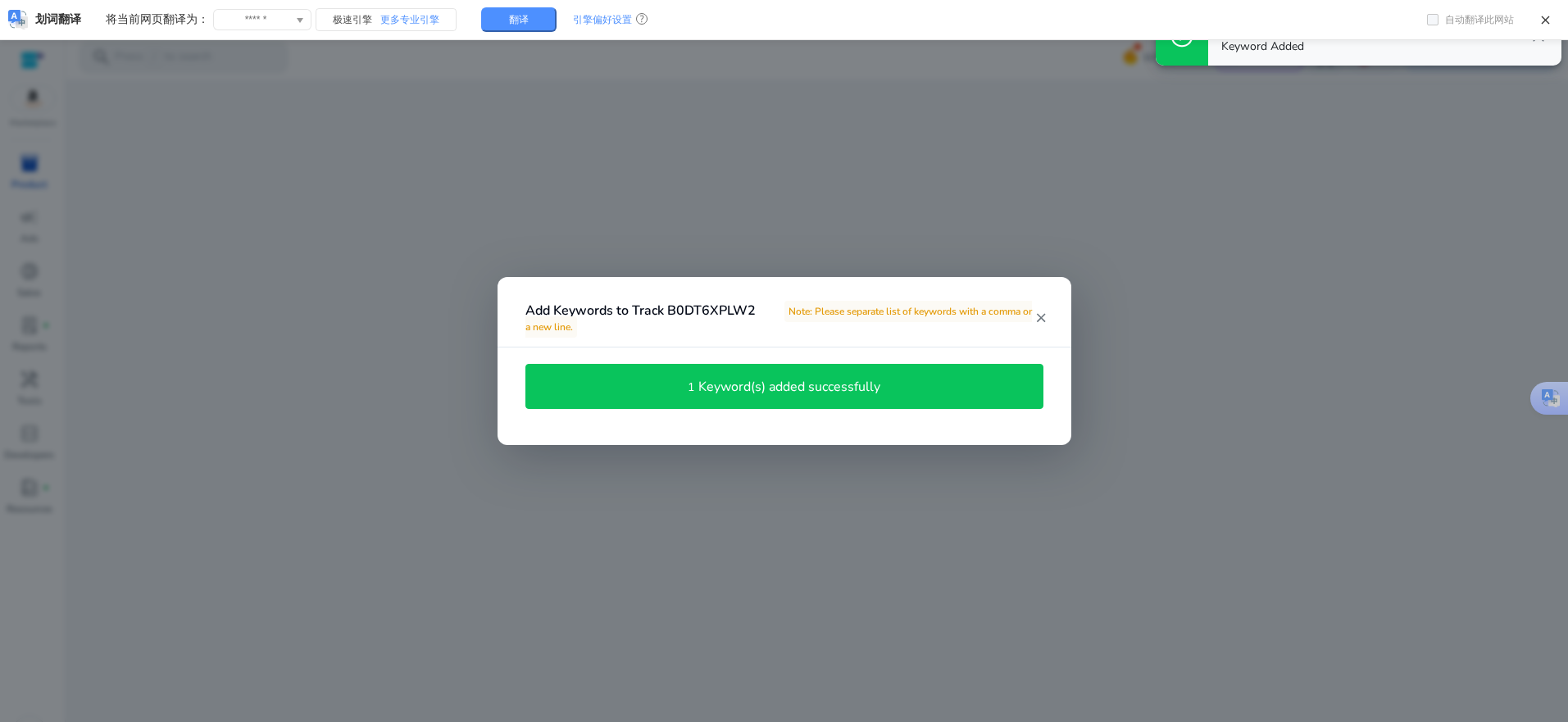
click at [1045, 314] on mat-icon "close" at bounding box center [1040, 318] width 13 height 15
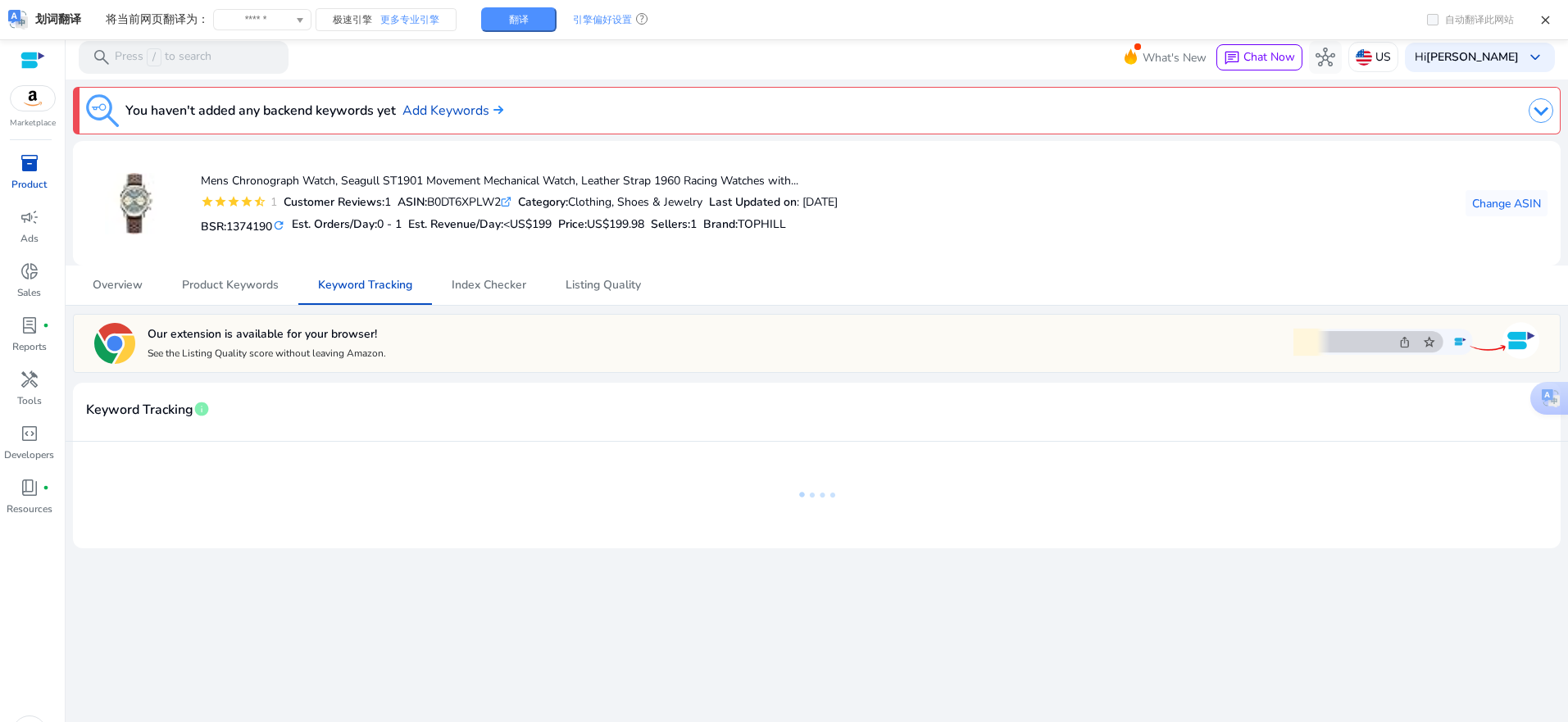
click at [896, 266] on div "Overview Product Keywords Keyword Tracking Index Checker Listing Quality" at bounding box center [817, 285] width 1488 height 39
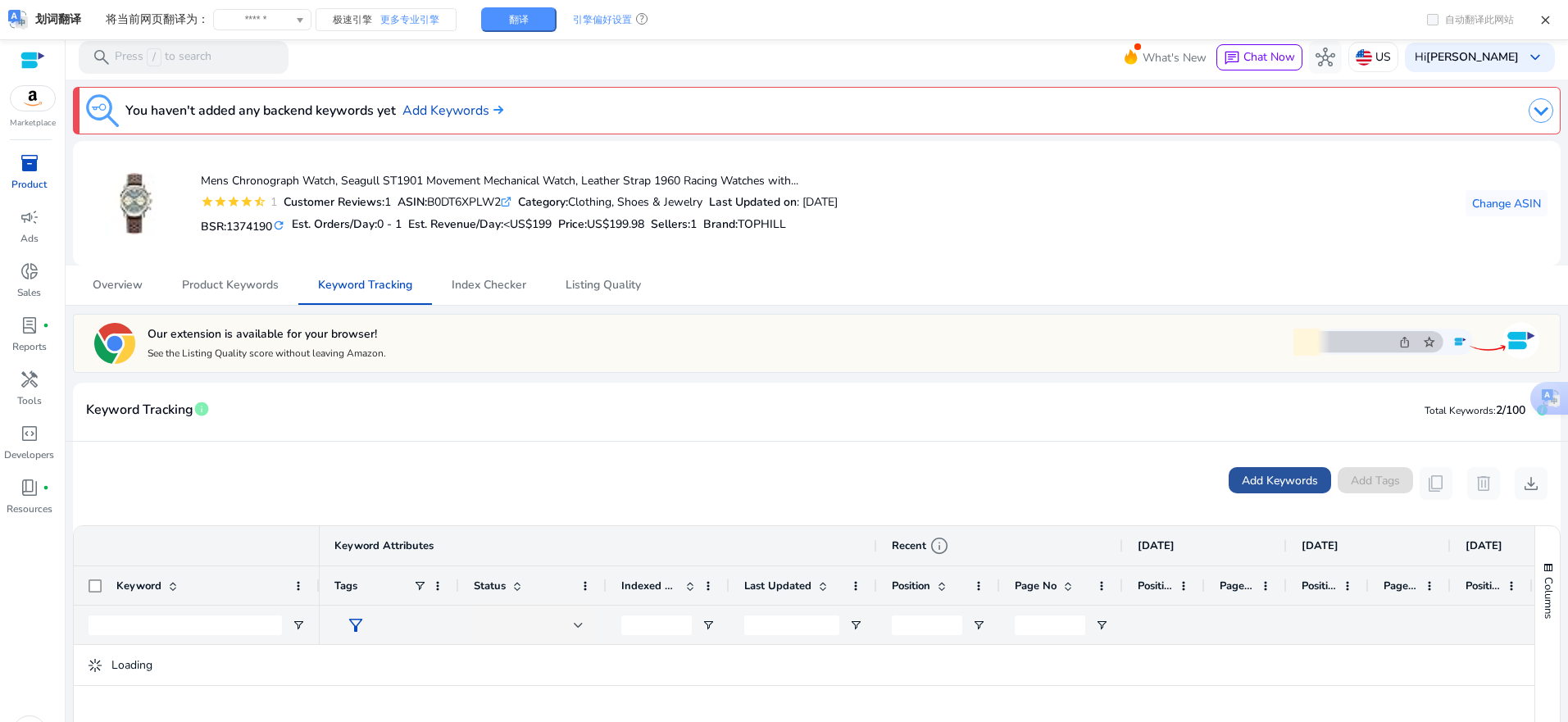
click at [1279, 474] on span "Add Keywords" at bounding box center [1280, 481] width 76 height 17
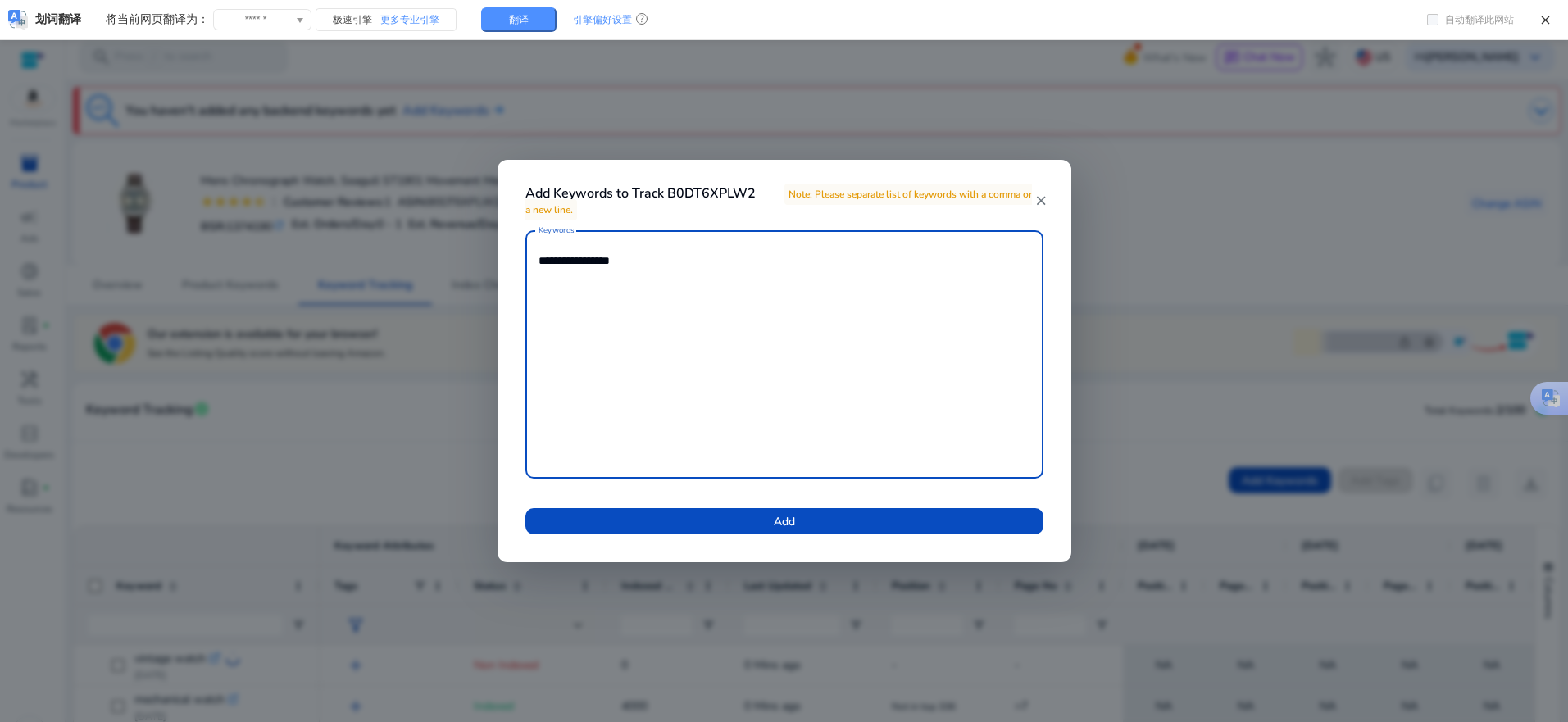
type textarea "**********"
click at [774, 526] on span "Add" at bounding box center [784, 521] width 21 height 17
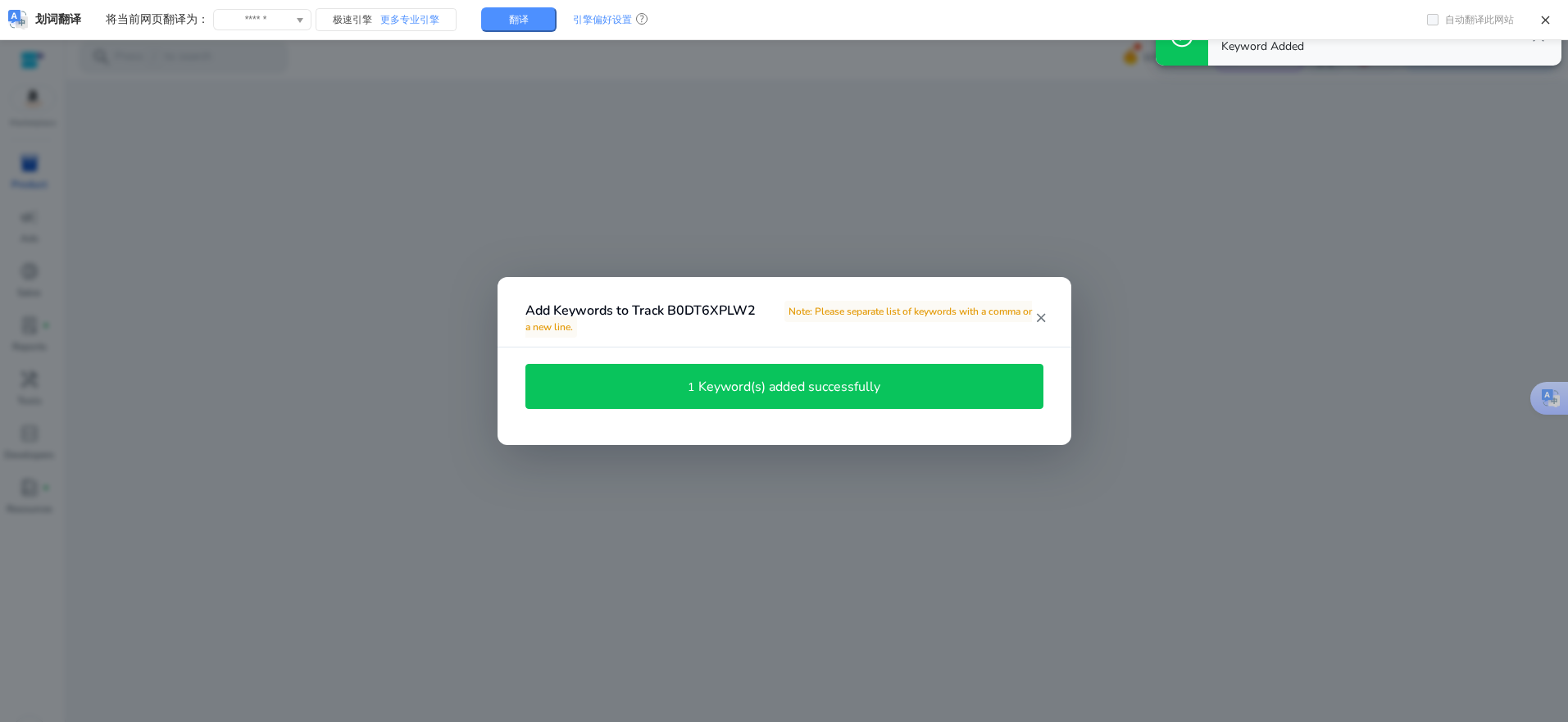
click at [1044, 321] on mat-icon "close" at bounding box center [1040, 318] width 13 height 15
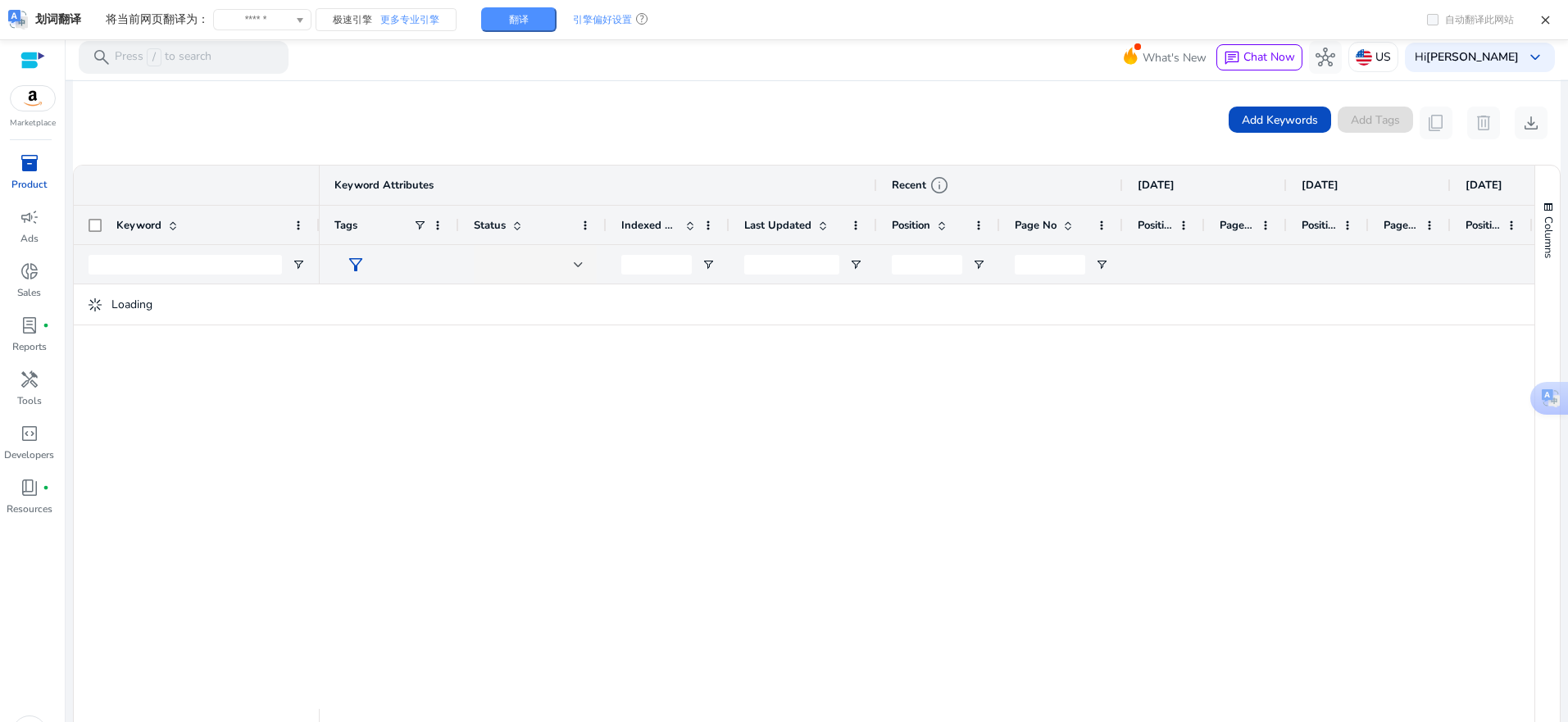
scroll to position [368, 0]
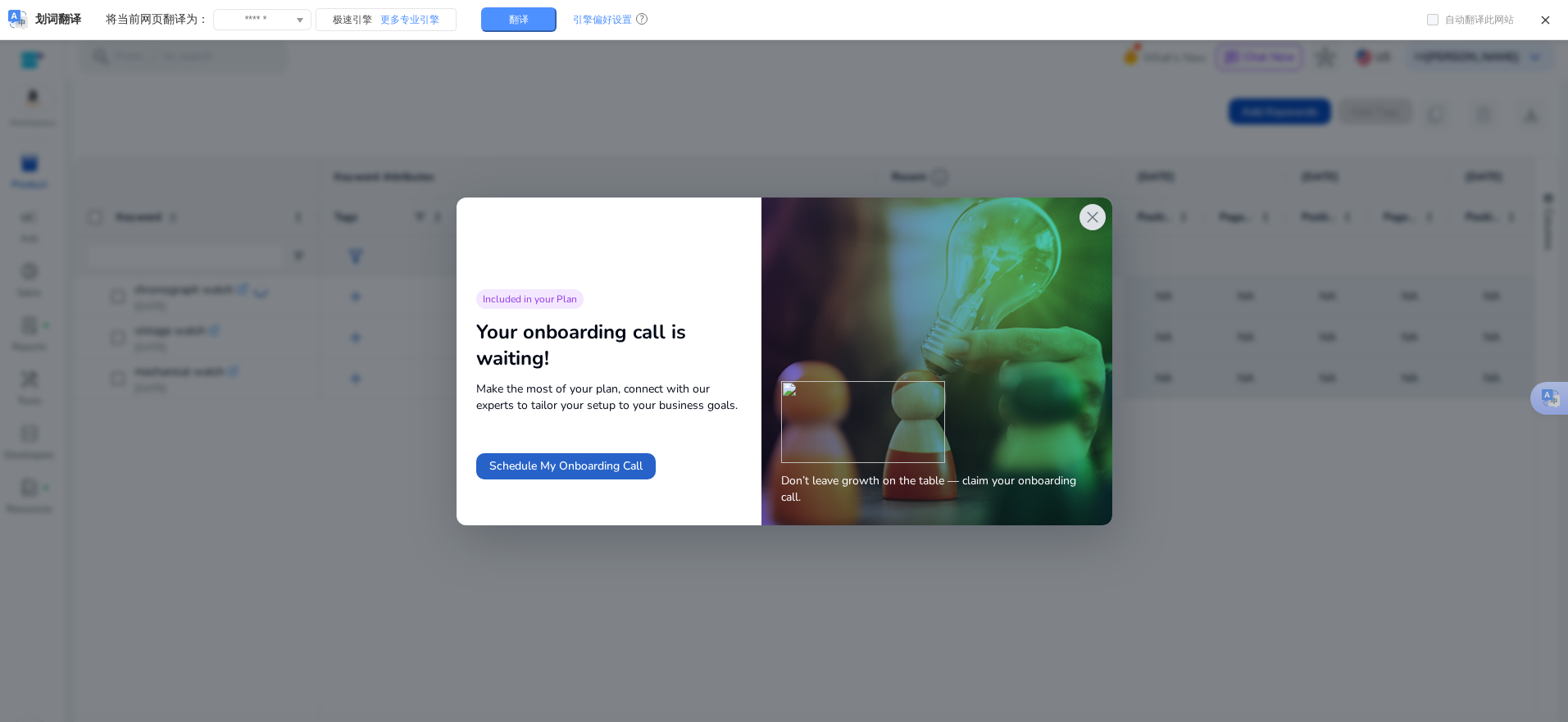
click at [1095, 217] on span "close" at bounding box center [1093, 217] width 20 height 20
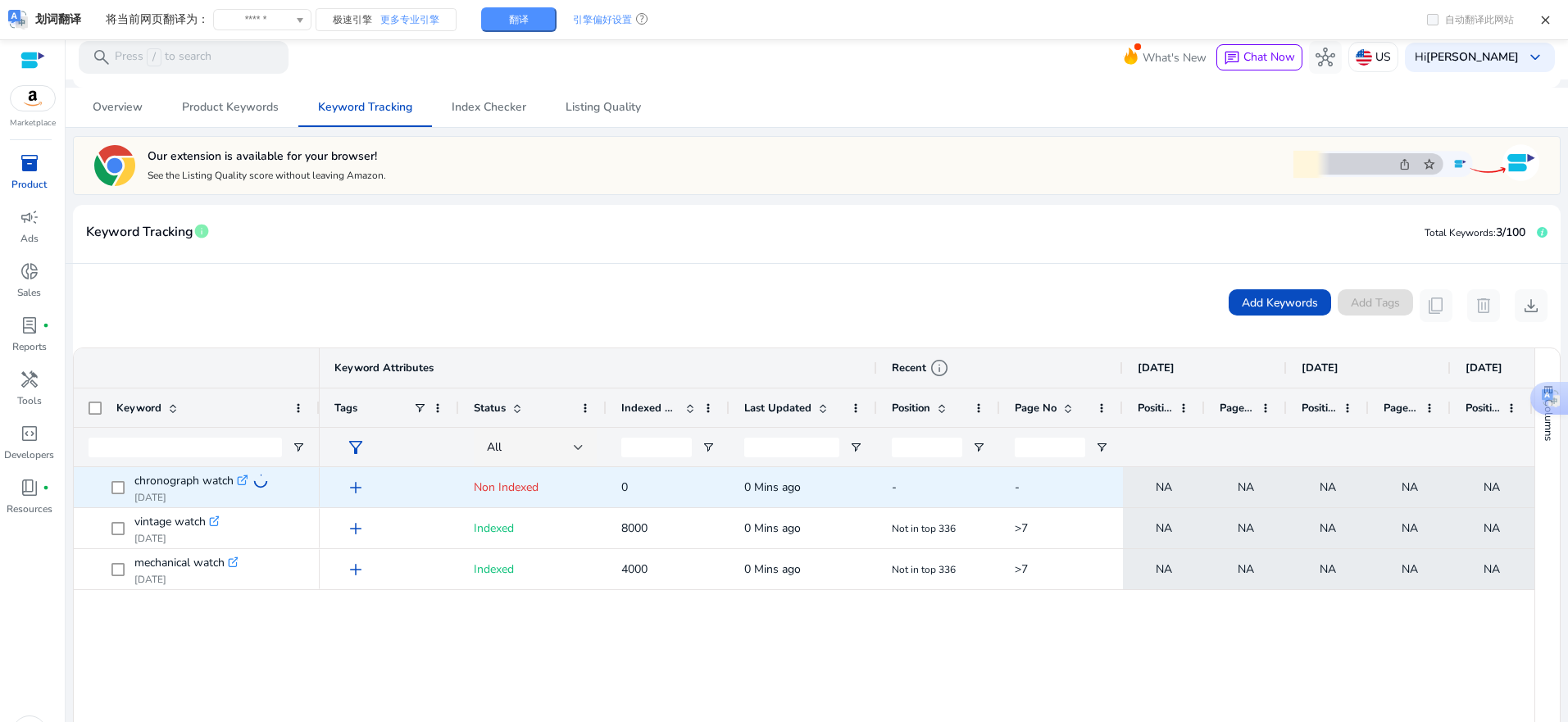
scroll to position [205, 0]
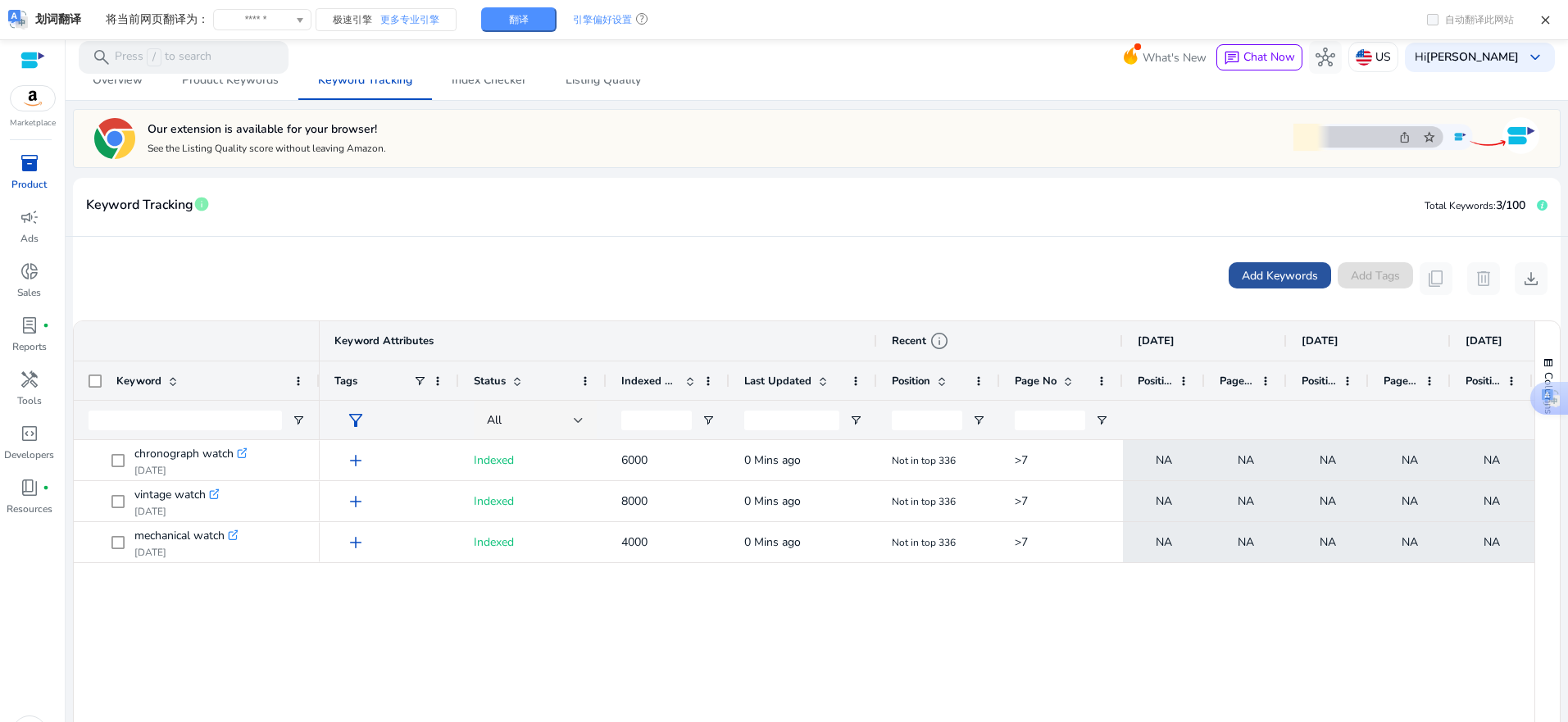
click at [1250, 279] on span "Add Keywords" at bounding box center [1280, 276] width 76 height 17
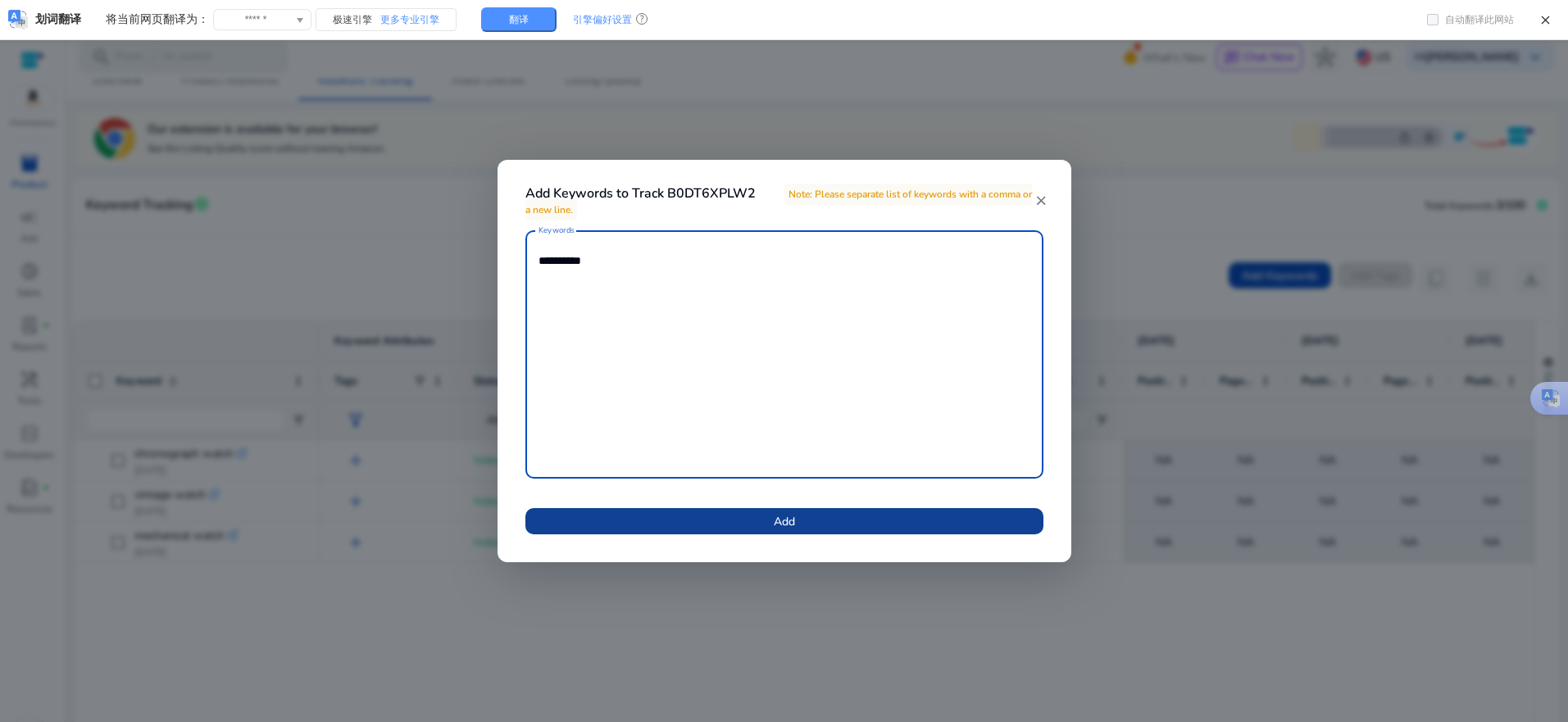
type textarea "**********"
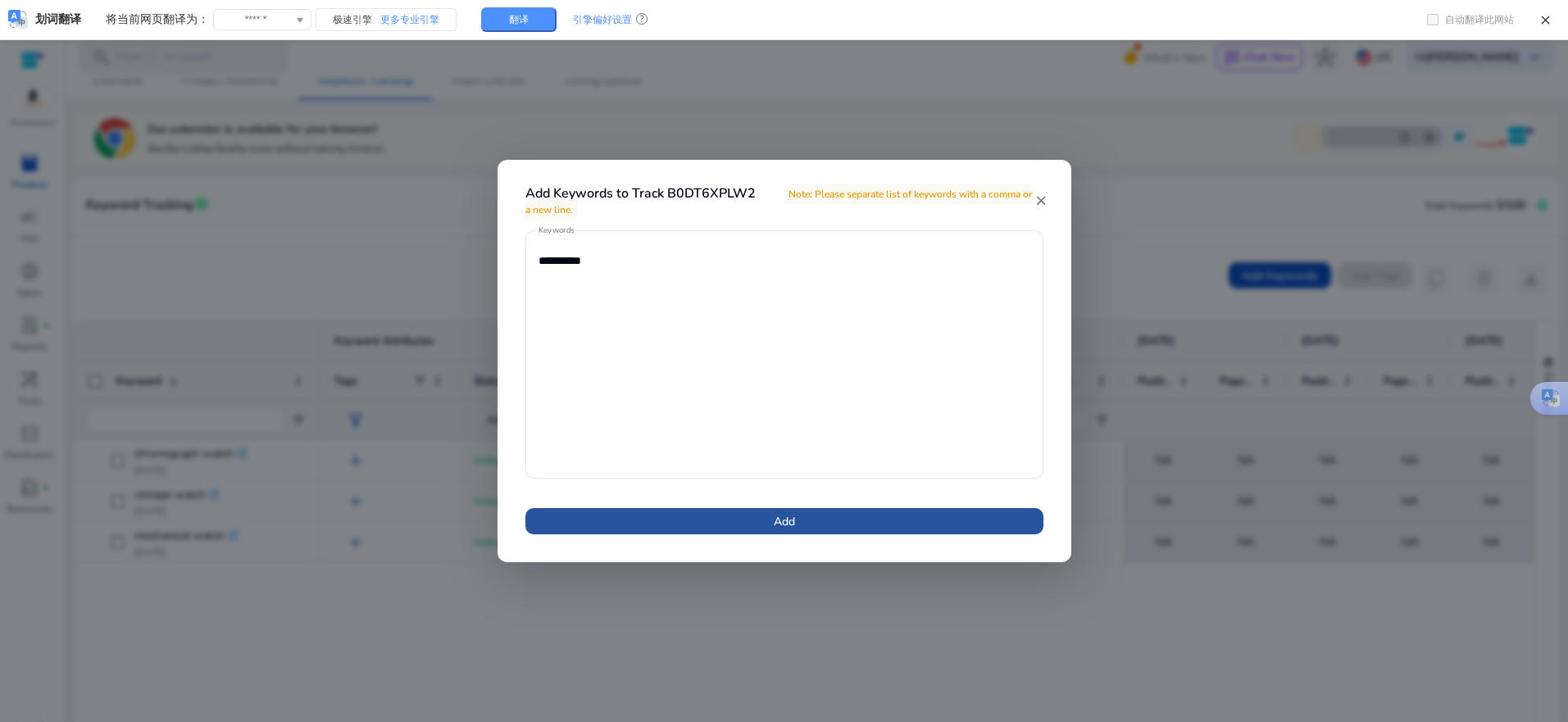
click at [936, 526] on span at bounding box center [784, 520] width 518 height 39
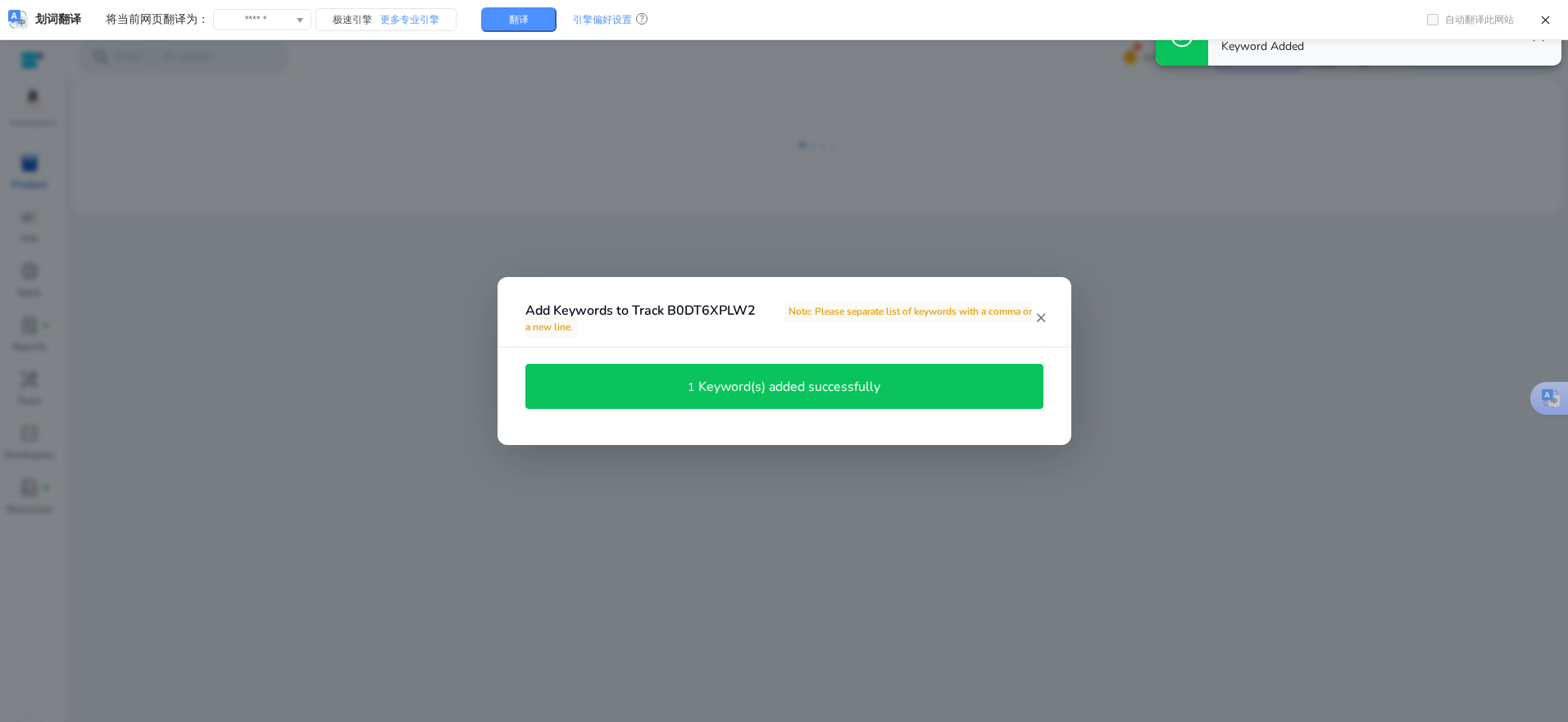
click at [1045, 320] on mat-icon "close" at bounding box center [1040, 318] width 13 height 15
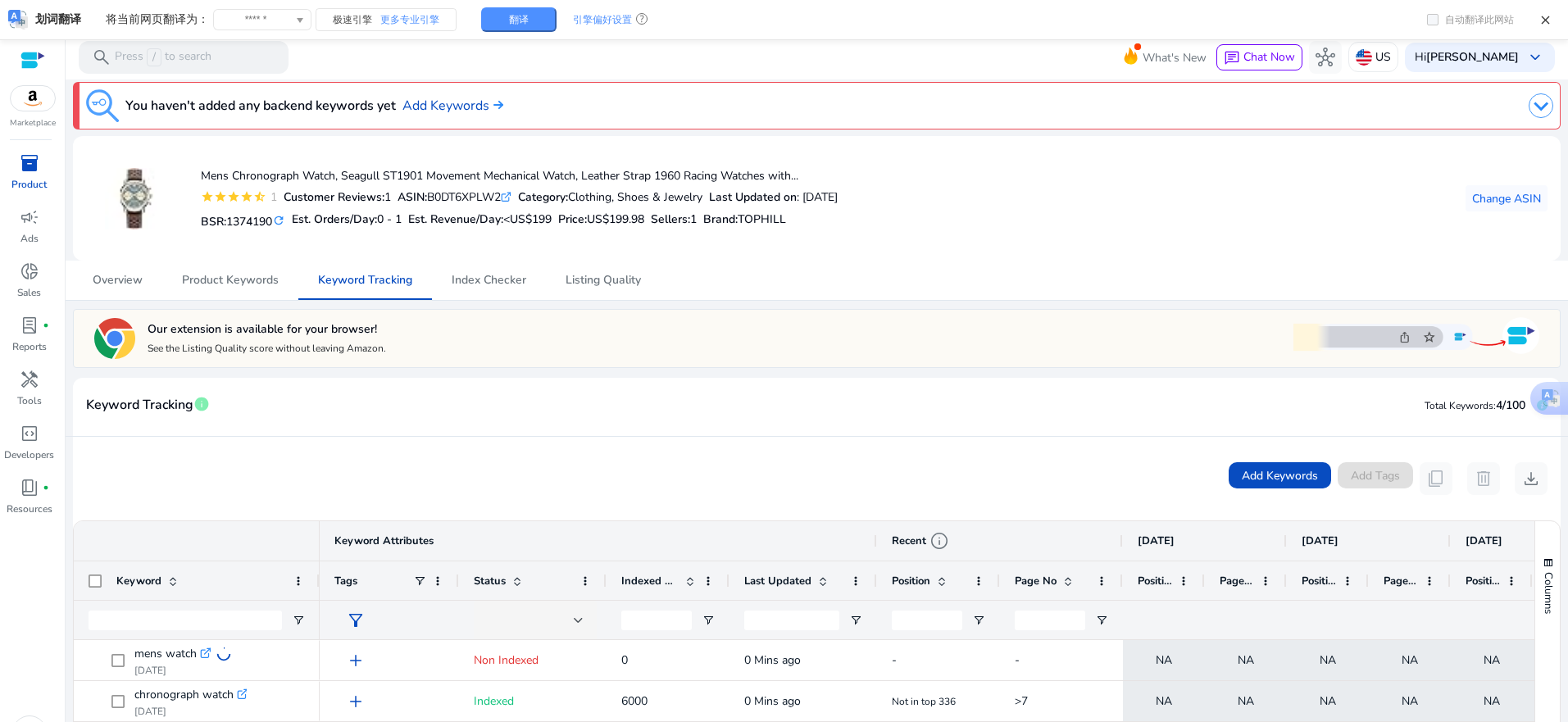
scroll to position [0, 0]
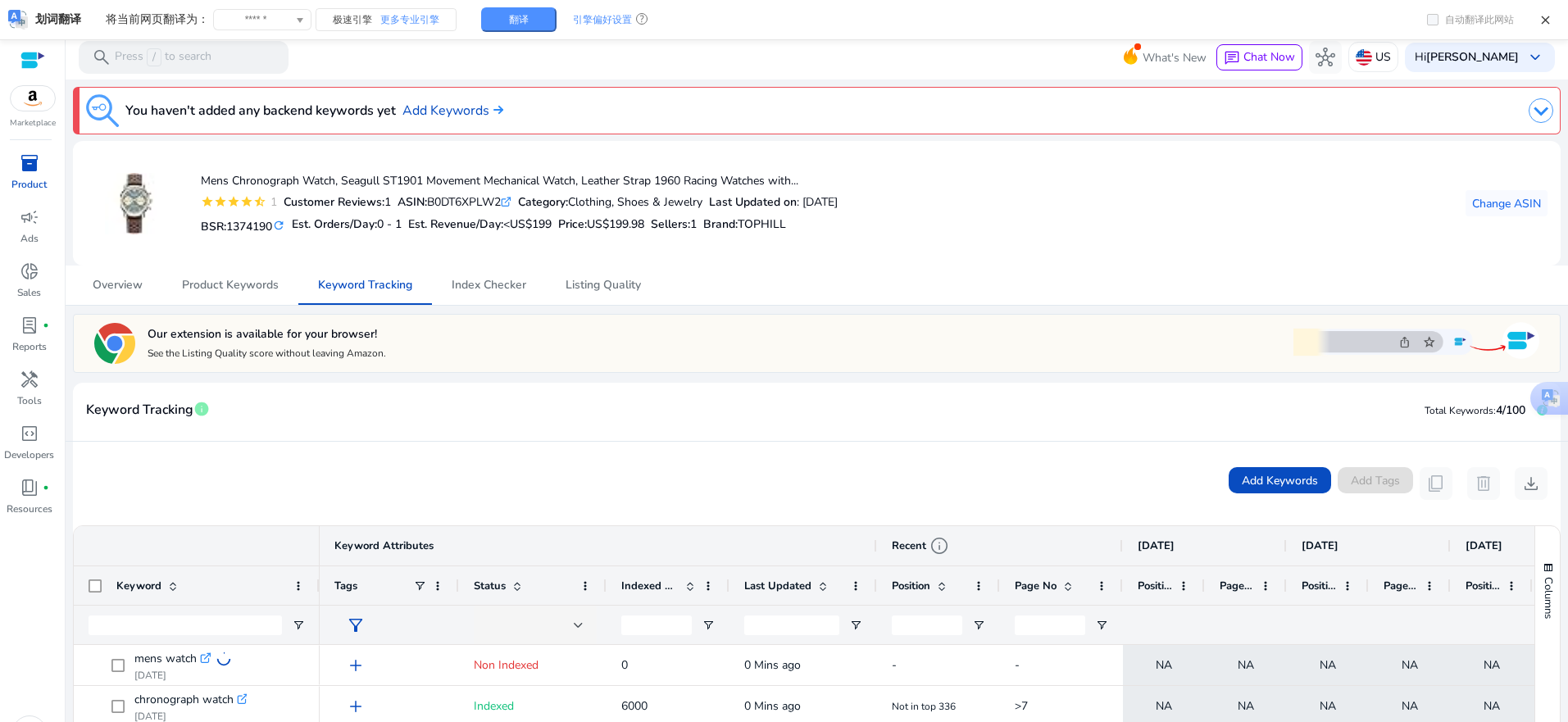
click at [32, 164] on span "inventory_2" at bounding box center [30, 162] width 20 height 20
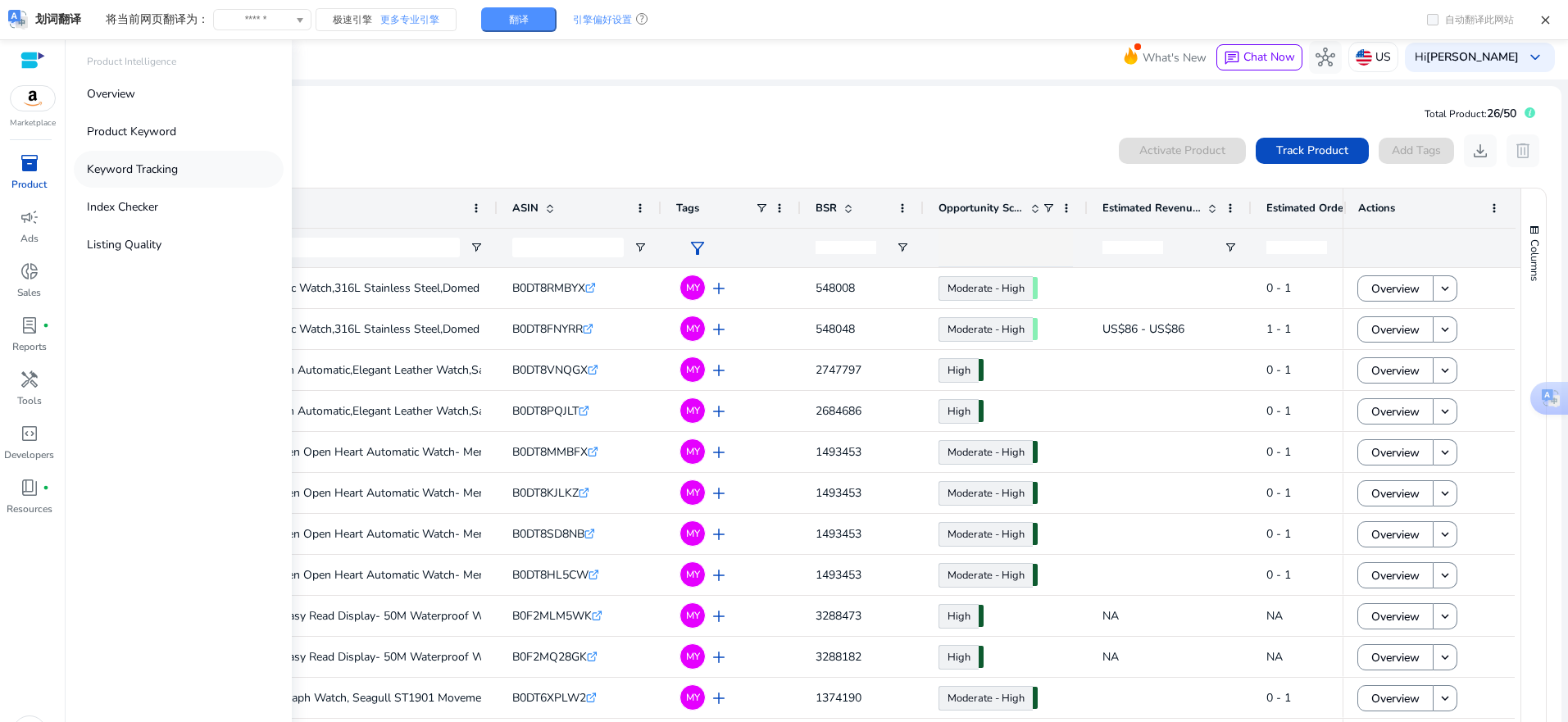
click at [182, 173] on link "Keyword Tracking" at bounding box center [178, 169] width 210 height 37
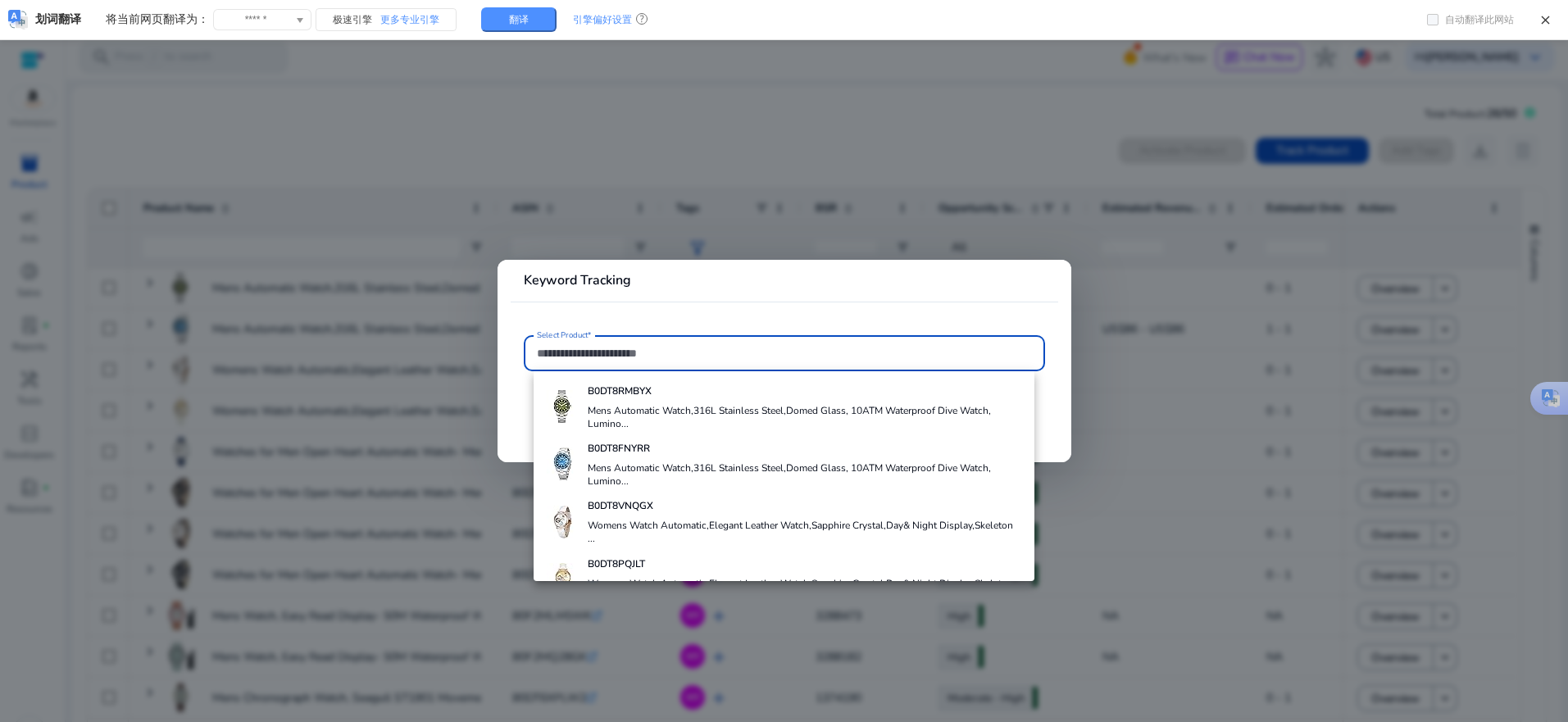
click at [356, 165] on div at bounding box center [784, 361] width 1568 height 722
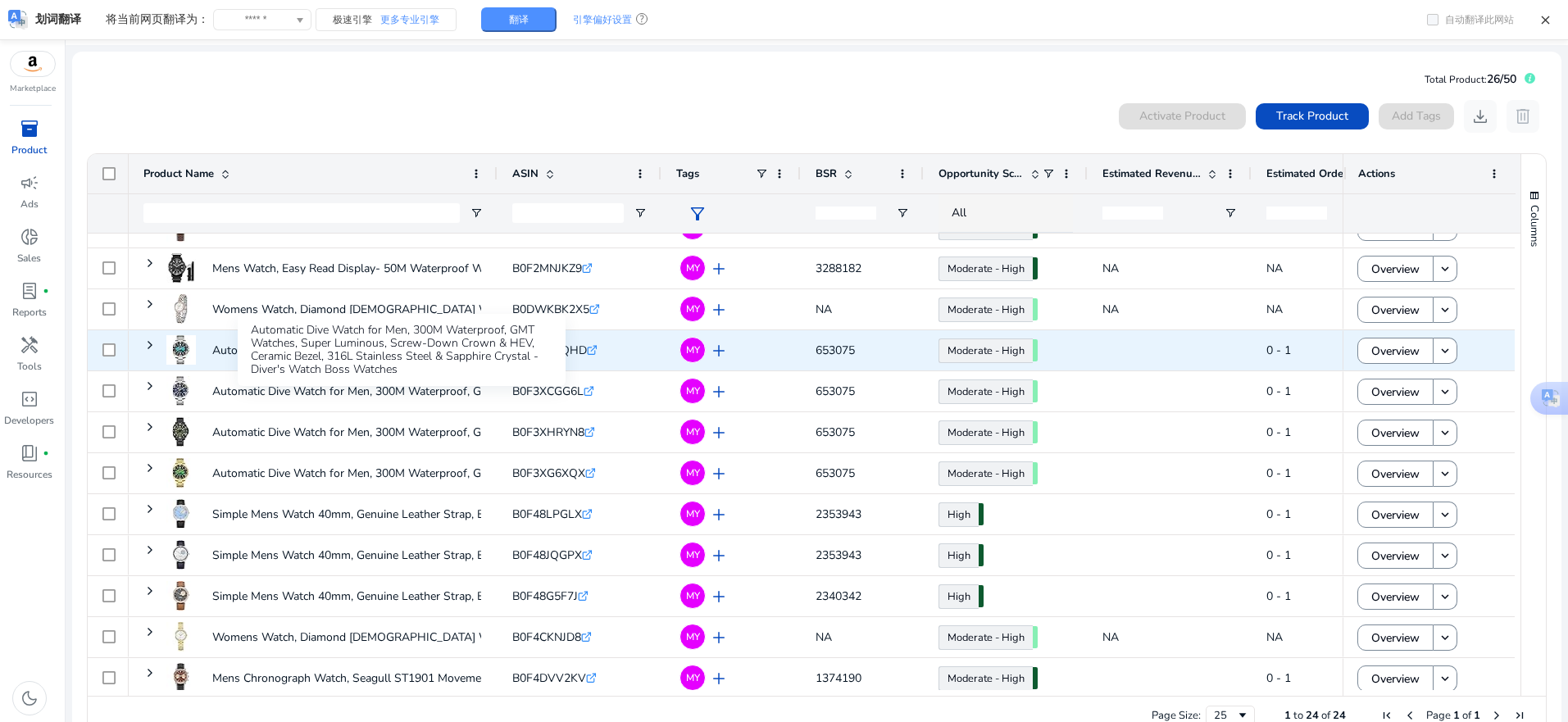
scroll to position [363, 0]
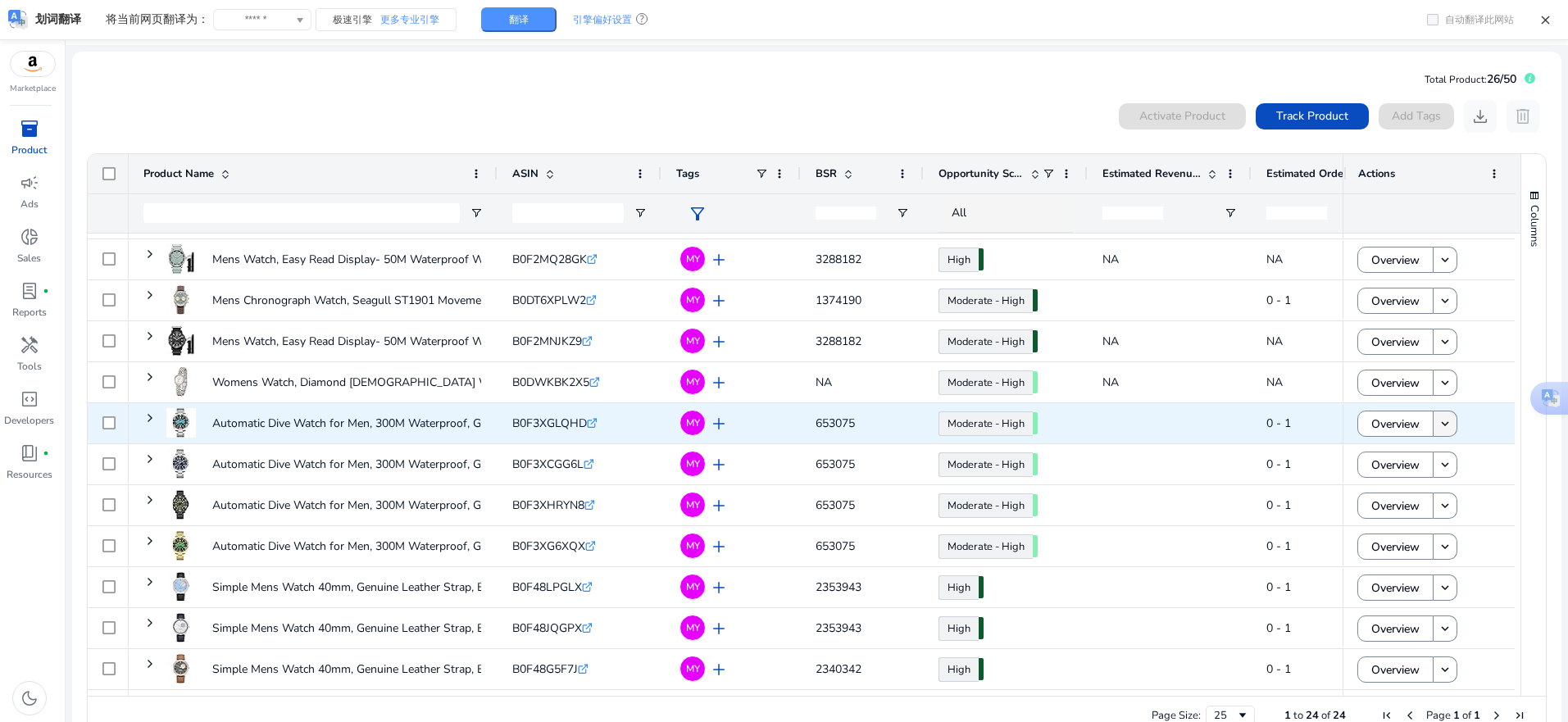
click at [1438, 423] on mat-icon "keyboard_arrow_down" at bounding box center [1445, 423] width 15 height 15
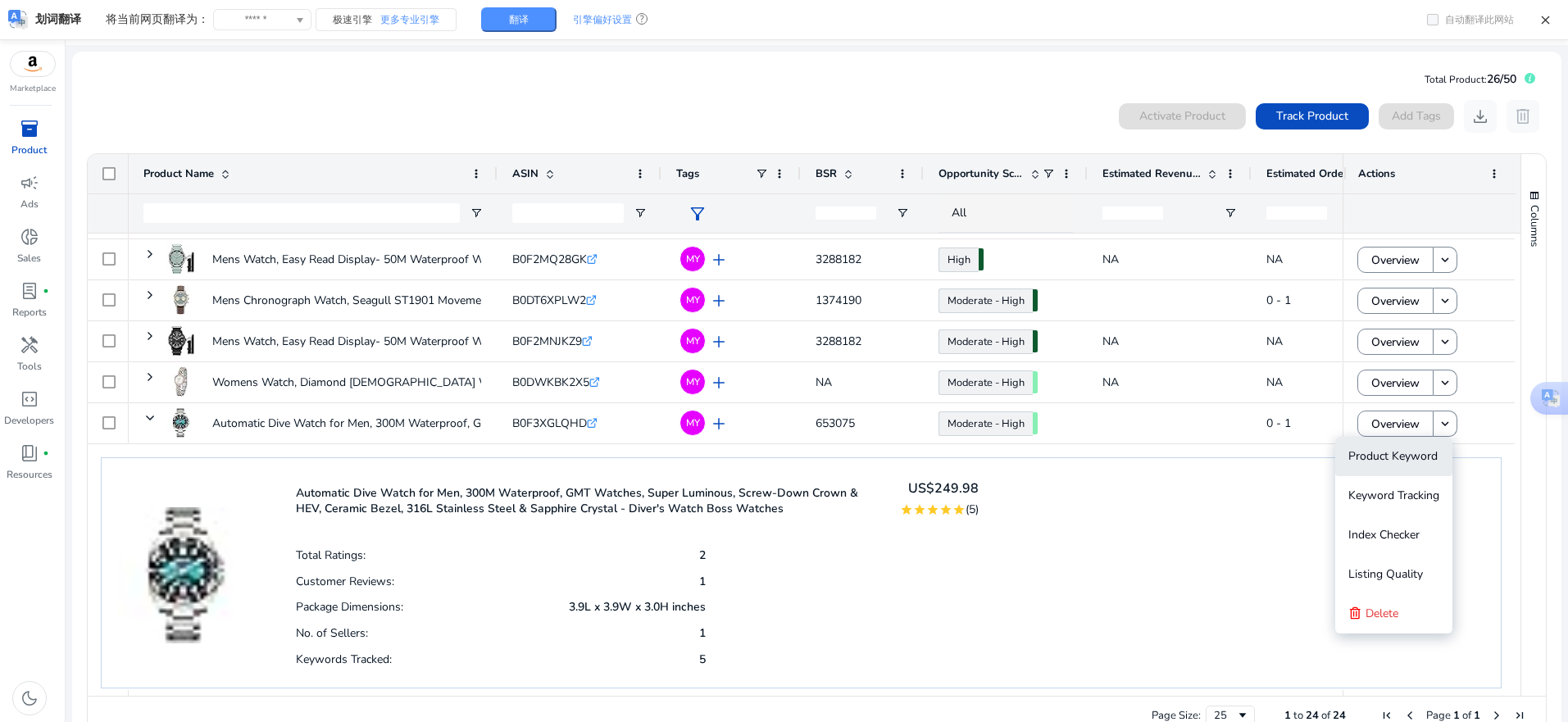
click at [1394, 462] on span "Product Keyword" at bounding box center [1393, 456] width 89 height 16
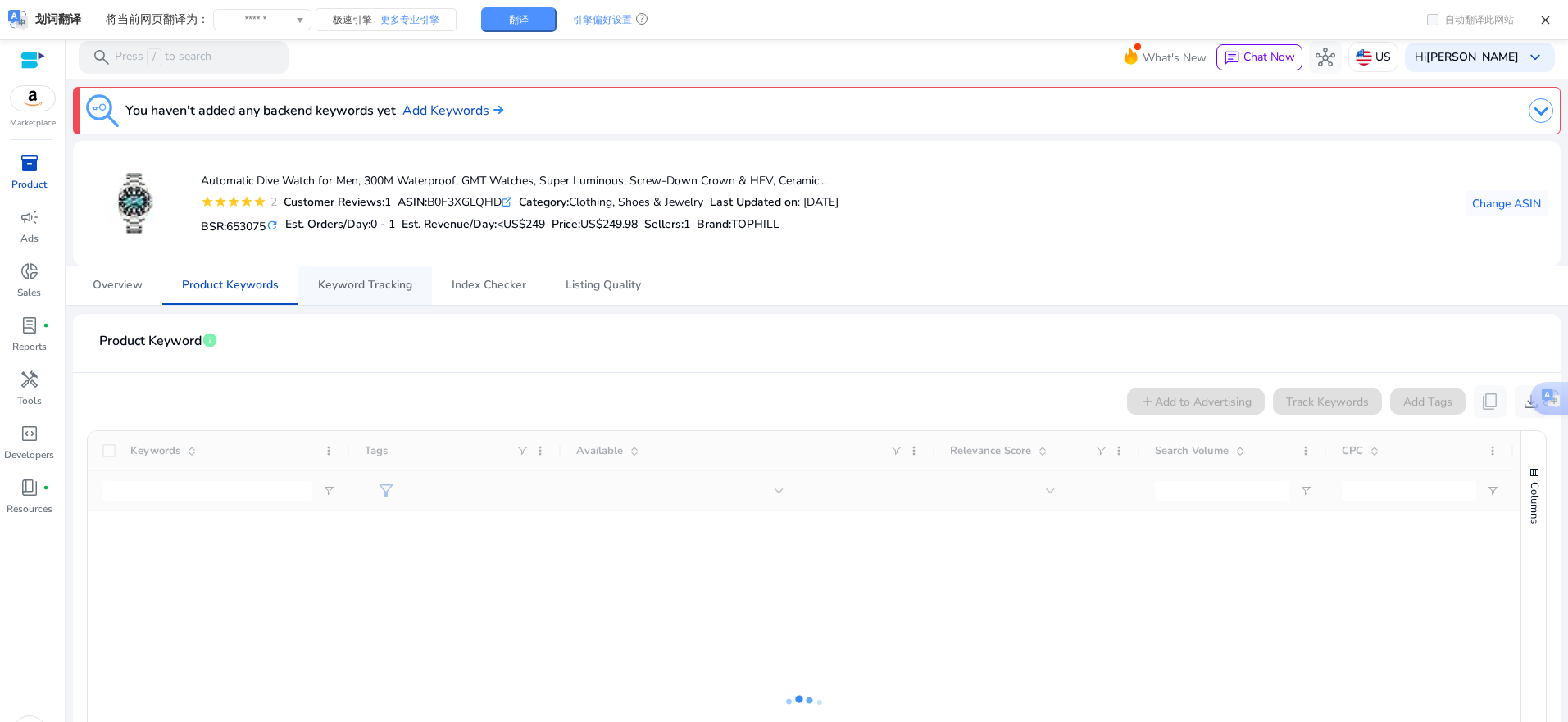
click at [348, 292] on span "Keyword Tracking" at bounding box center [365, 285] width 94 height 39
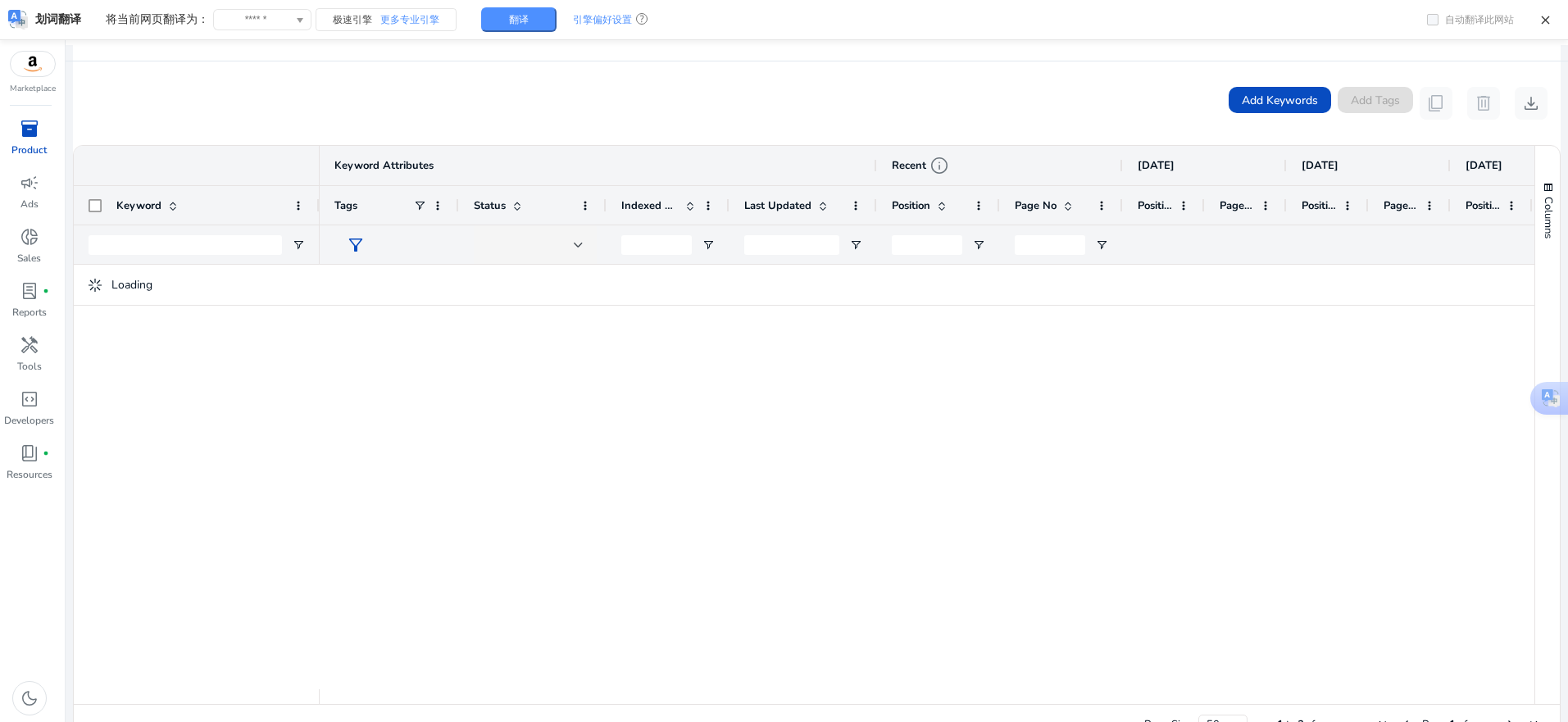
scroll to position [368, 0]
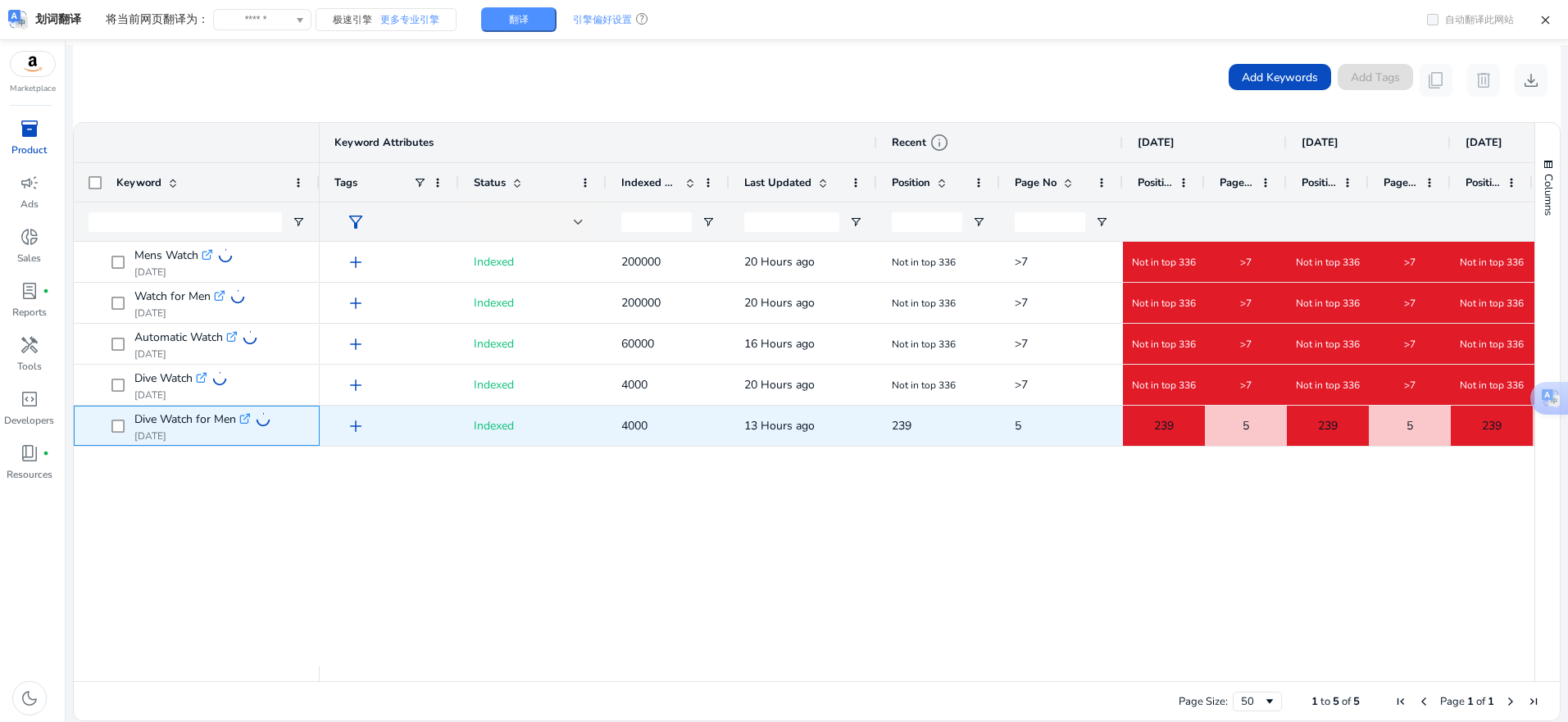
click at [260, 430] on p "[DATE]" at bounding box center [203, 436] width 136 height 13
click at [1269, 444] on div "5" at bounding box center [1246, 425] width 80 height 38
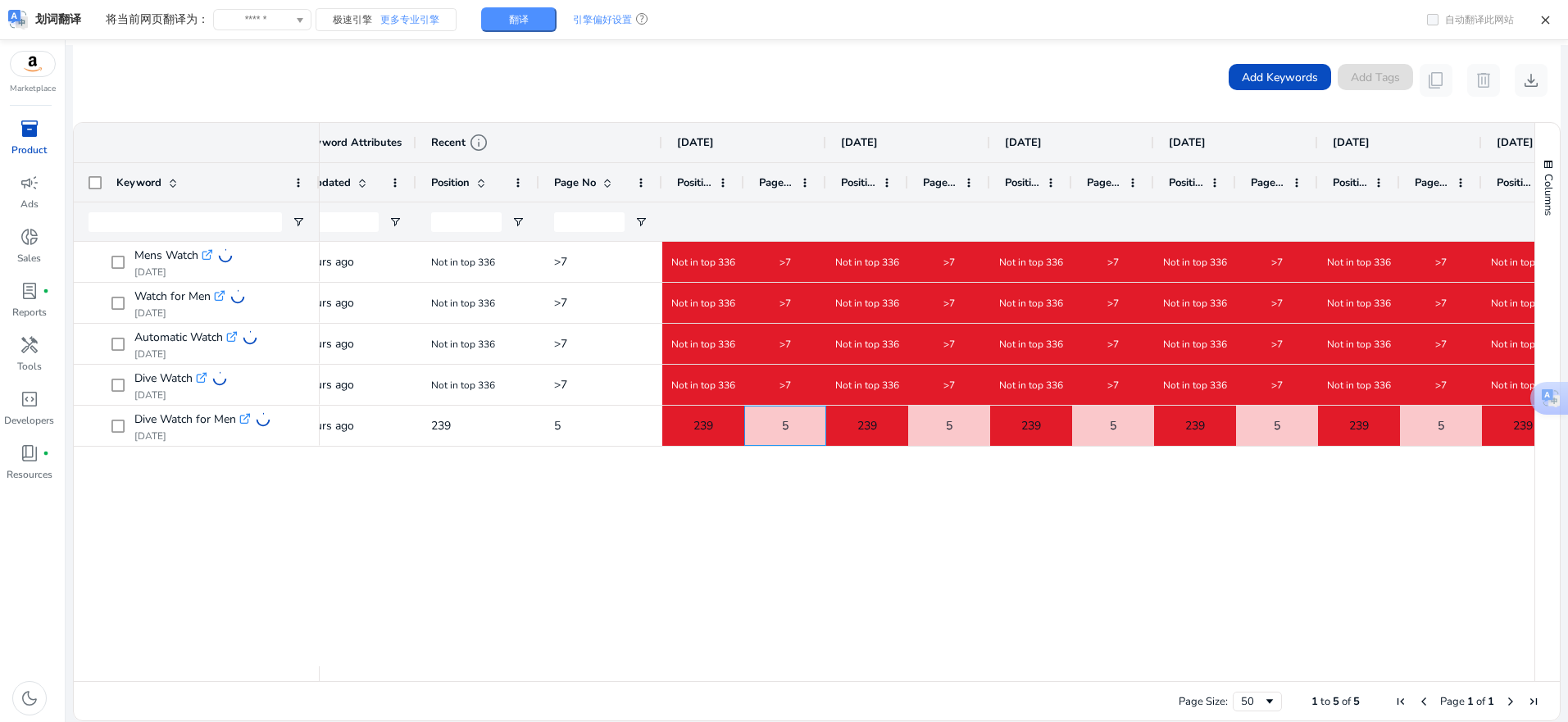
scroll to position [0, 0]
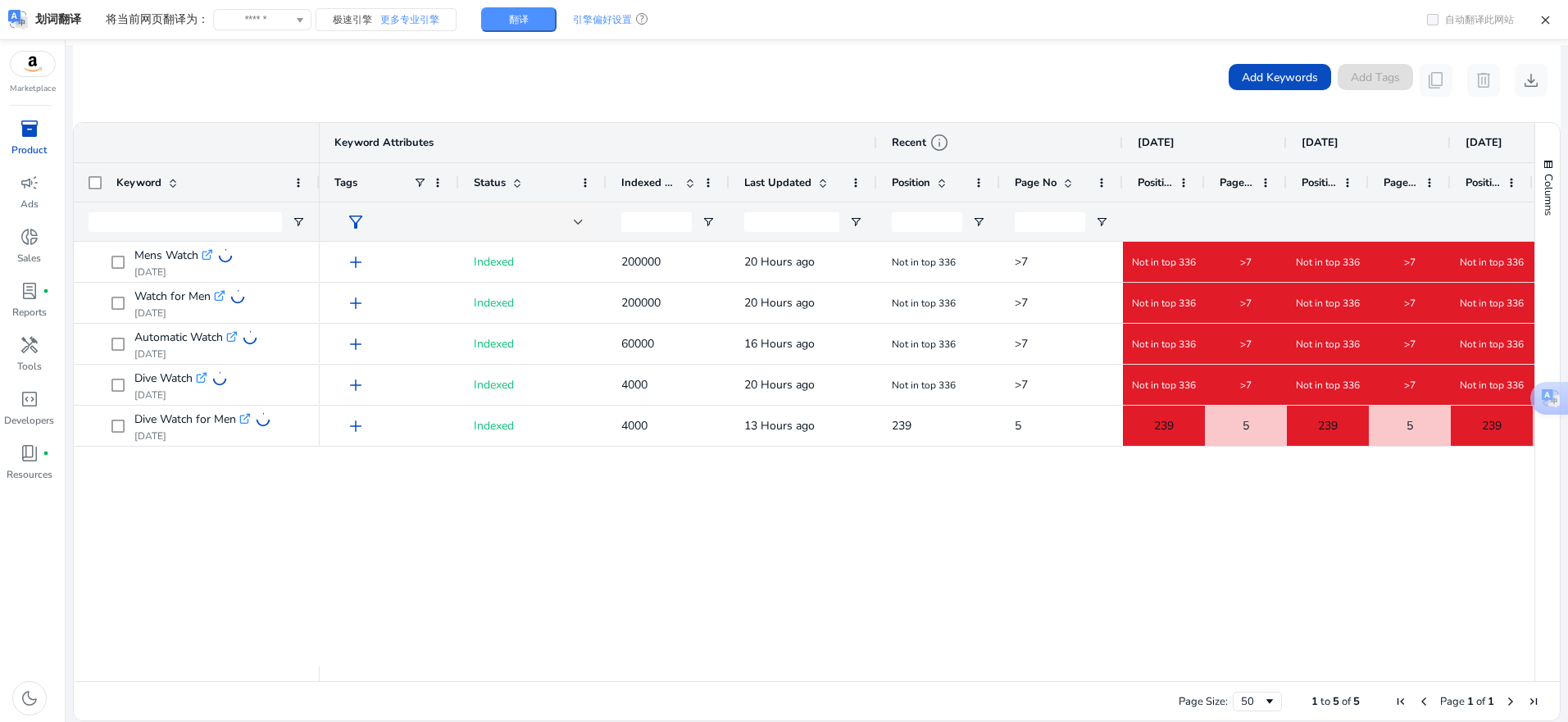
click at [621, 525] on div ">7 Not in top 336 >7 Not in top 336 >7 Not in top 336 >7 Not in top 336 Not in …" at bounding box center [927, 454] width 1215 height 424
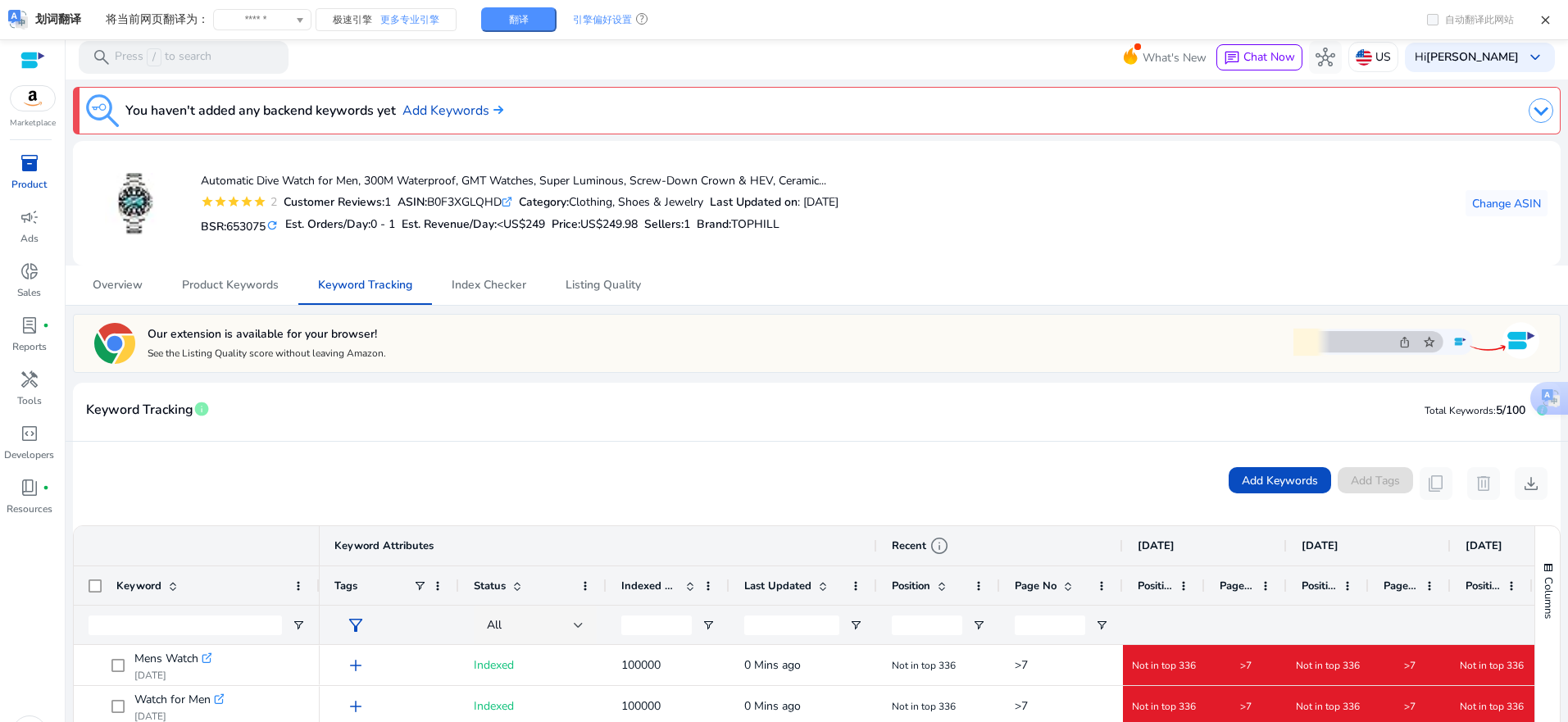
click at [537, 390] on div "Keyword Tracking info Total Keywords: 5/100" at bounding box center [817, 412] width 1488 height 59
